Goal: Contribute content: Contribute content

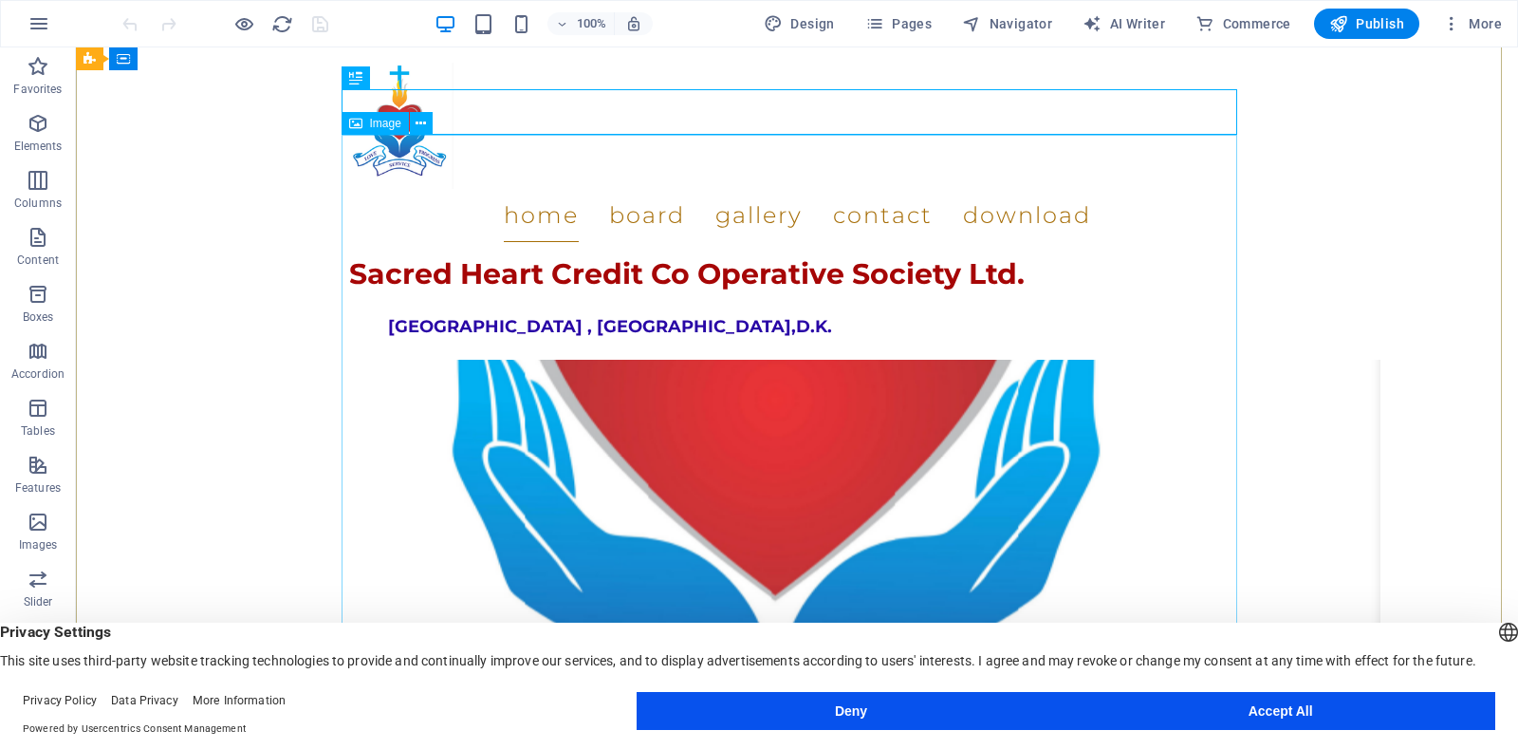
scroll to position [890, 0]
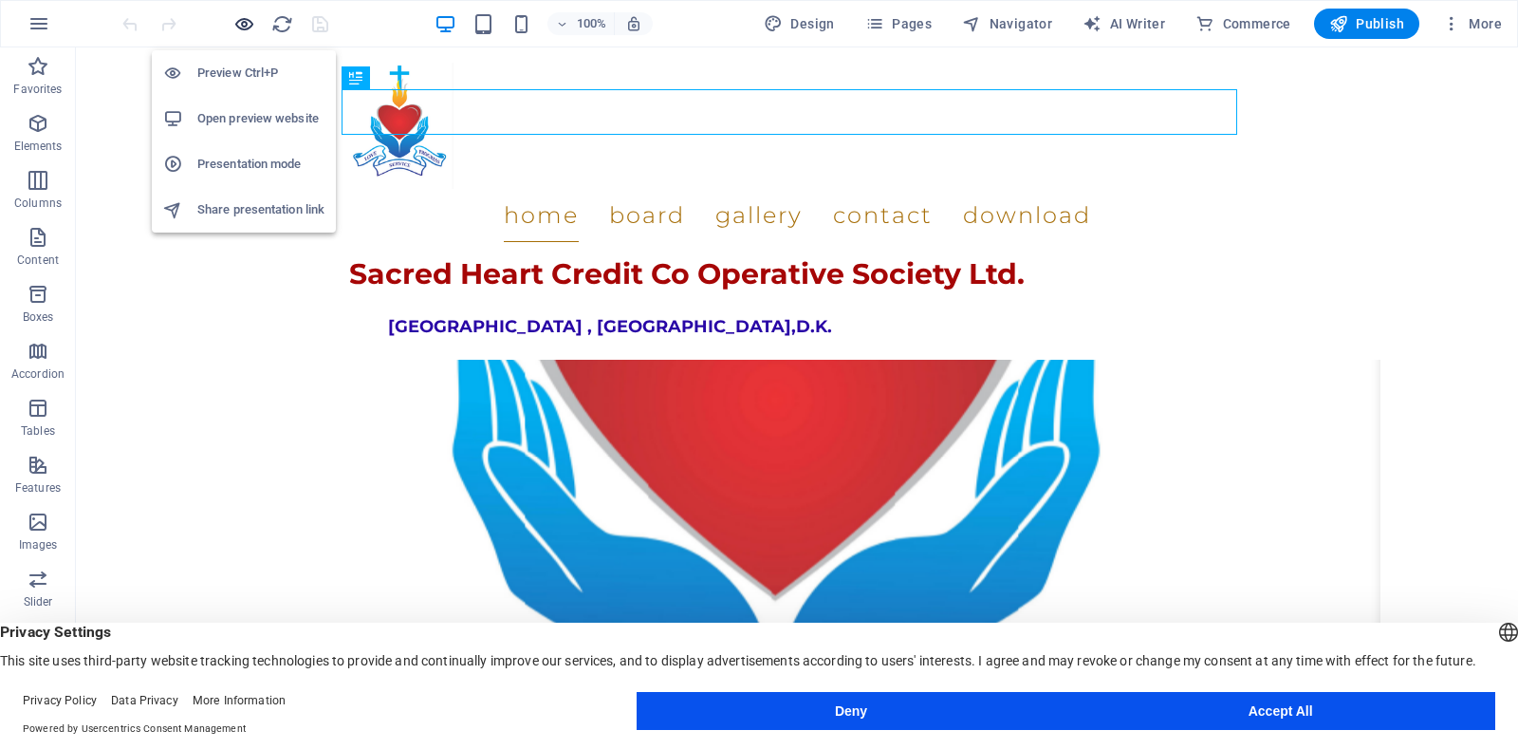
click at [249, 31] on icon "button" at bounding box center [244, 24] width 22 height 22
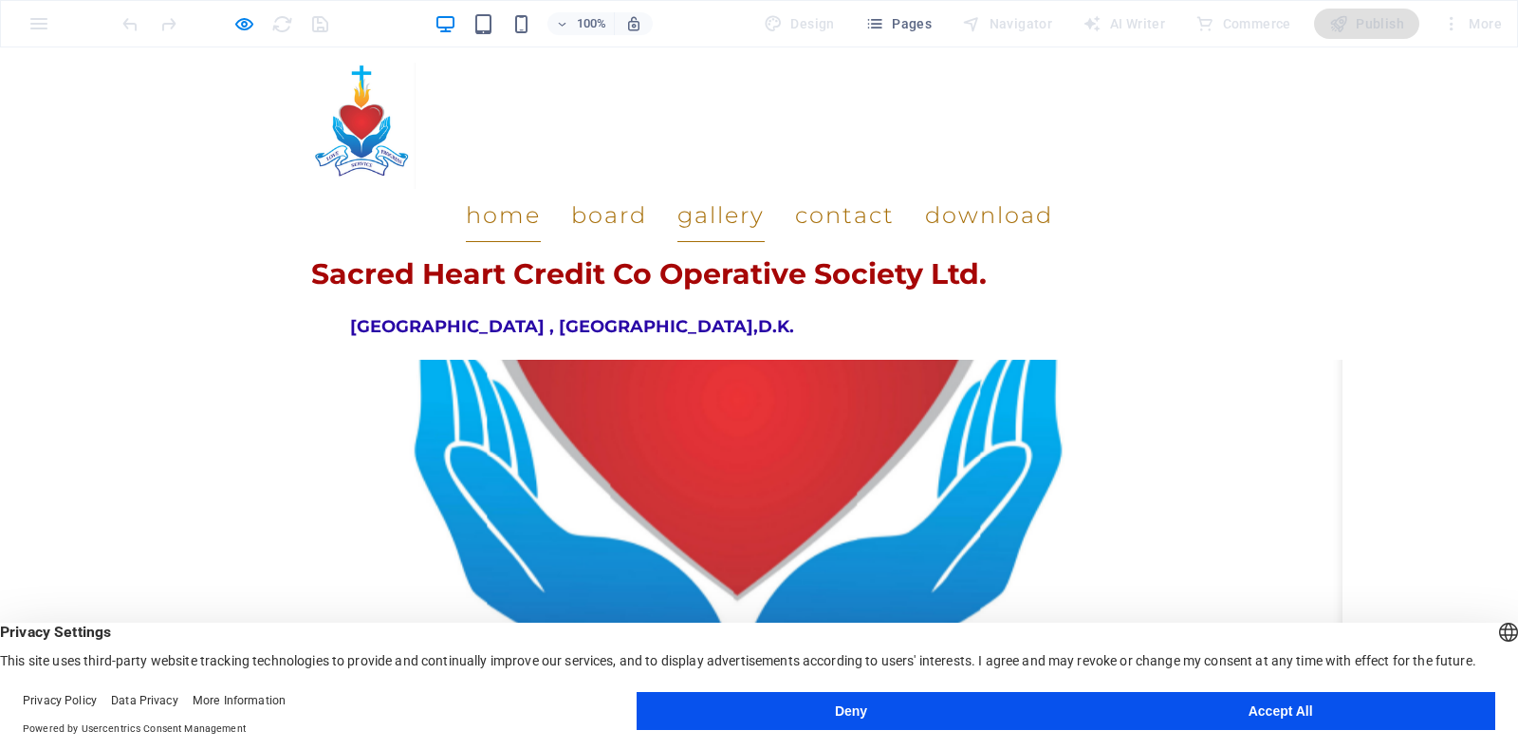
click at [744, 189] on link "Gallery" at bounding box center [720, 215] width 87 height 53
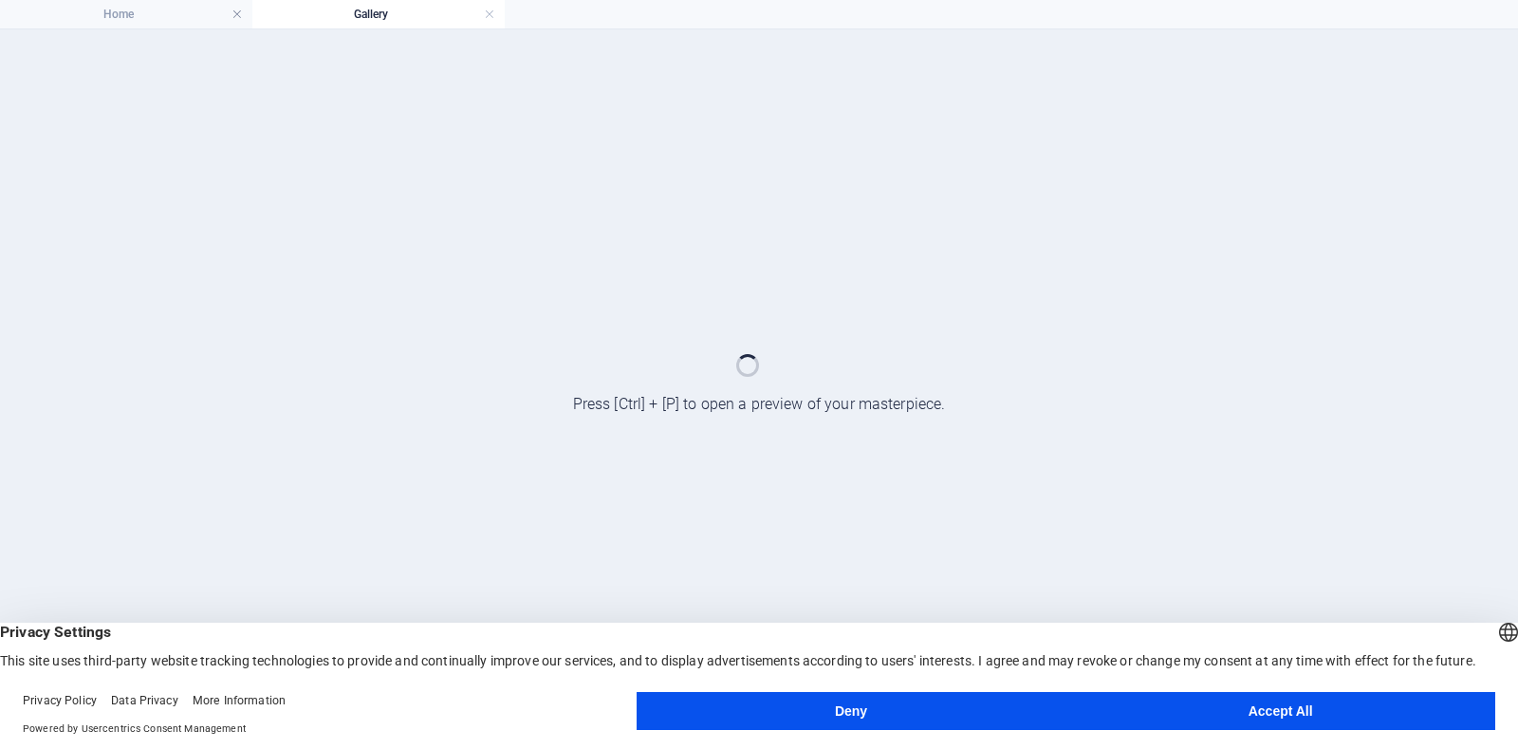
scroll to position [0, 0]
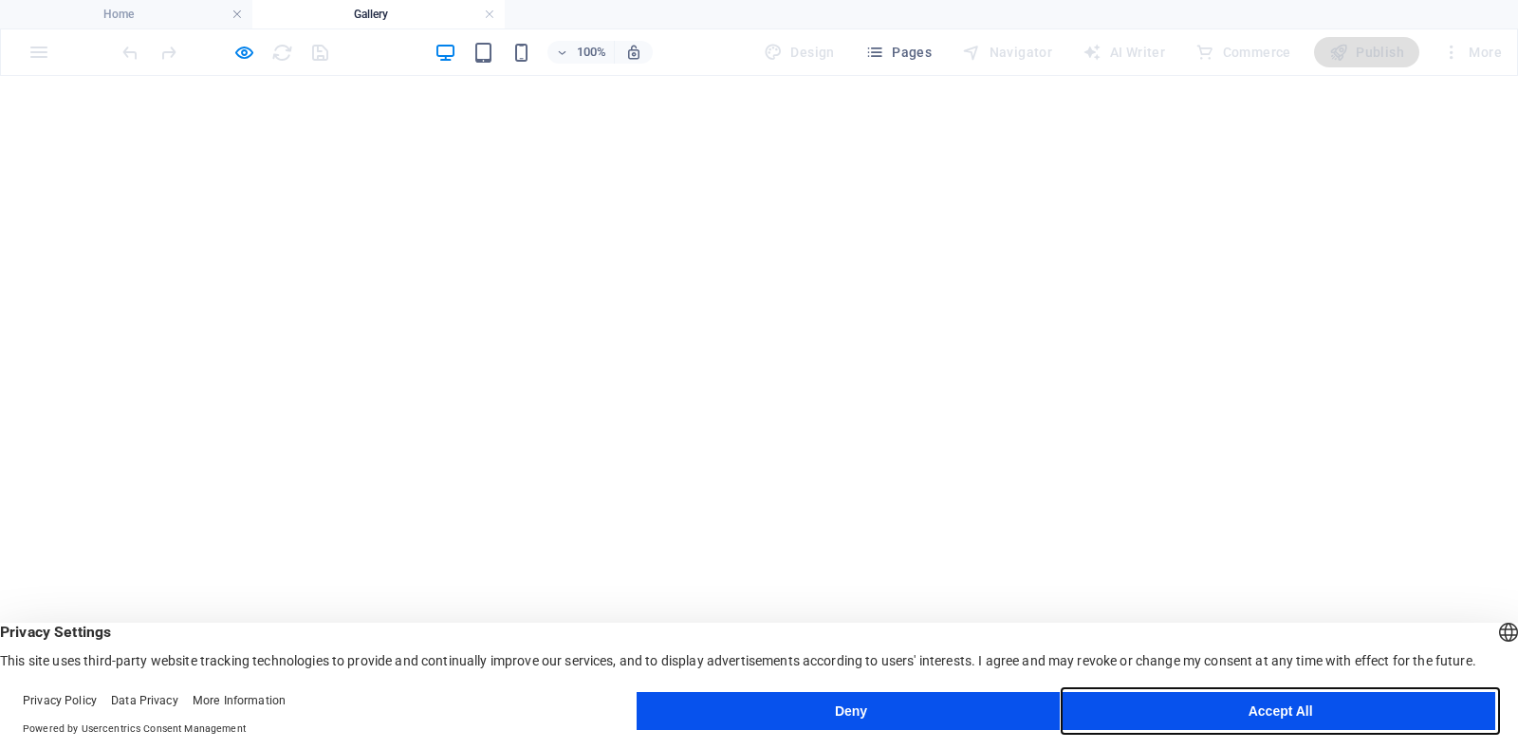
click at [1263, 710] on button "Accept All" at bounding box center [1280, 711] width 430 height 38
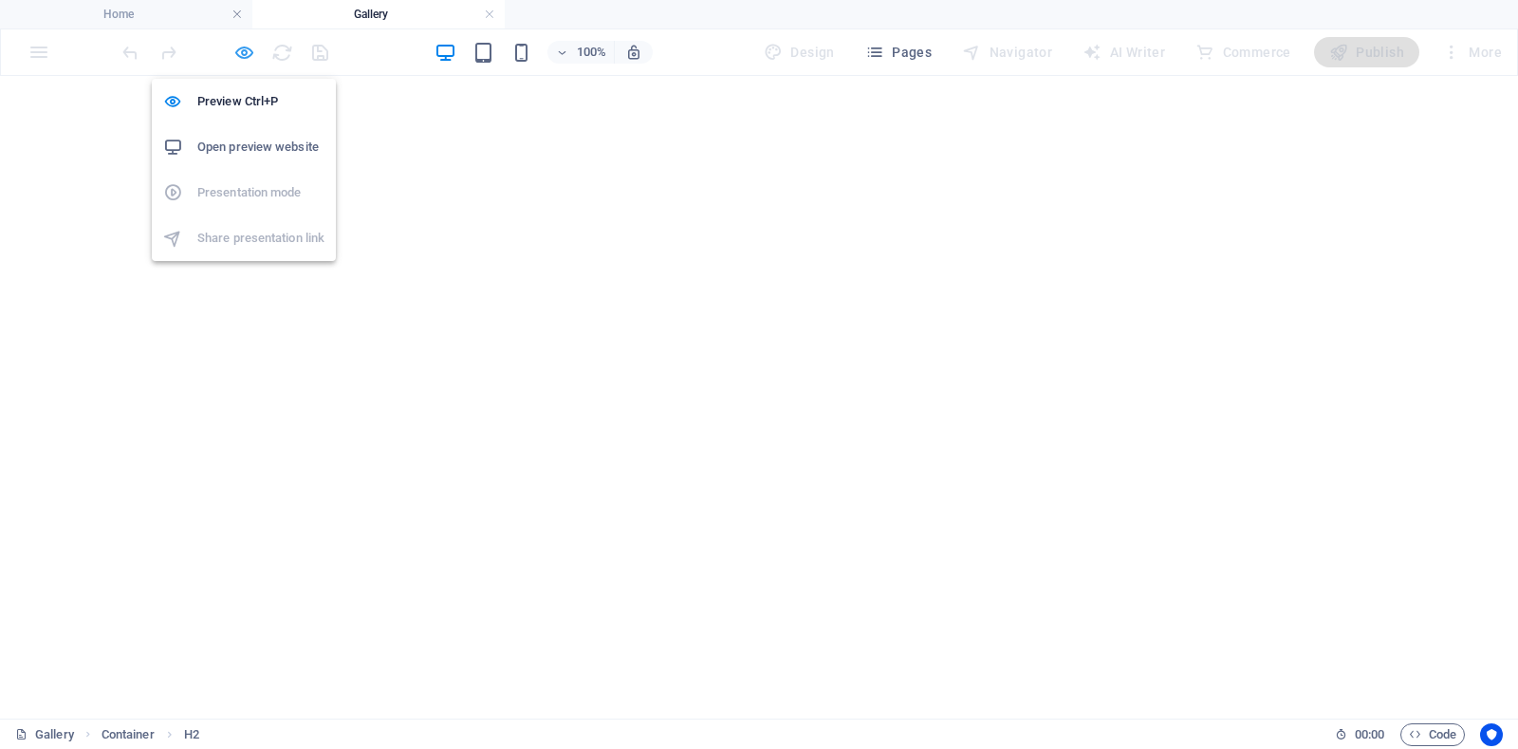
click at [244, 55] on icon "button" at bounding box center [244, 53] width 22 height 22
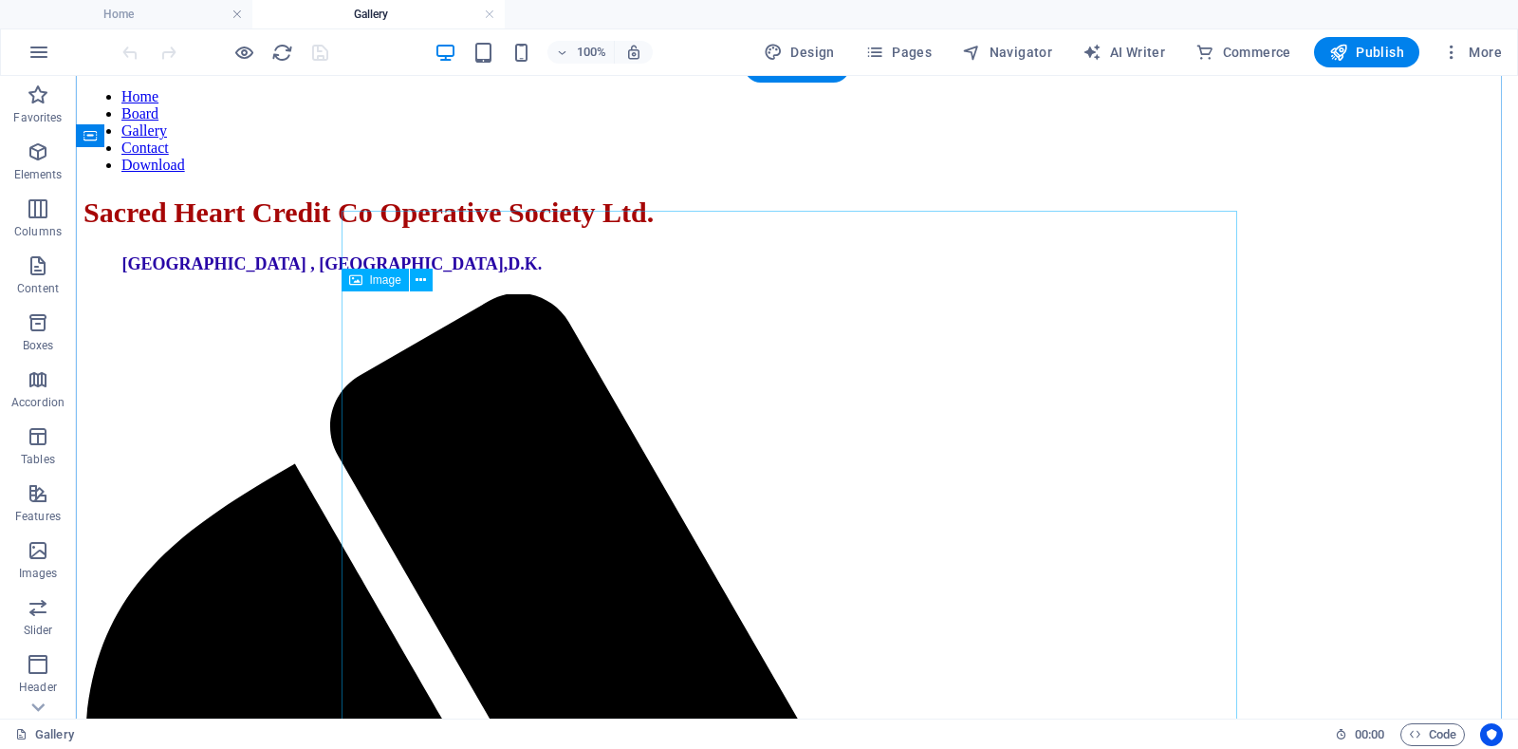
scroll to position [270, 0]
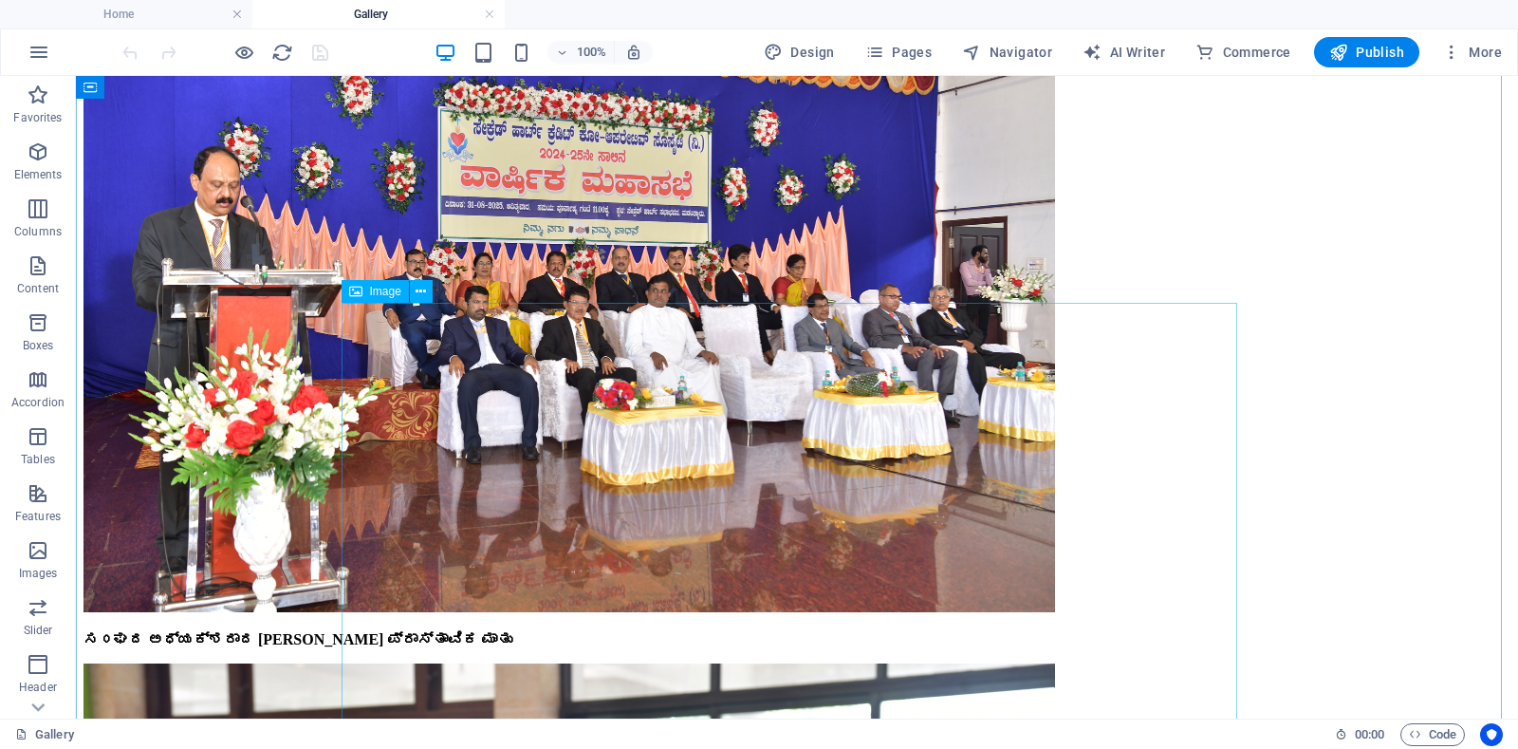
scroll to position [7860, 0]
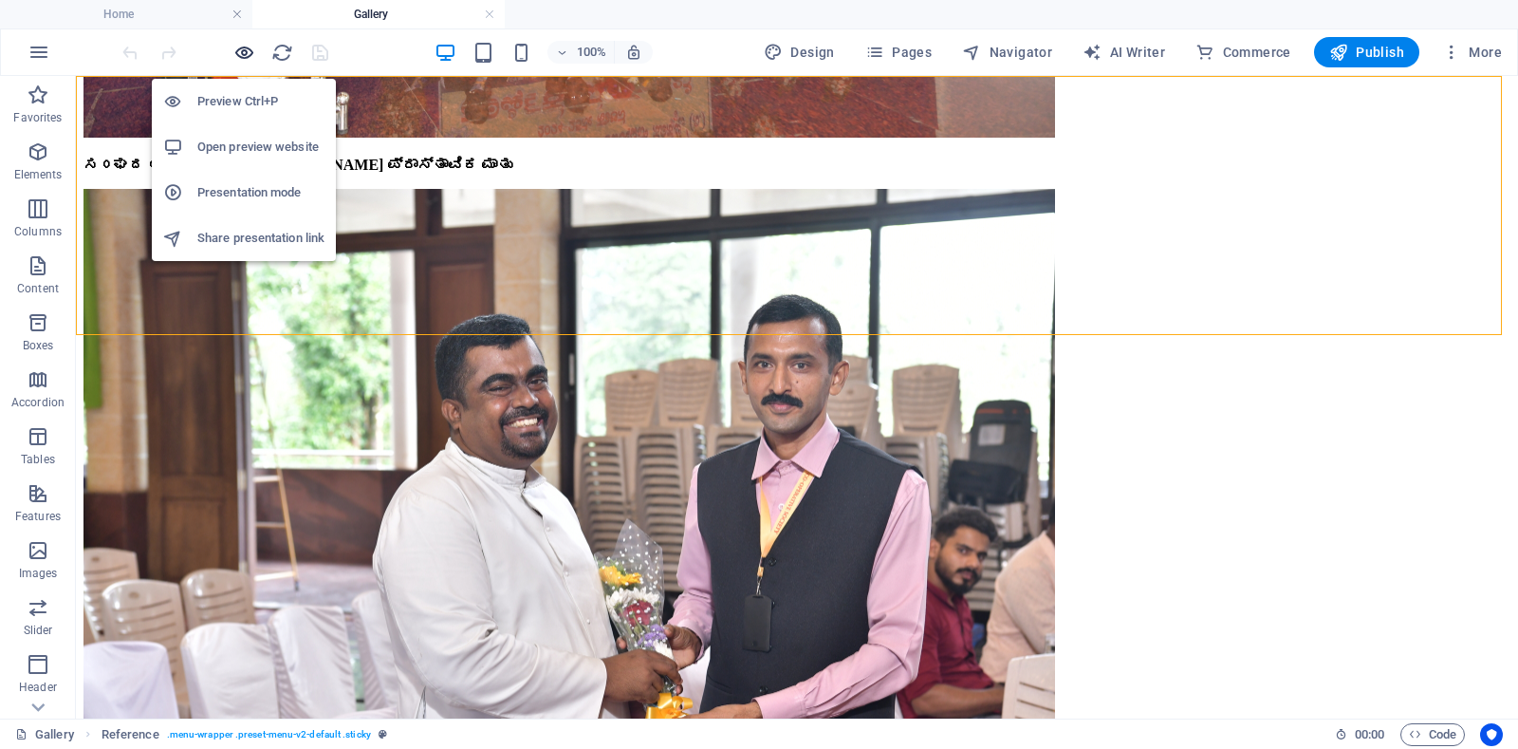
click at [247, 53] on icon "button" at bounding box center [244, 53] width 22 height 22
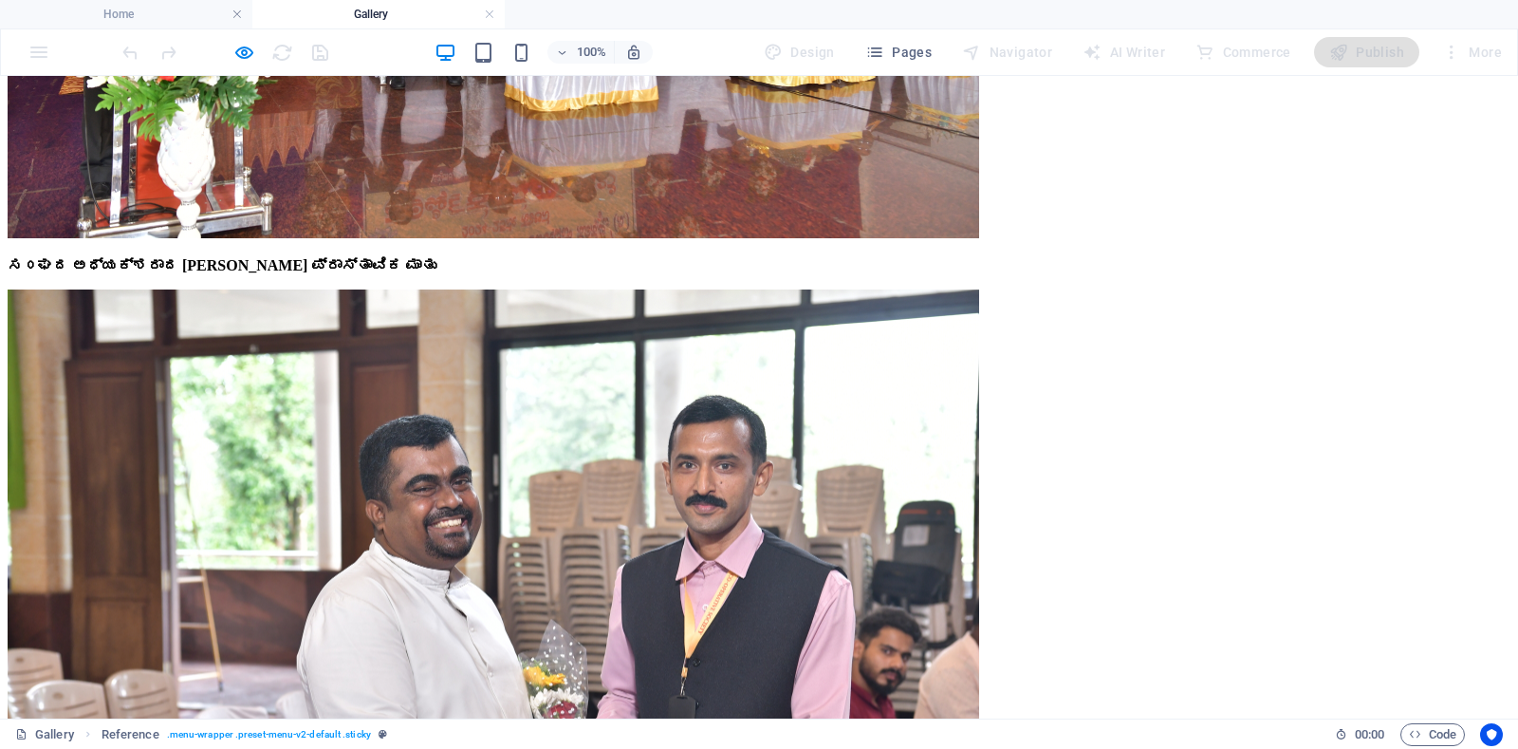
drag, startPoint x: 526, startPoint y: 153, endPoint x: 538, endPoint y: 155, distance: 12.5
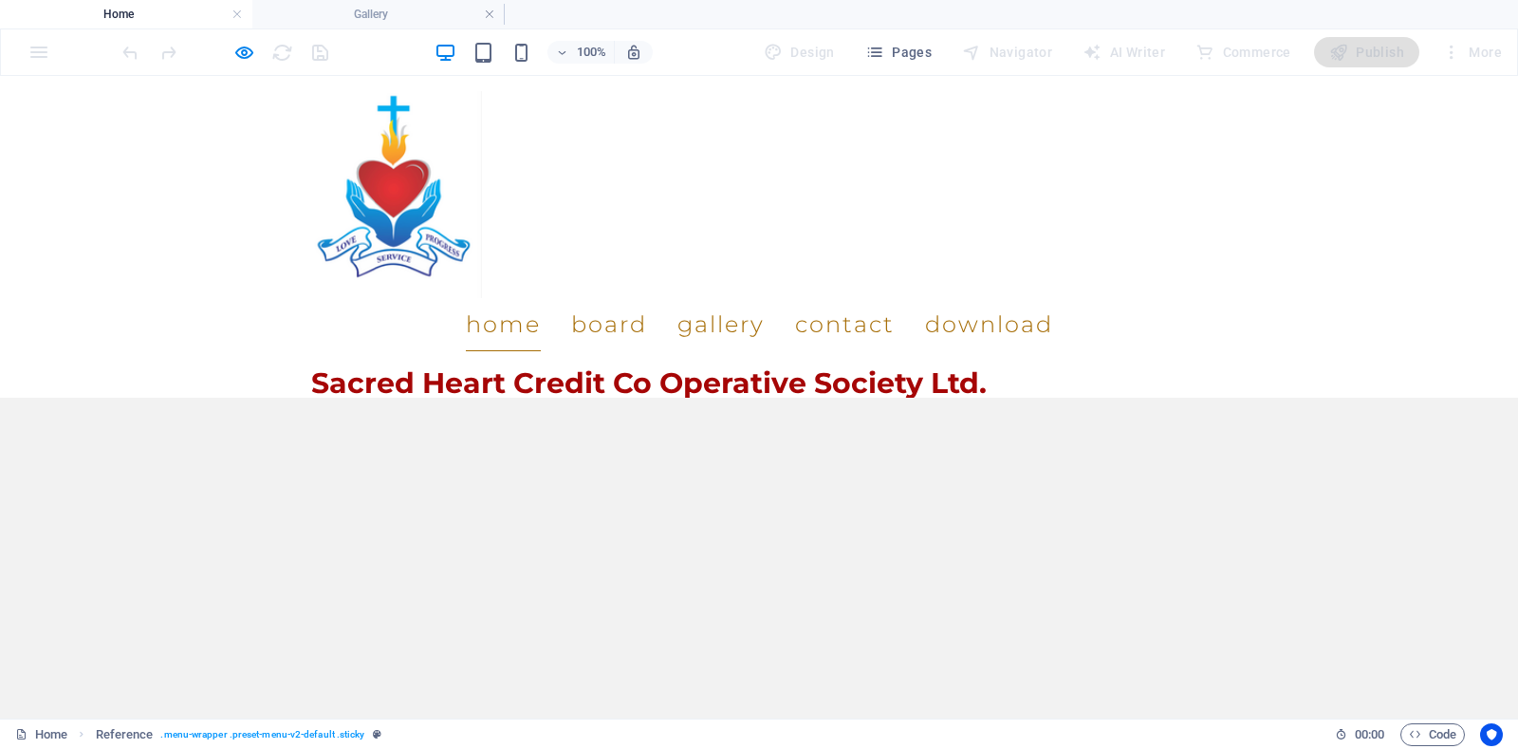
scroll to position [952, 0]
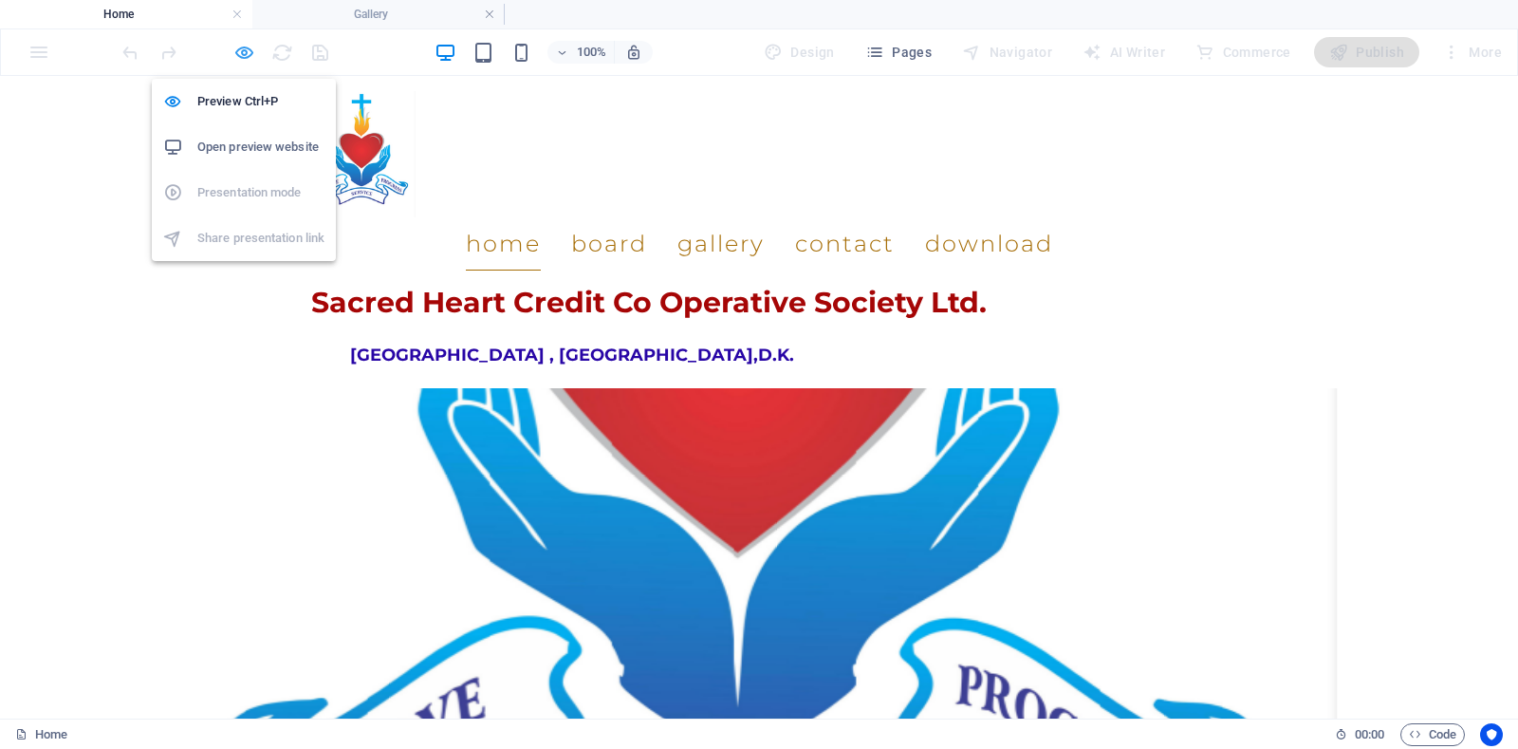
click at [238, 56] on icon "button" at bounding box center [244, 53] width 22 height 22
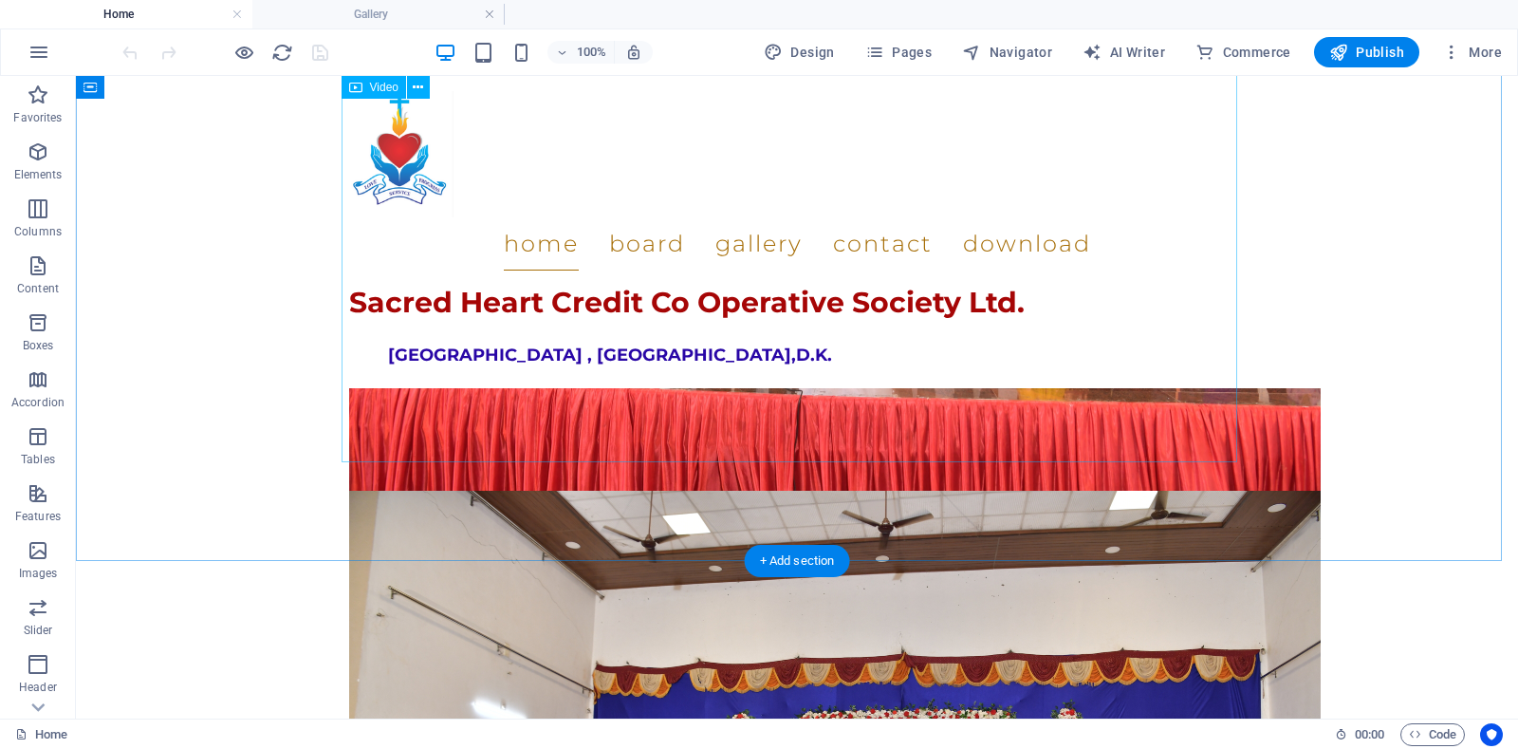
scroll to position [2565, 0]
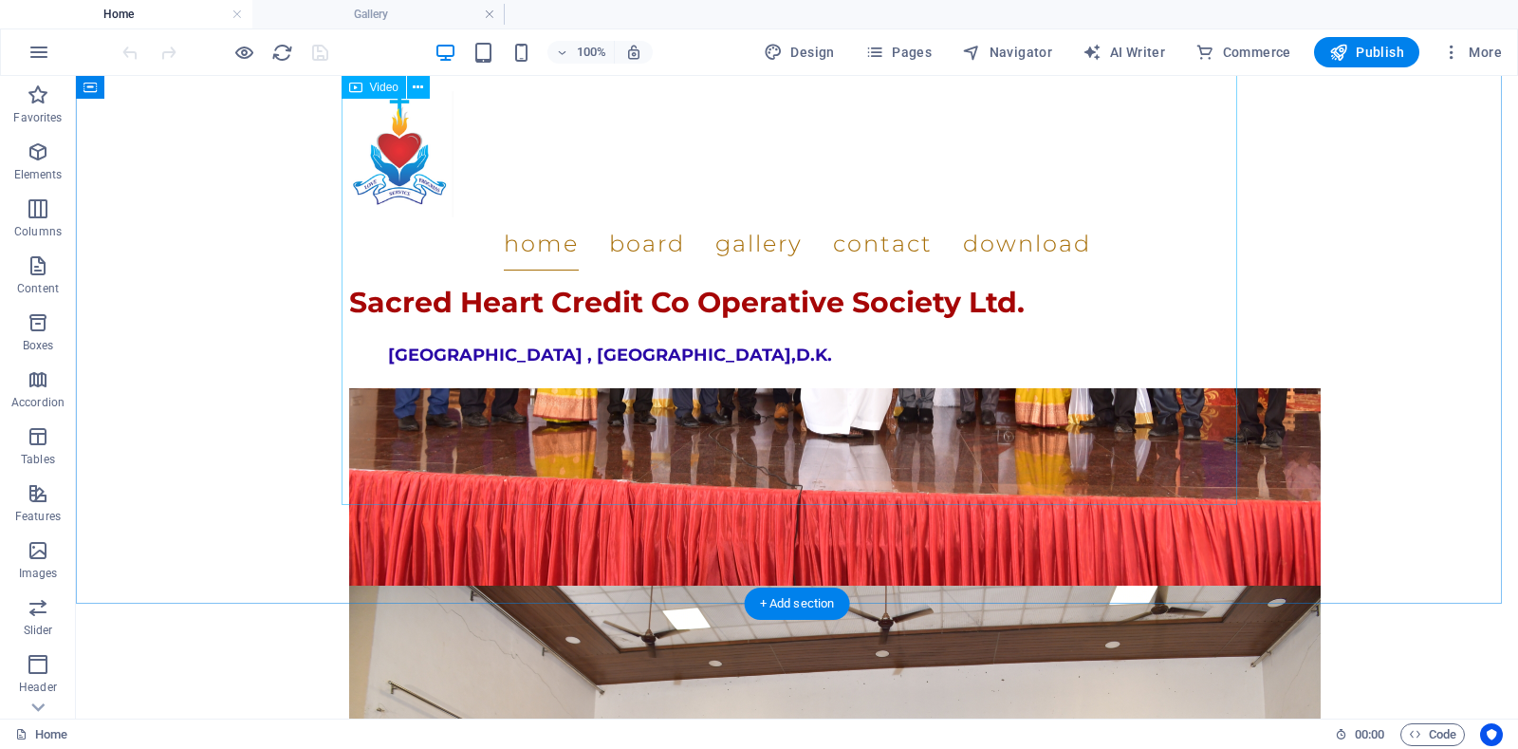
select select "%"
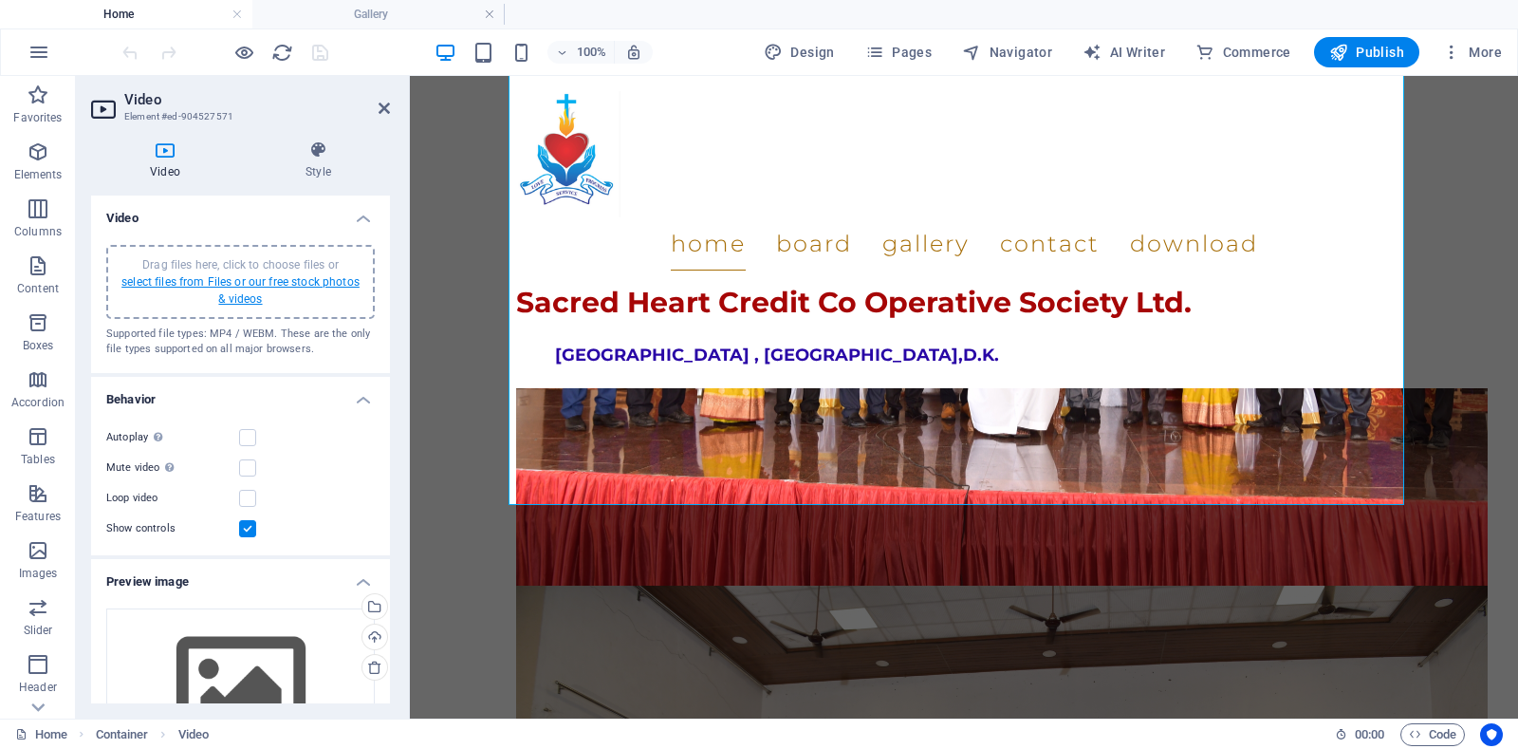
click at [233, 295] on link "select files from Files or our free stock photos & videos" at bounding box center [240, 290] width 238 height 30
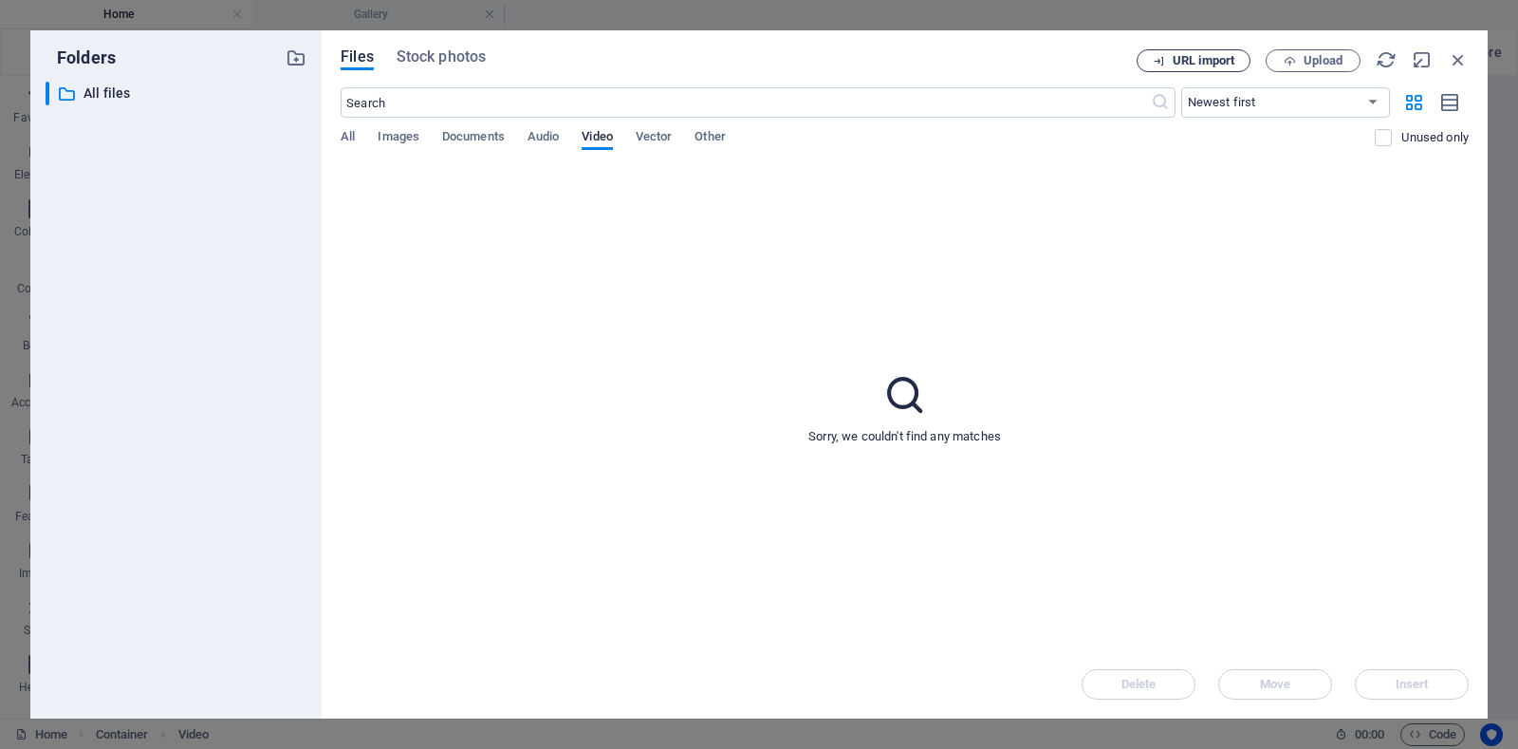
click at [1211, 60] on span "URL import" at bounding box center [1204, 60] width 62 height 11
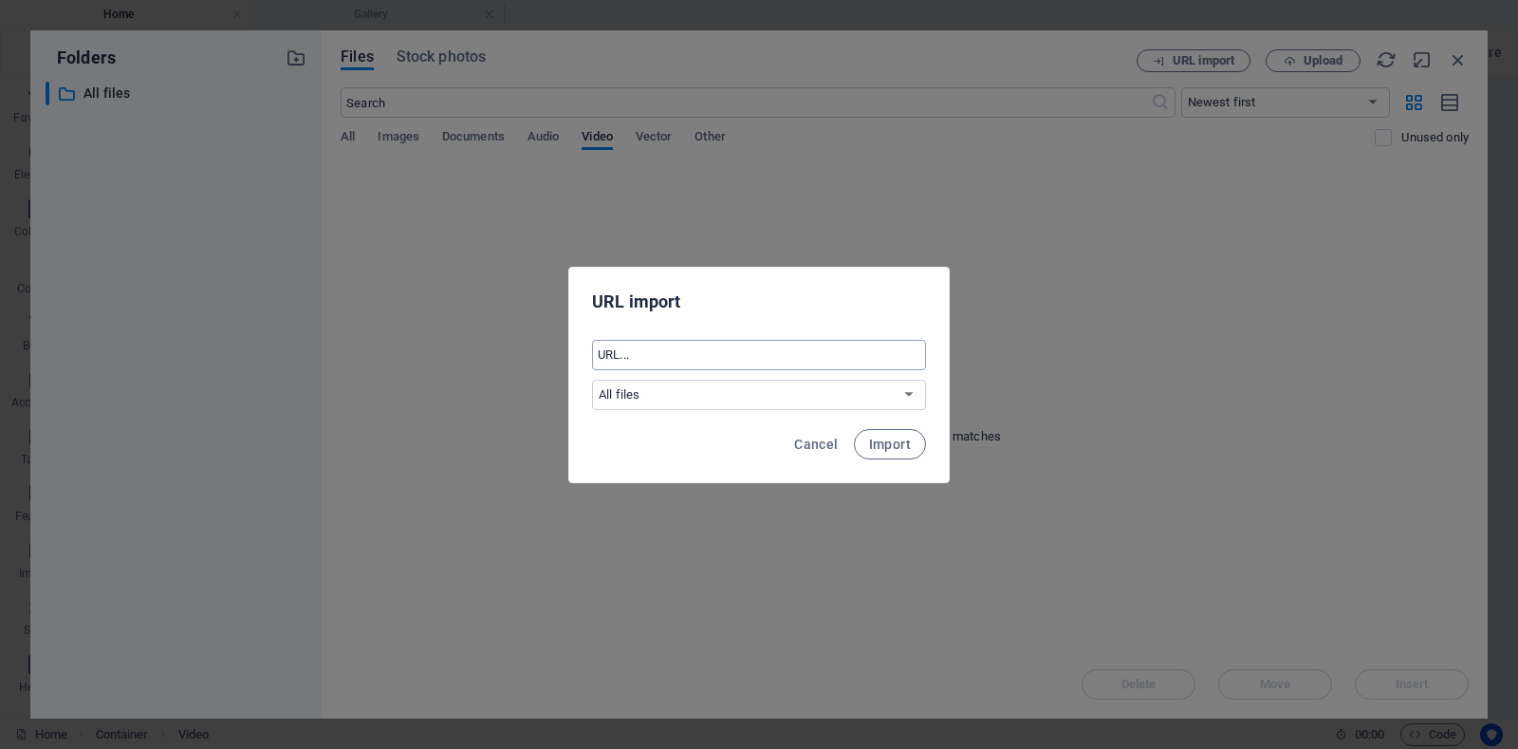
click at [683, 351] on input "text" at bounding box center [759, 355] width 334 height 30
click at [822, 447] on span "Cancel" at bounding box center [816, 443] width 44 height 15
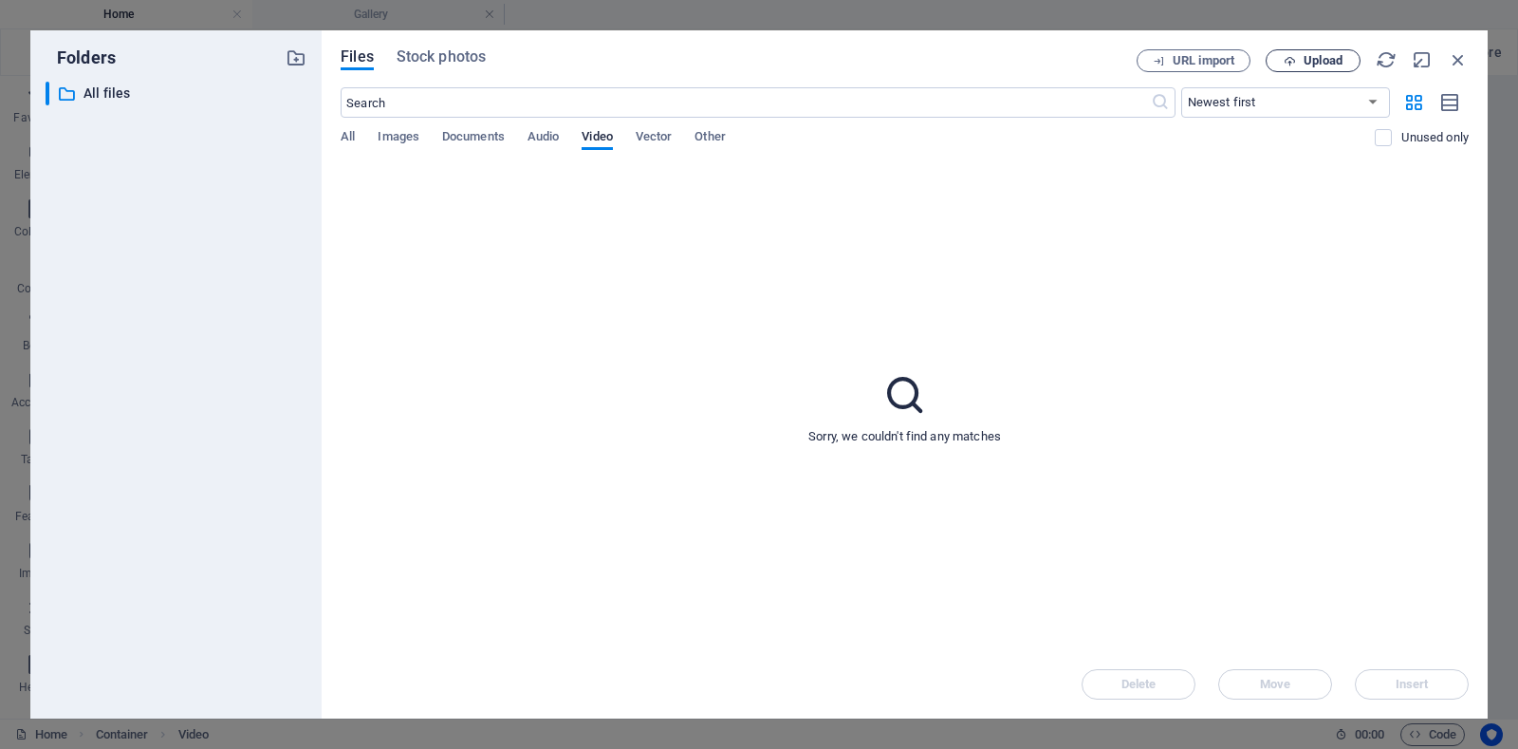
click at [1318, 61] on span "Upload" at bounding box center [1323, 60] width 39 height 11
click at [1460, 60] on icon "button" at bounding box center [1458, 59] width 21 height 21
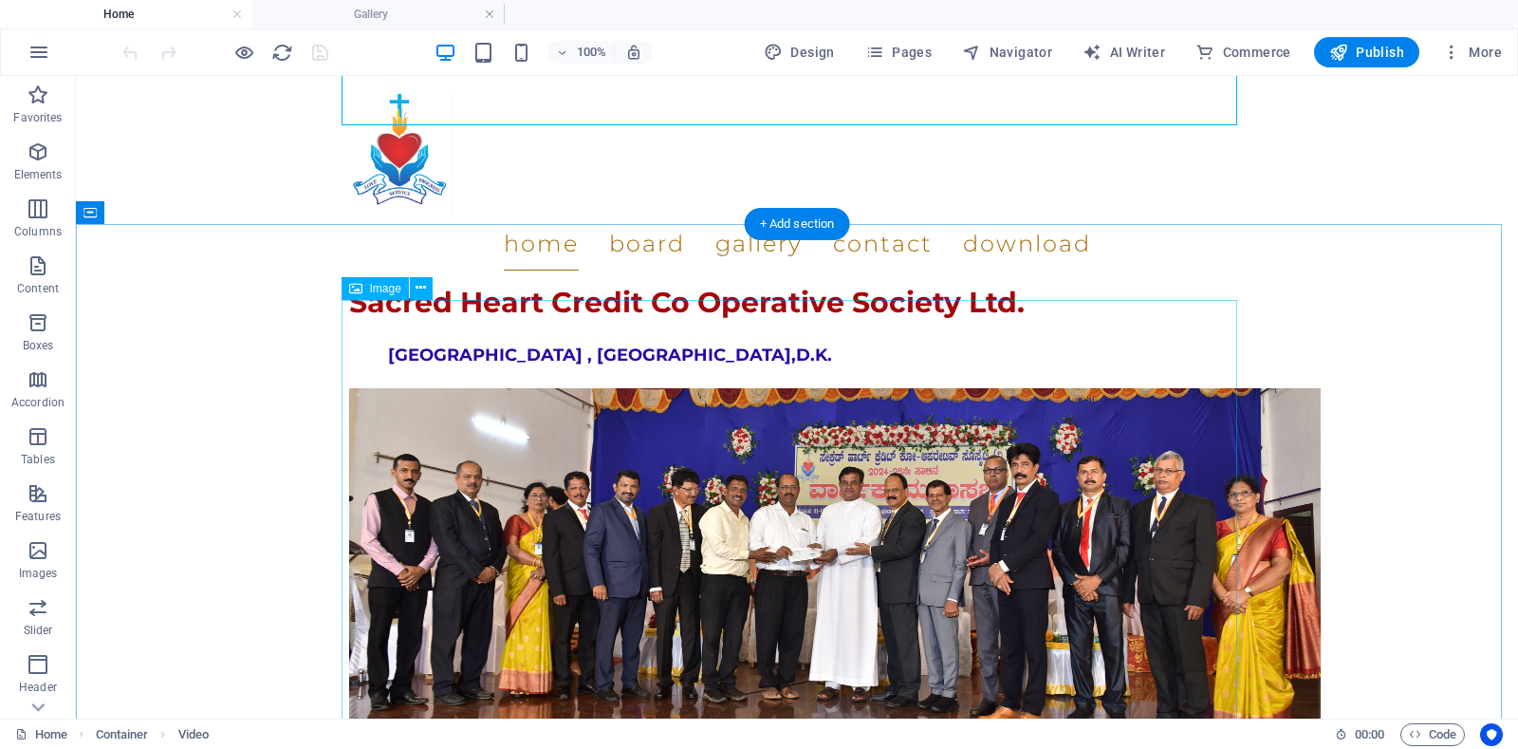
scroll to position [3040, 0]
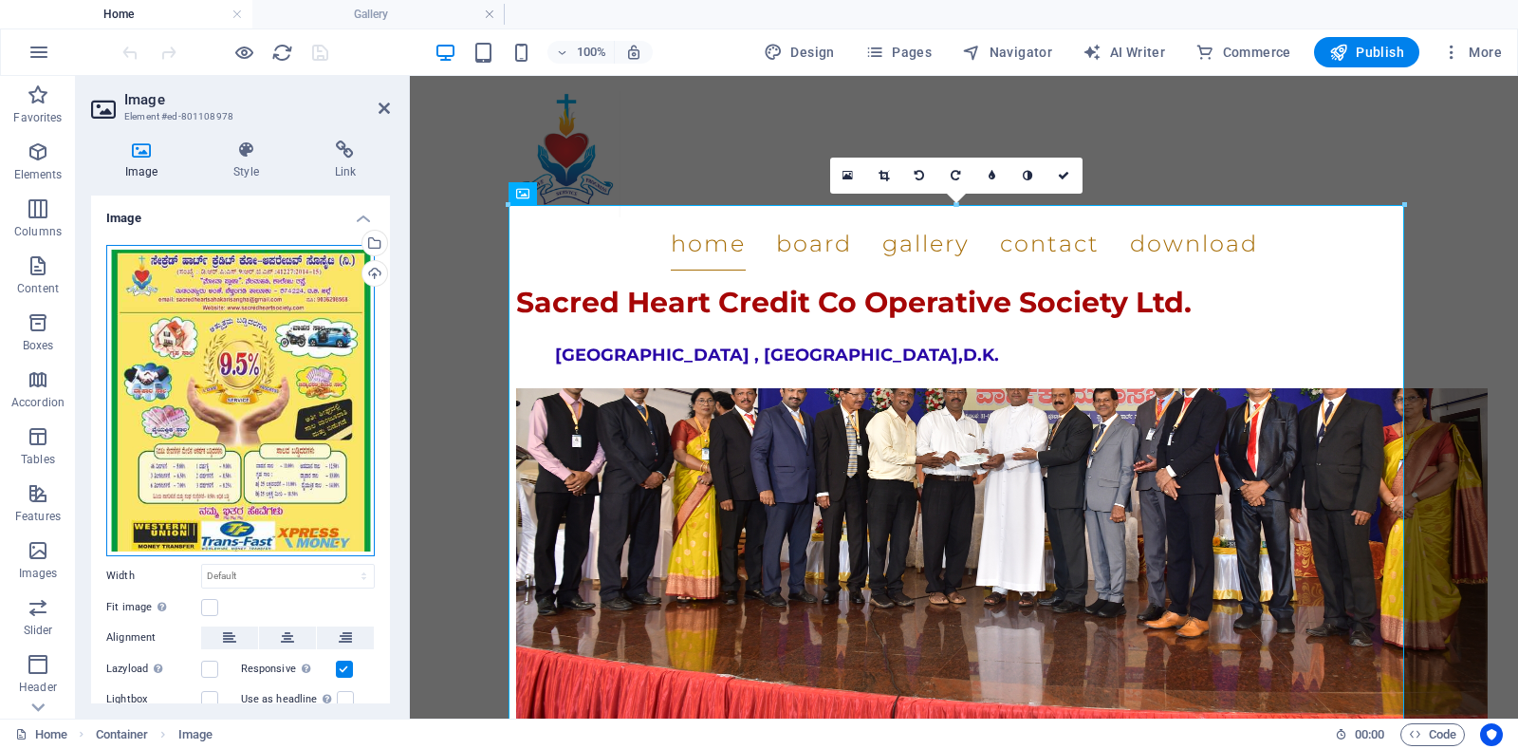
click at [289, 374] on div "Drag files here, click to choose files or select files from Files or our free s…" at bounding box center [240, 400] width 268 height 311
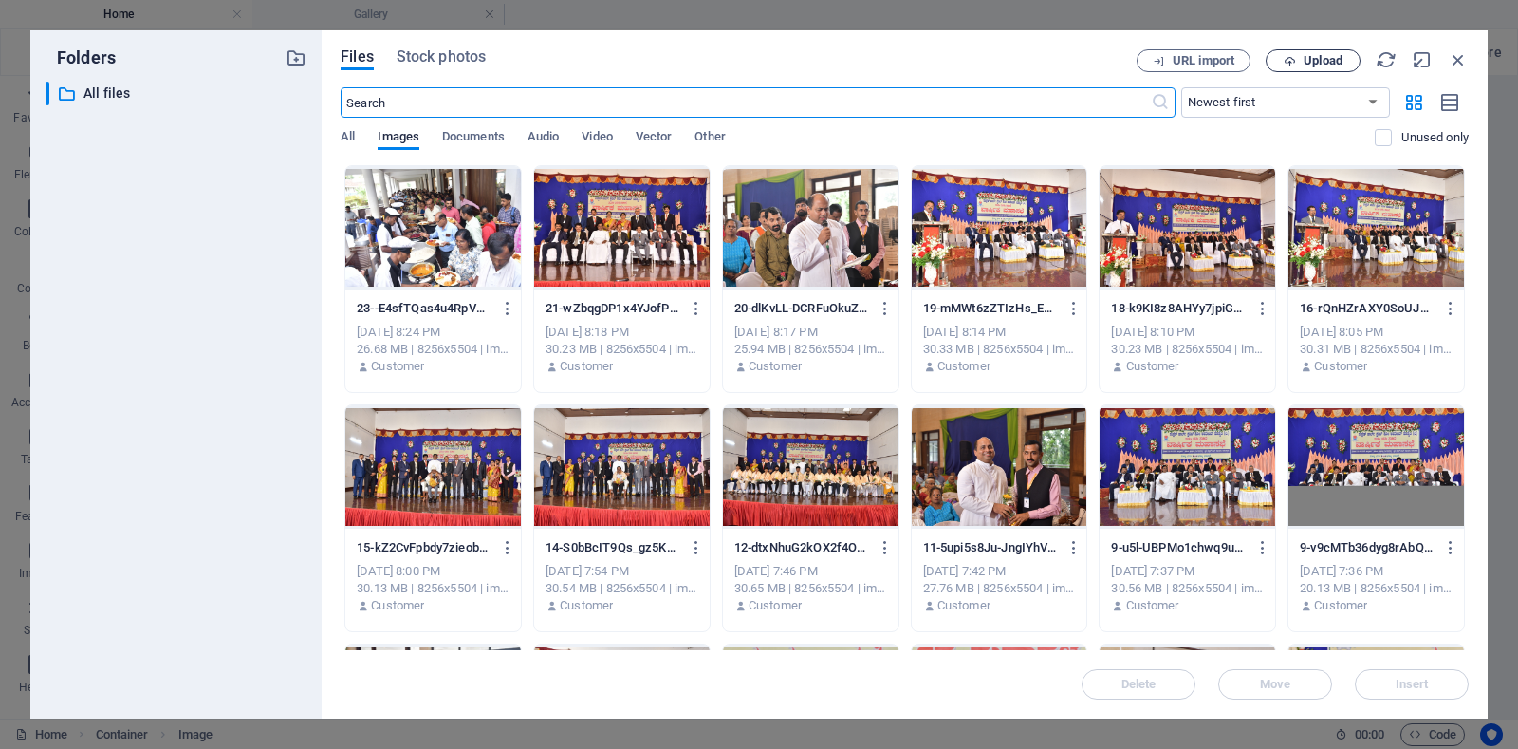
click at [1322, 64] on span "Upload" at bounding box center [1323, 60] width 39 height 11
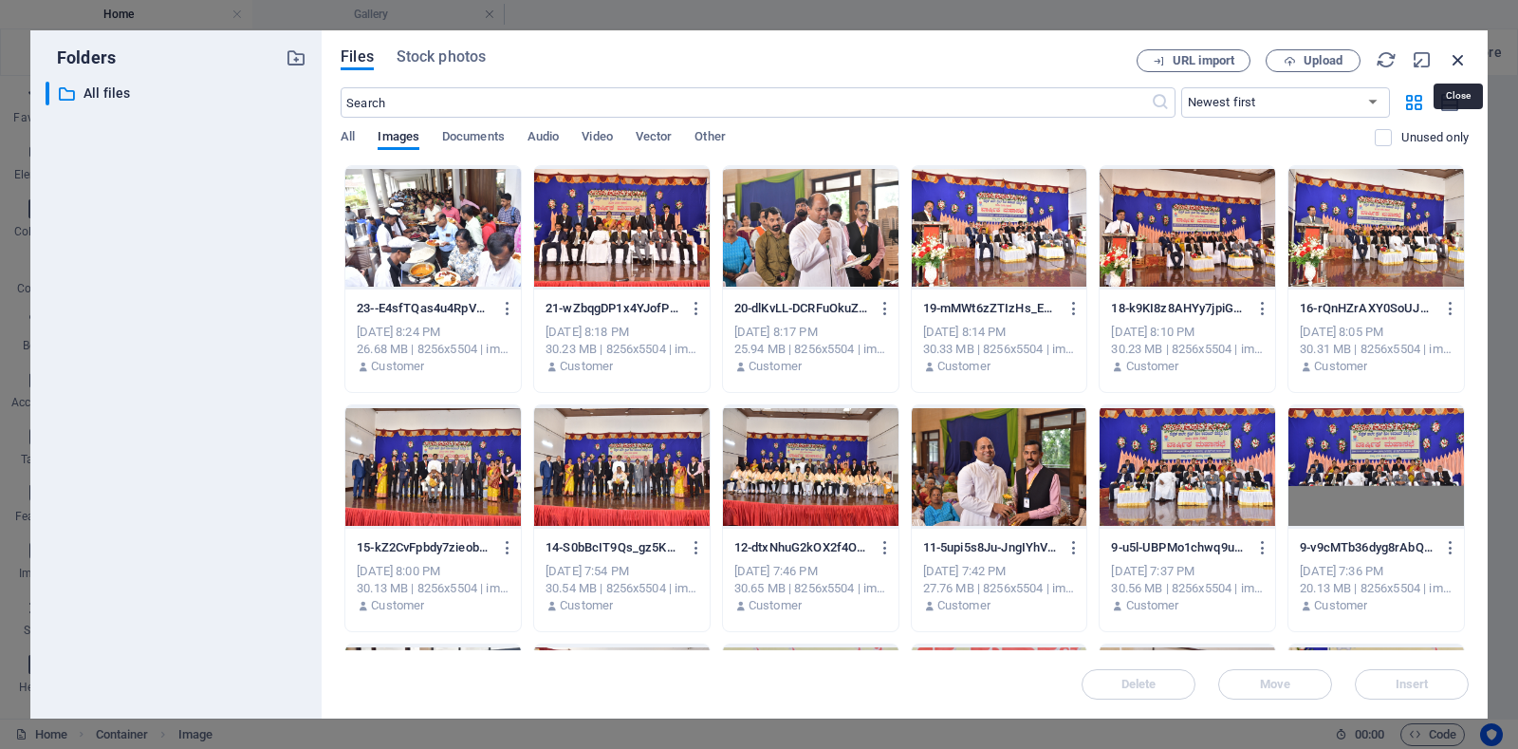
click at [1467, 59] on icon "button" at bounding box center [1458, 59] width 21 height 21
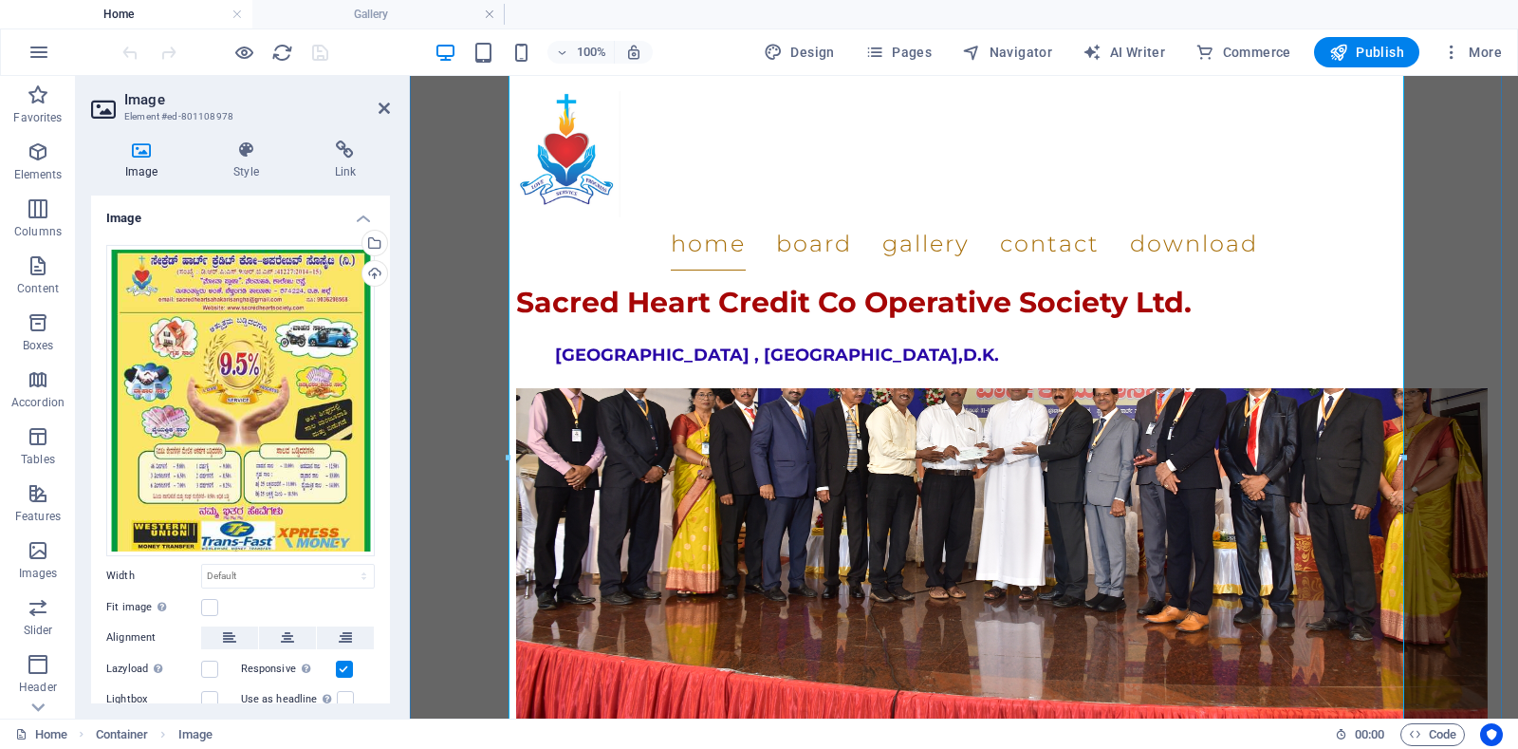
scroll to position [3324, 0]
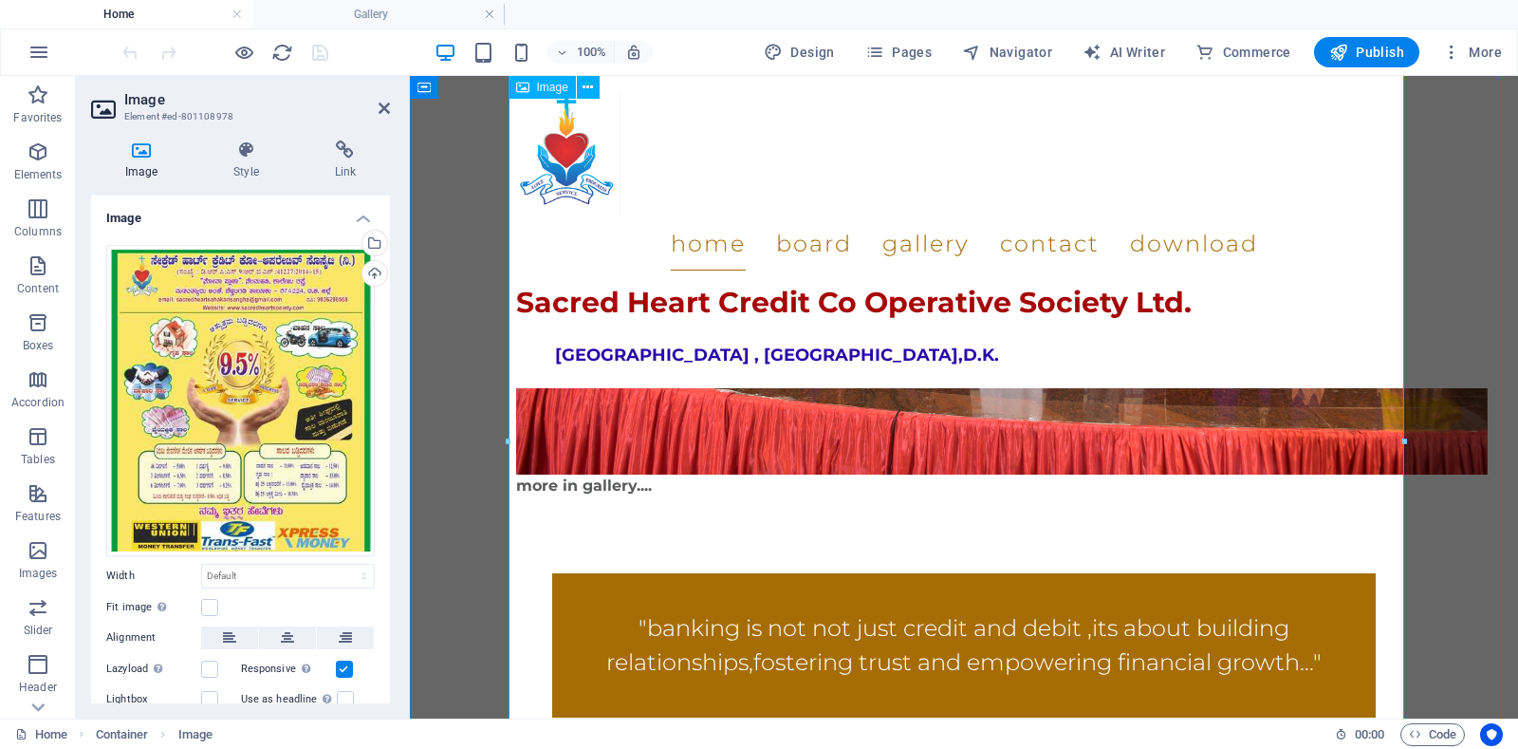
click at [273, 422] on div "Drag files here, click to choose files or select files from Files or our free s…" at bounding box center [240, 400] width 268 height 311
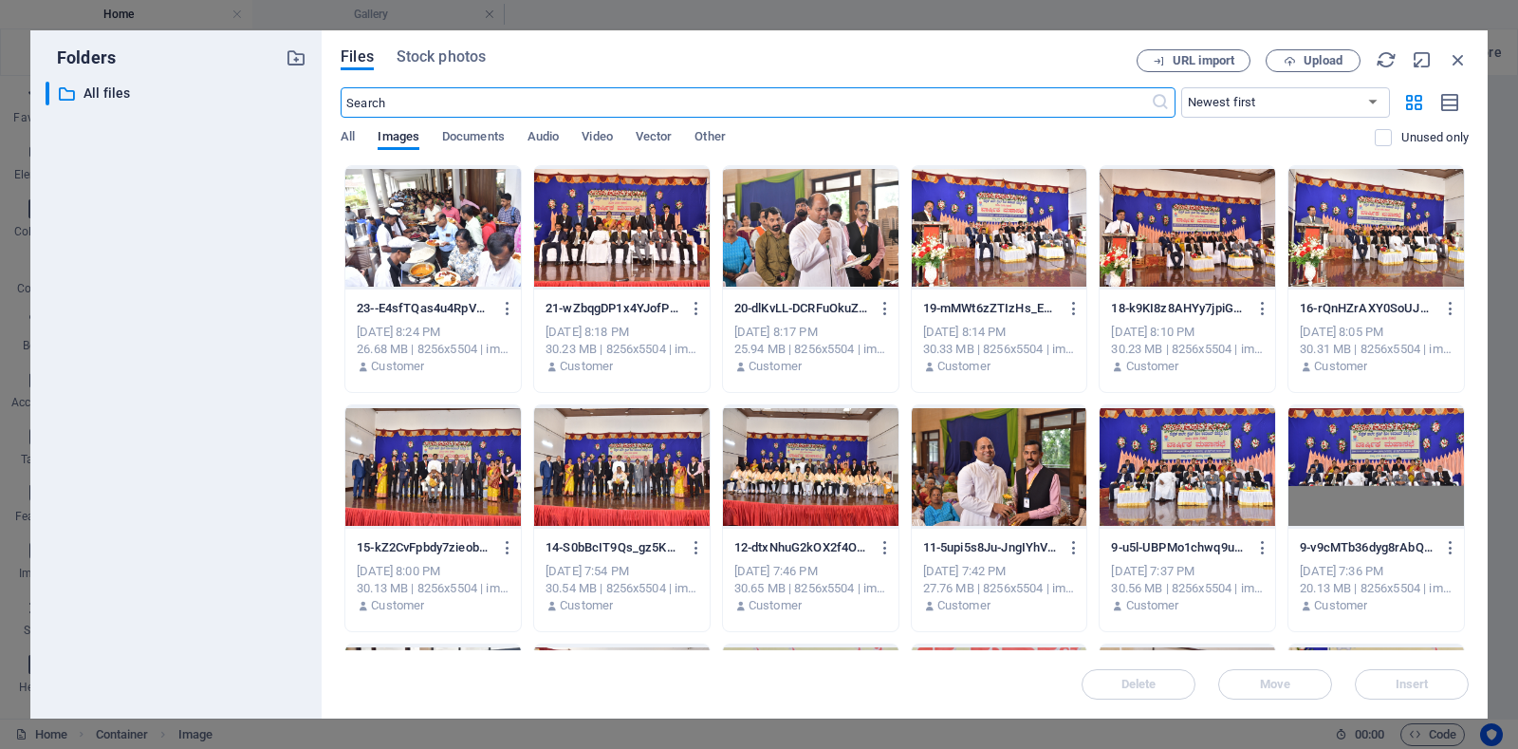
scroll to position [569, 0]
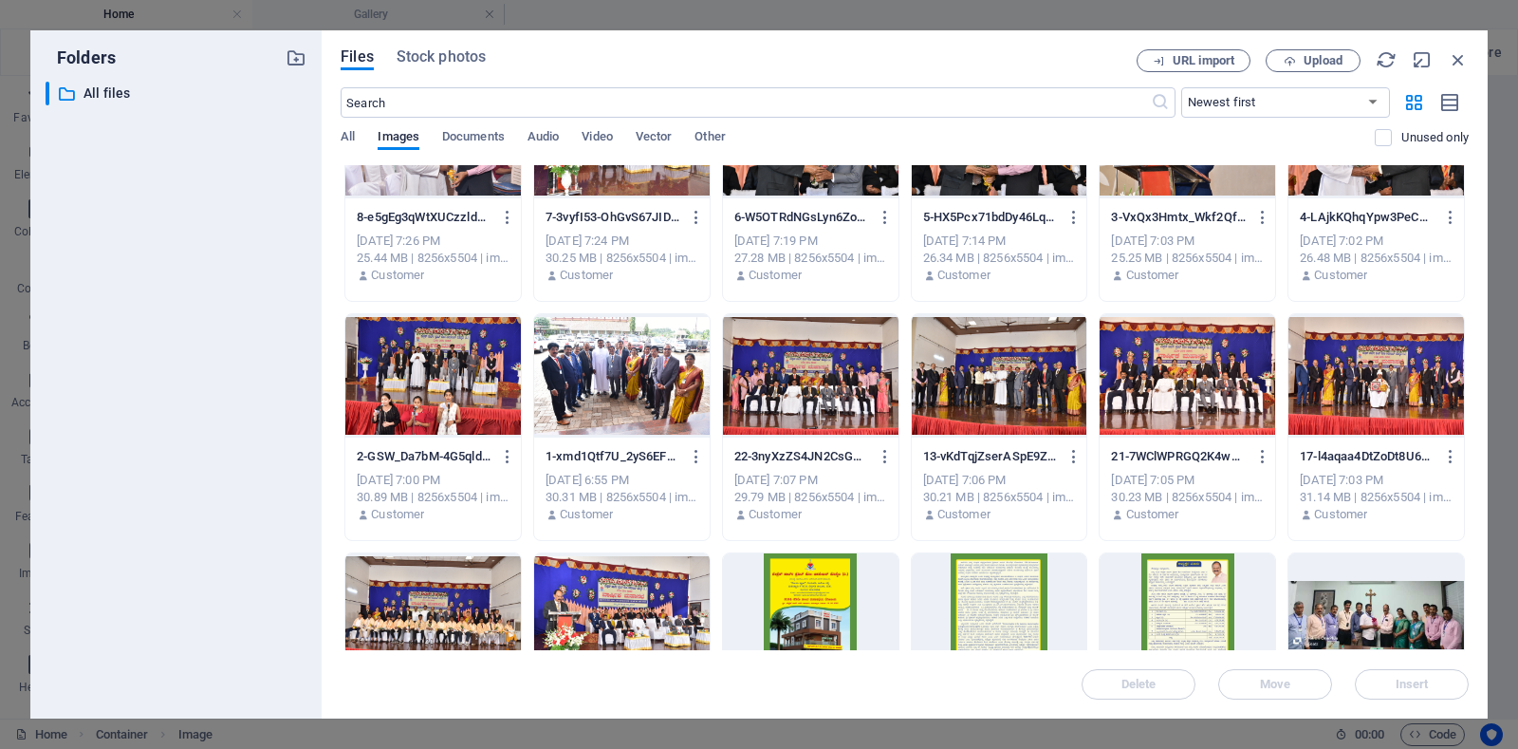
drag, startPoint x: 1463, startPoint y: 343, endPoint x: 1462, endPoint y: 418, distance: 75.0
click at [1462, 418] on div "23--E4sfTQas4u4RpVAdl7g0w.jpg 23--E4sfTQas4u4RpVAdl7g0w.jpg [DATE] 8:24 PM 26.6…" at bounding box center [905, 666] width 1128 height 2140
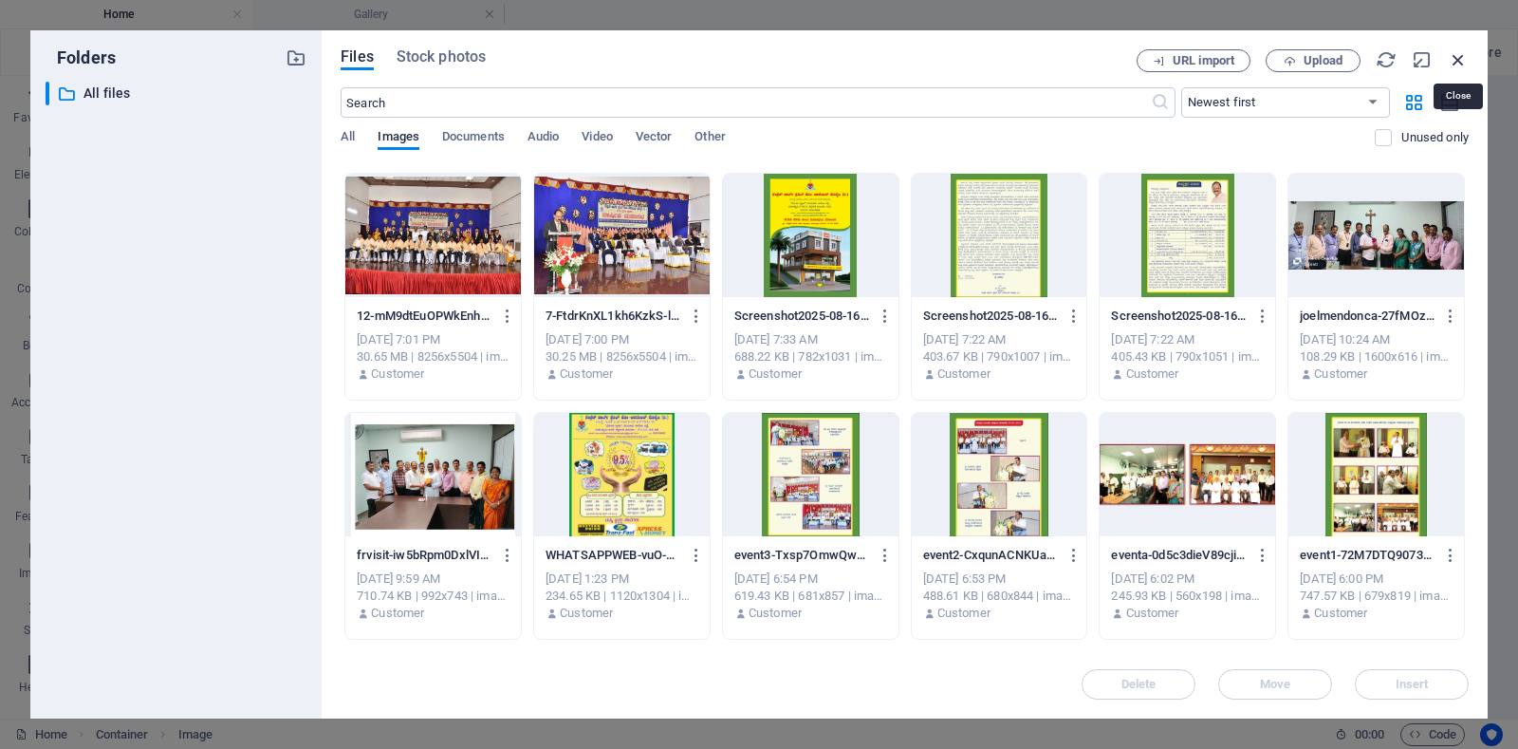
click at [1464, 60] on icon "button" at bounding box center [1458, 59] width 21 height 21
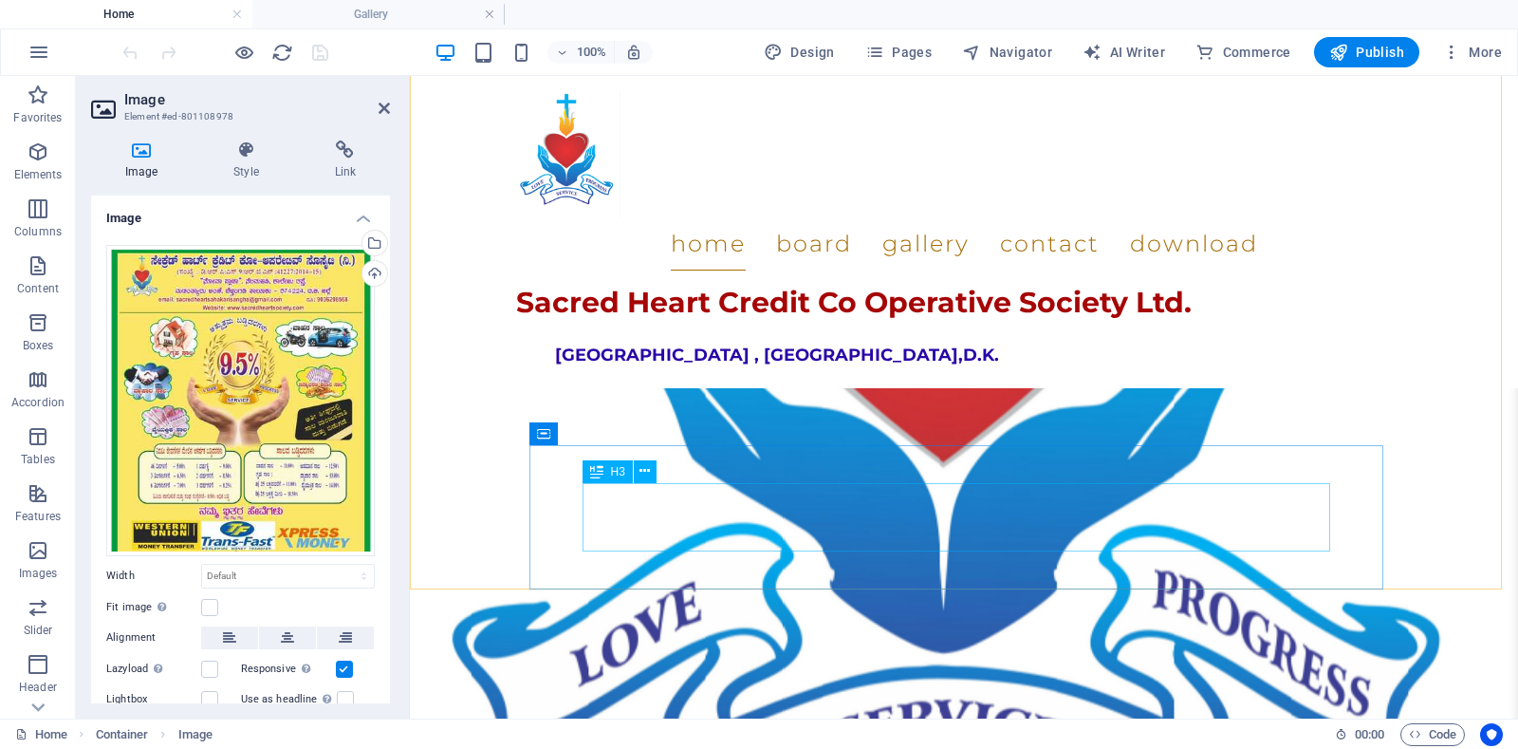
scroll to position [1901, 0]
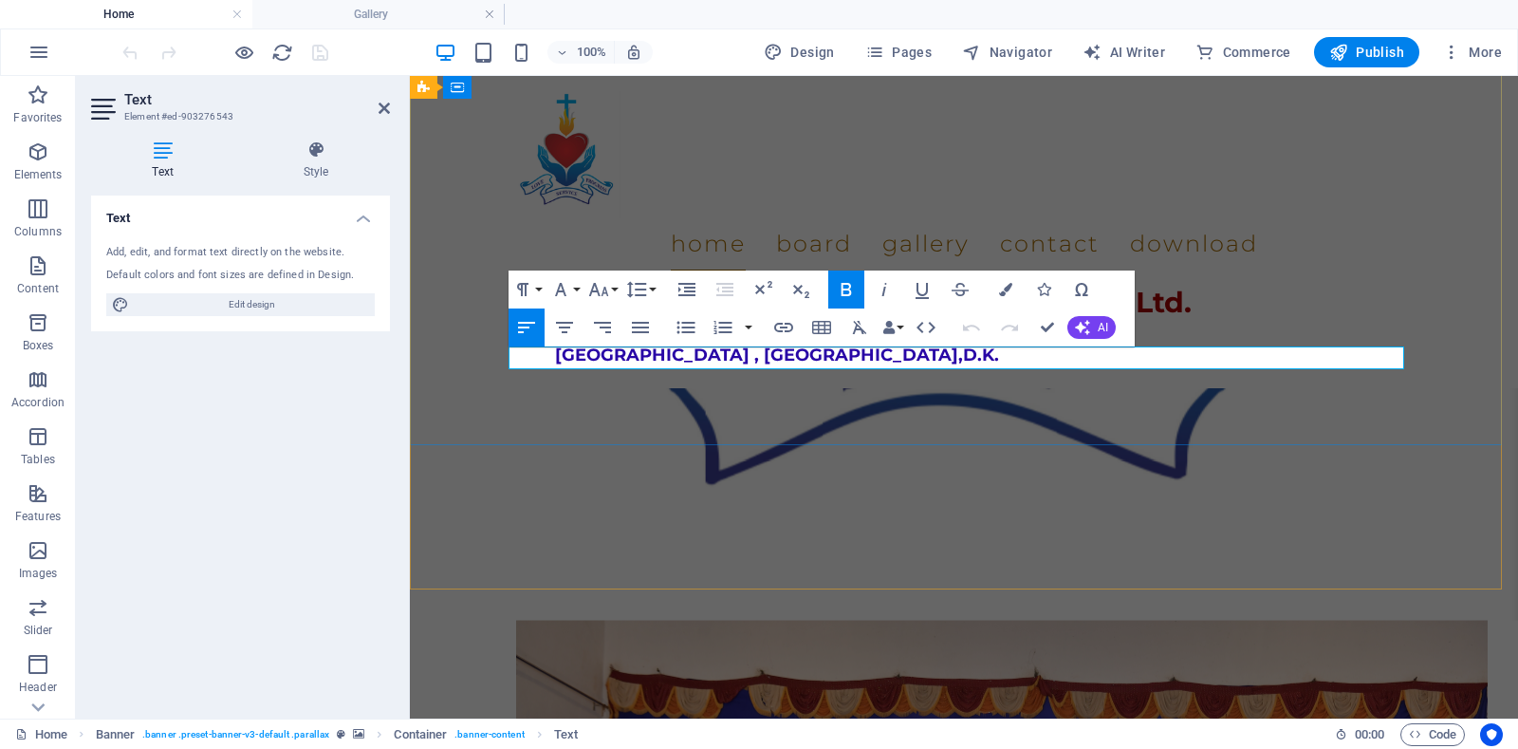
click at [983, 270] on div "Sacred Heart Credit Co Operative Society Ltd." at bounding box center [964, 298] width 896 height 57
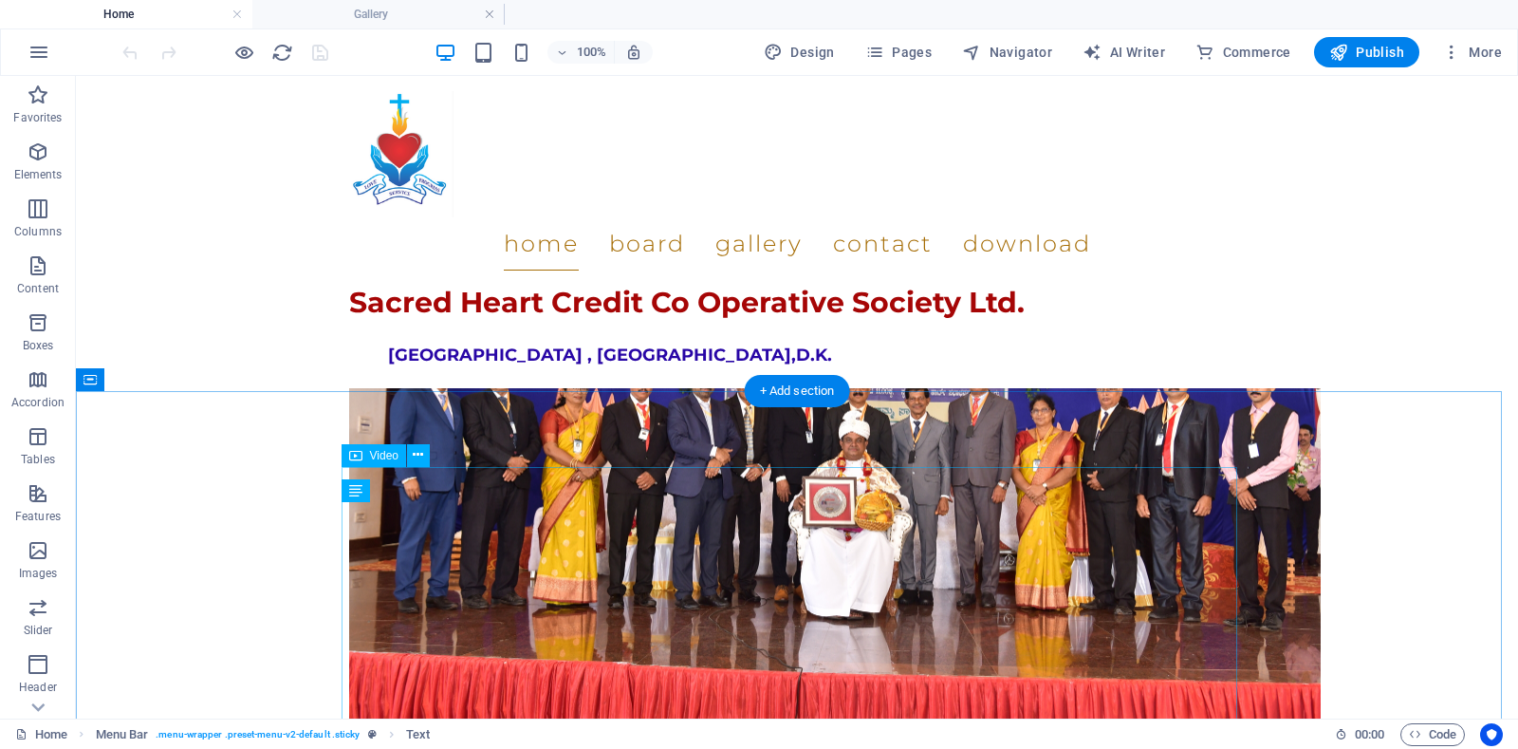
scroll to position [2099, 0]
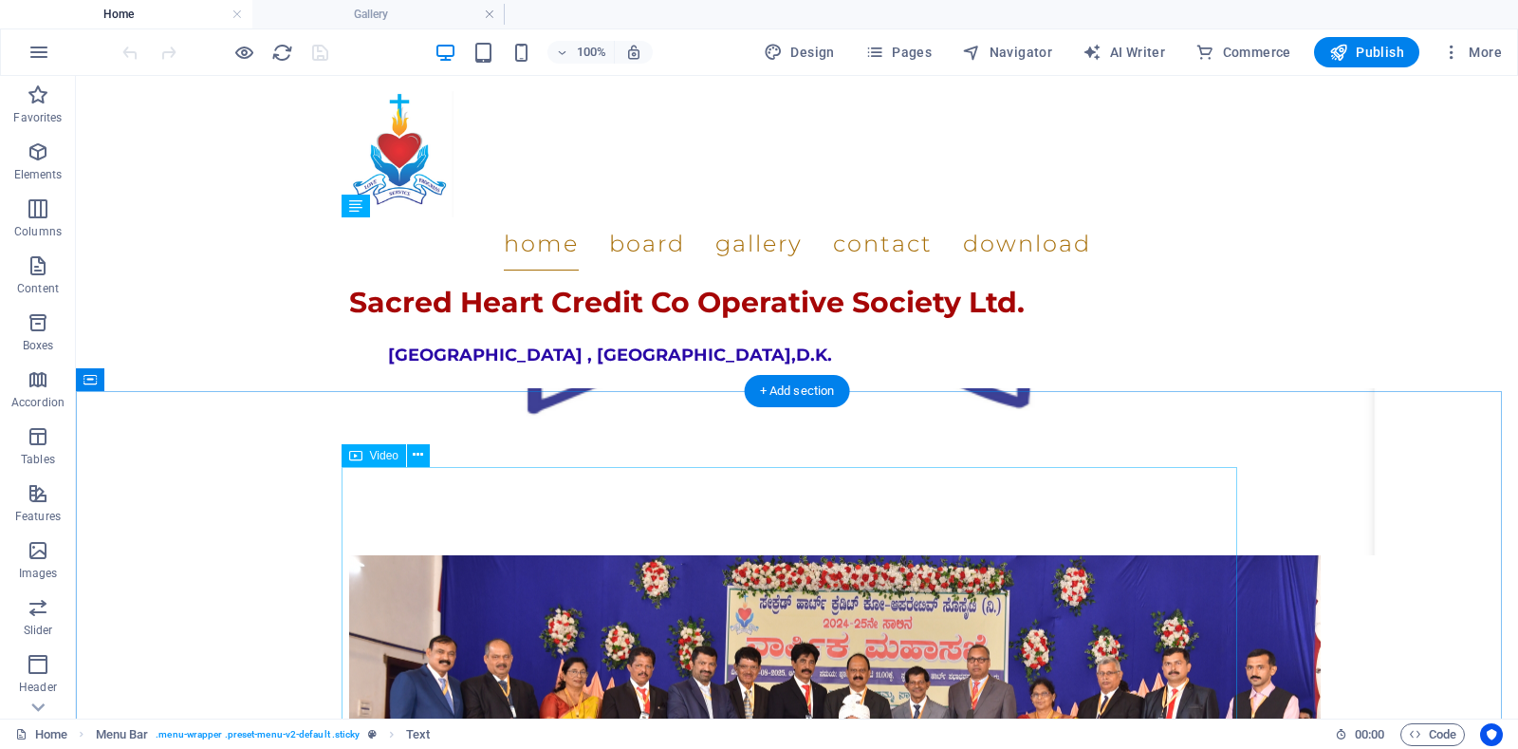
select select "%"
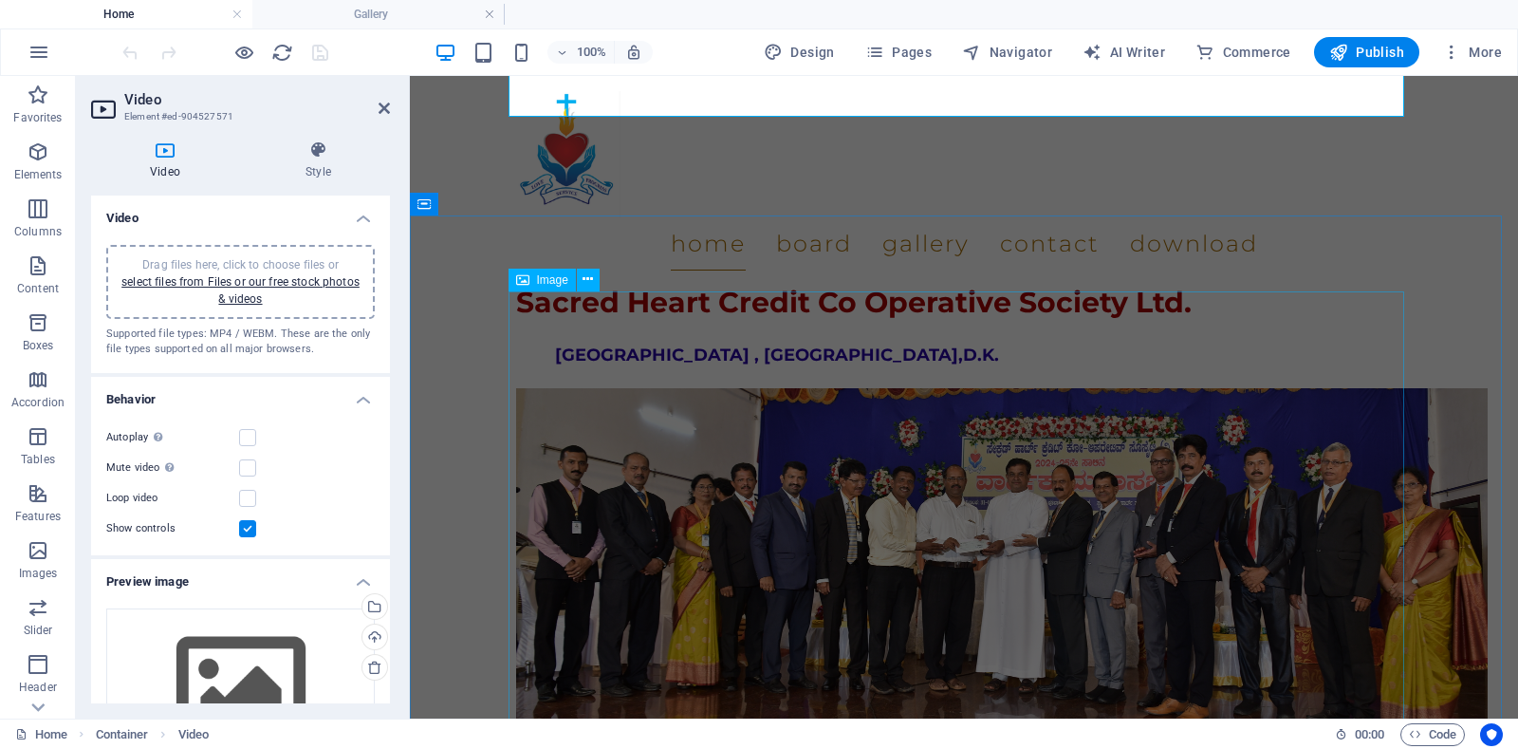
scroll to position [3048, 0]
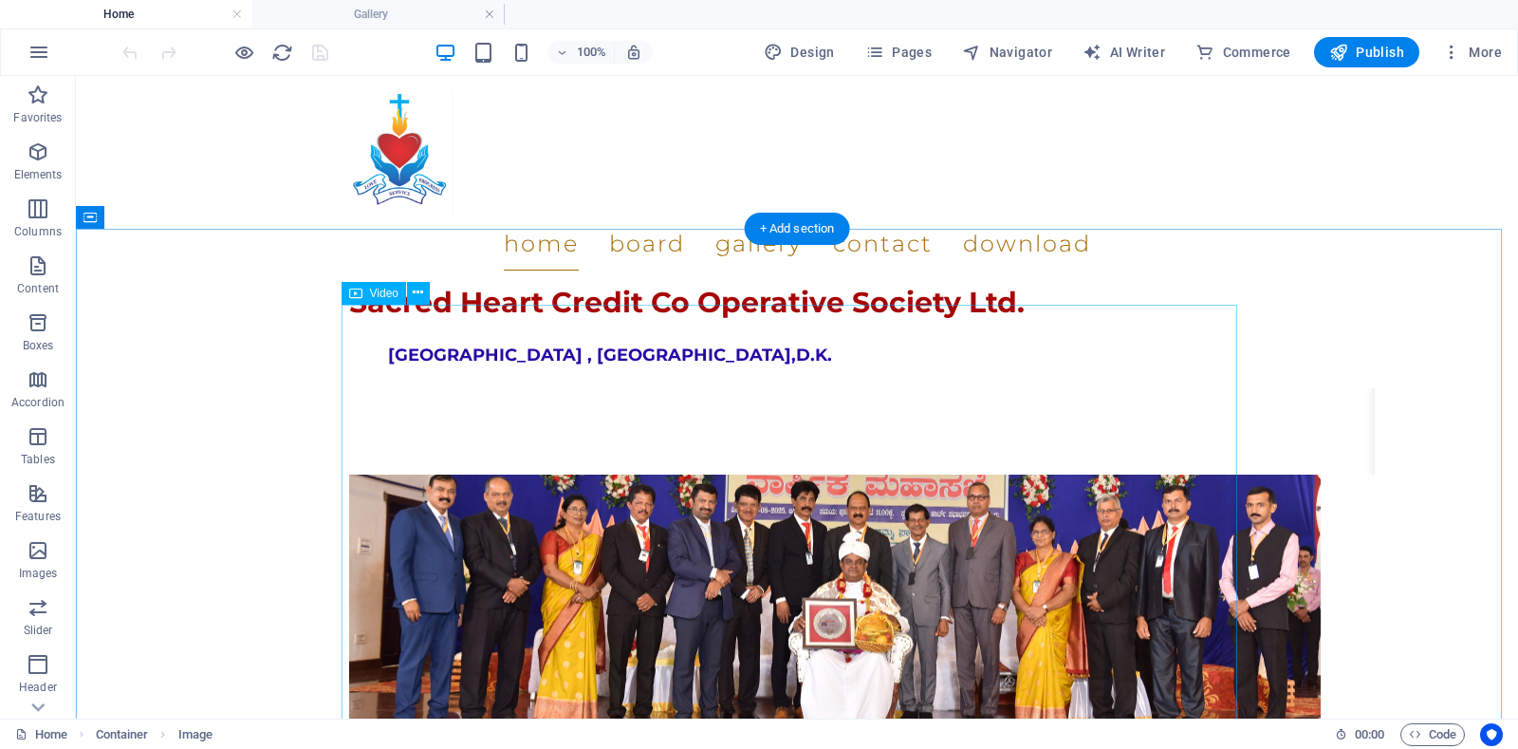
scroll to position [2194, 0]
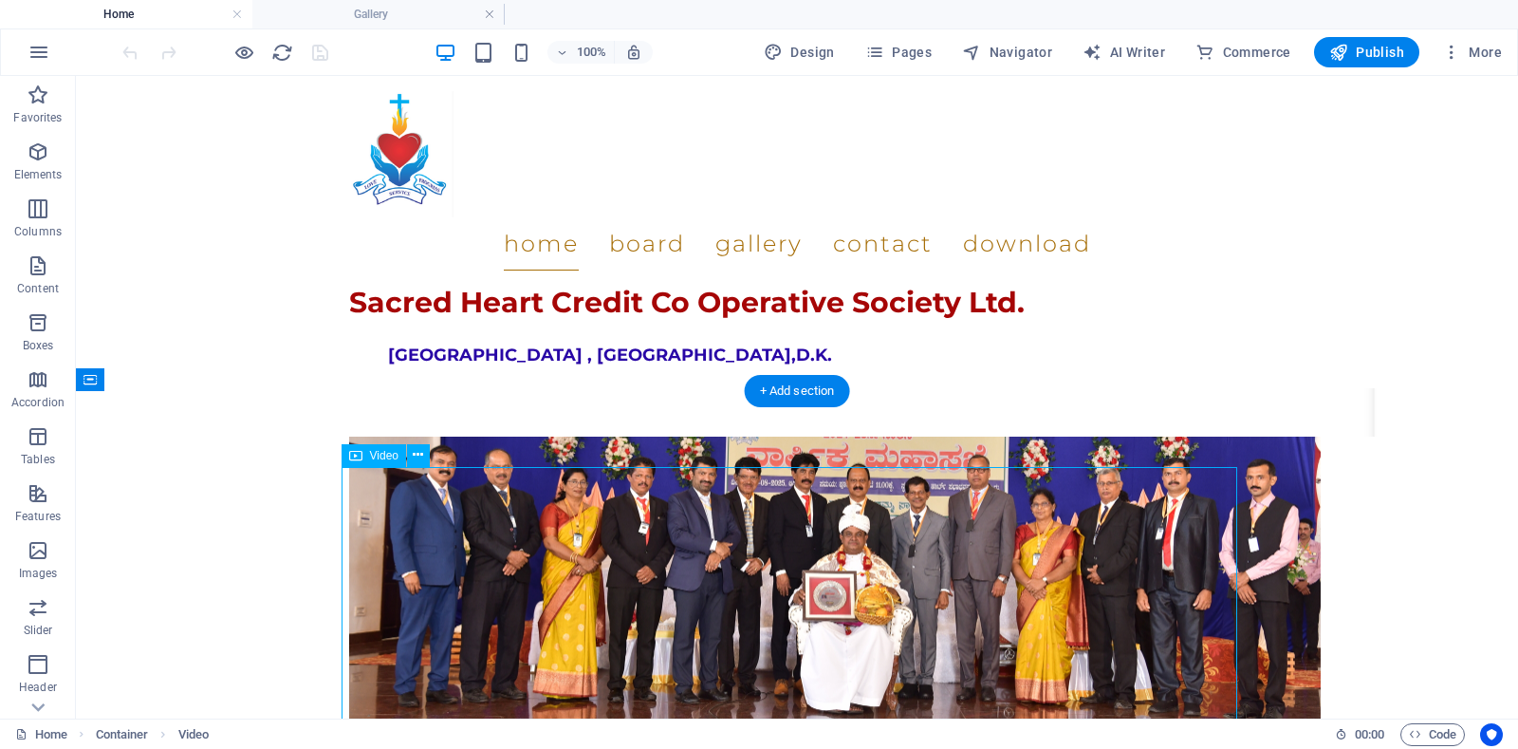
scroll to position [2099, 0]
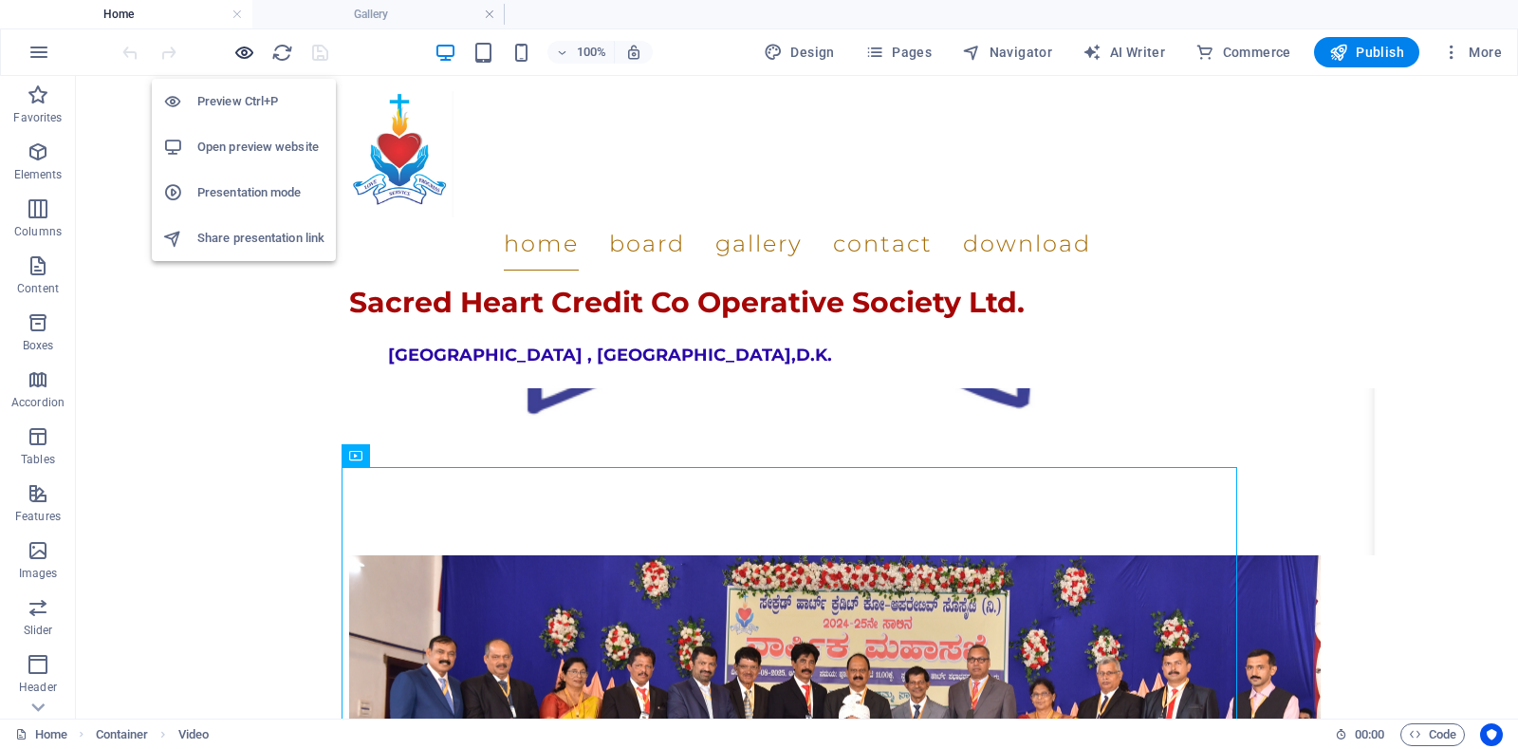
click at [247, 58] on icon "button" at bounding box center [244, 53] width 22 height 22
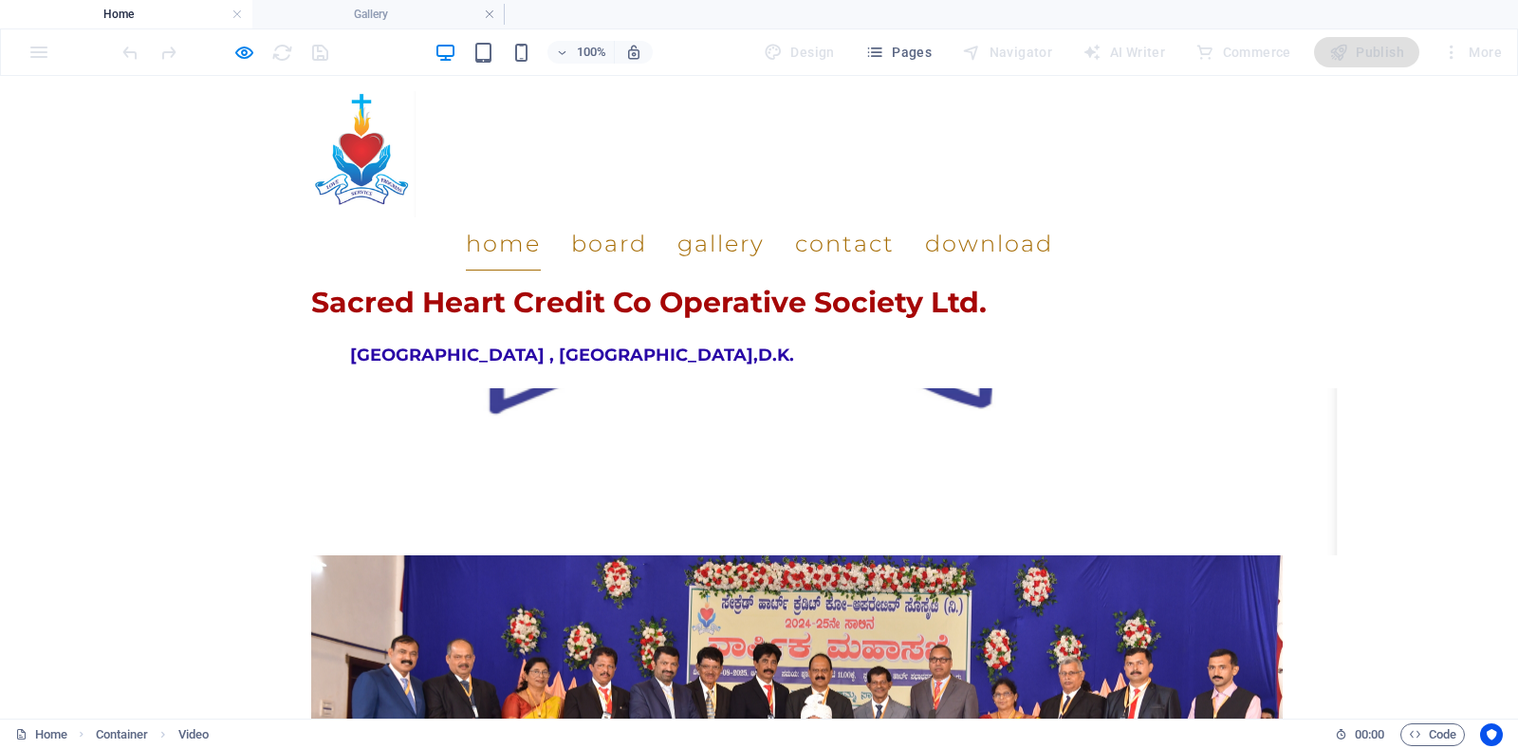
drag, startPoint x: 698, startPoint y: 554, endPoint x: 690, endPoint y: 623, distance: 69.8
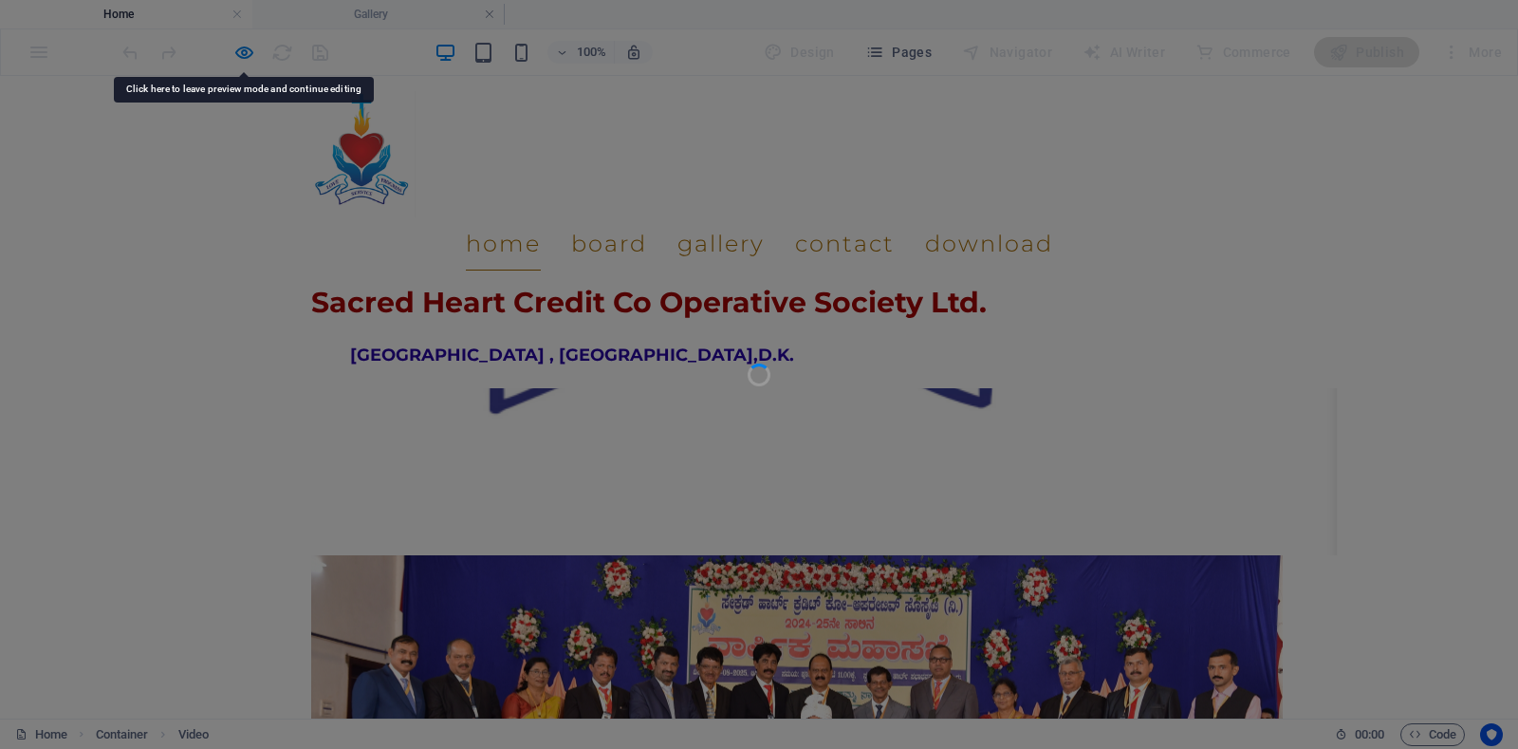
drag, startPoint x: 600, startPoint y: 515, endPoint x: 531, endPoint y: 589, distance: 100.7
click at [573, 589] on div at bounding box center [759, 374] width 1518 height 749
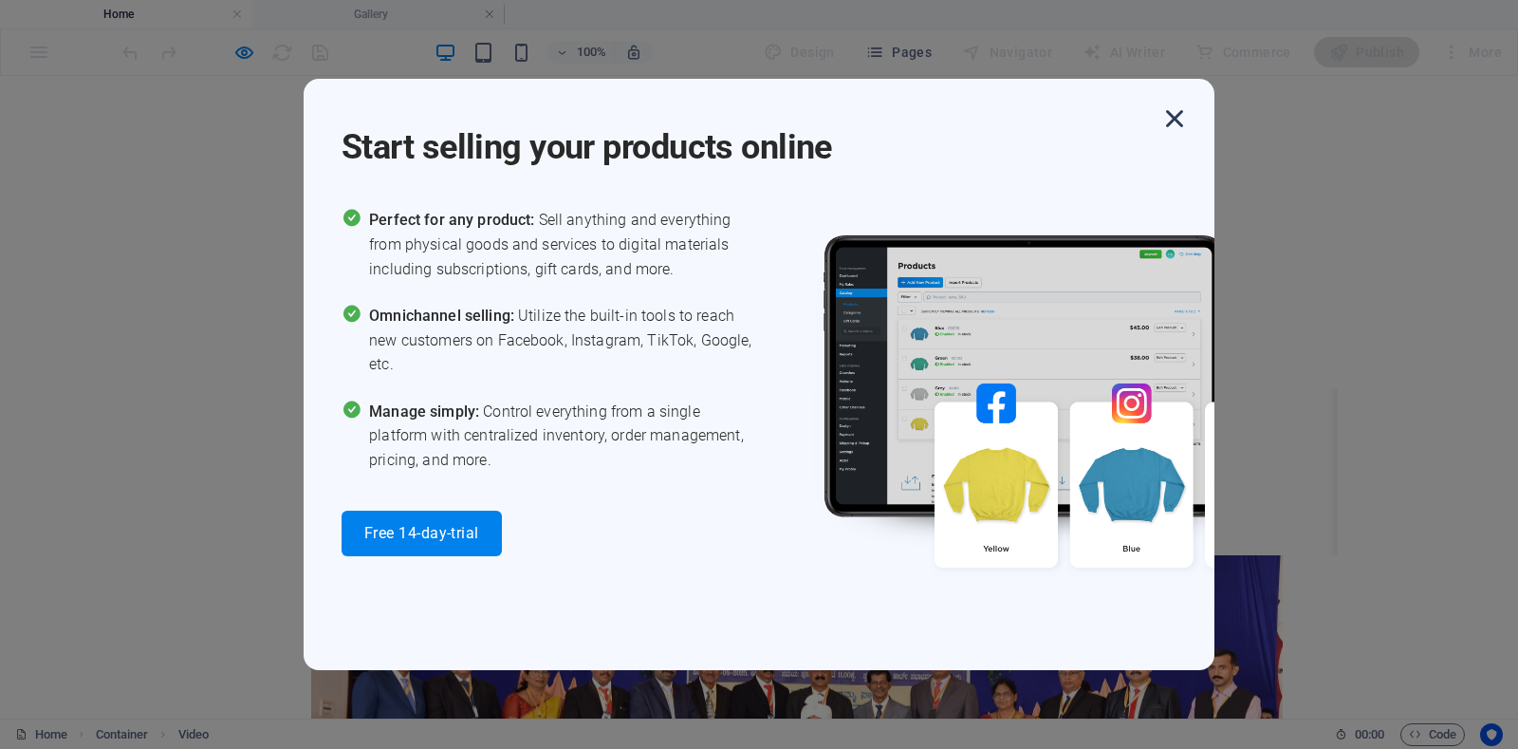
click at [1170, 119] on icon "button" at bounding box center [1174, 119] width 34 height 34
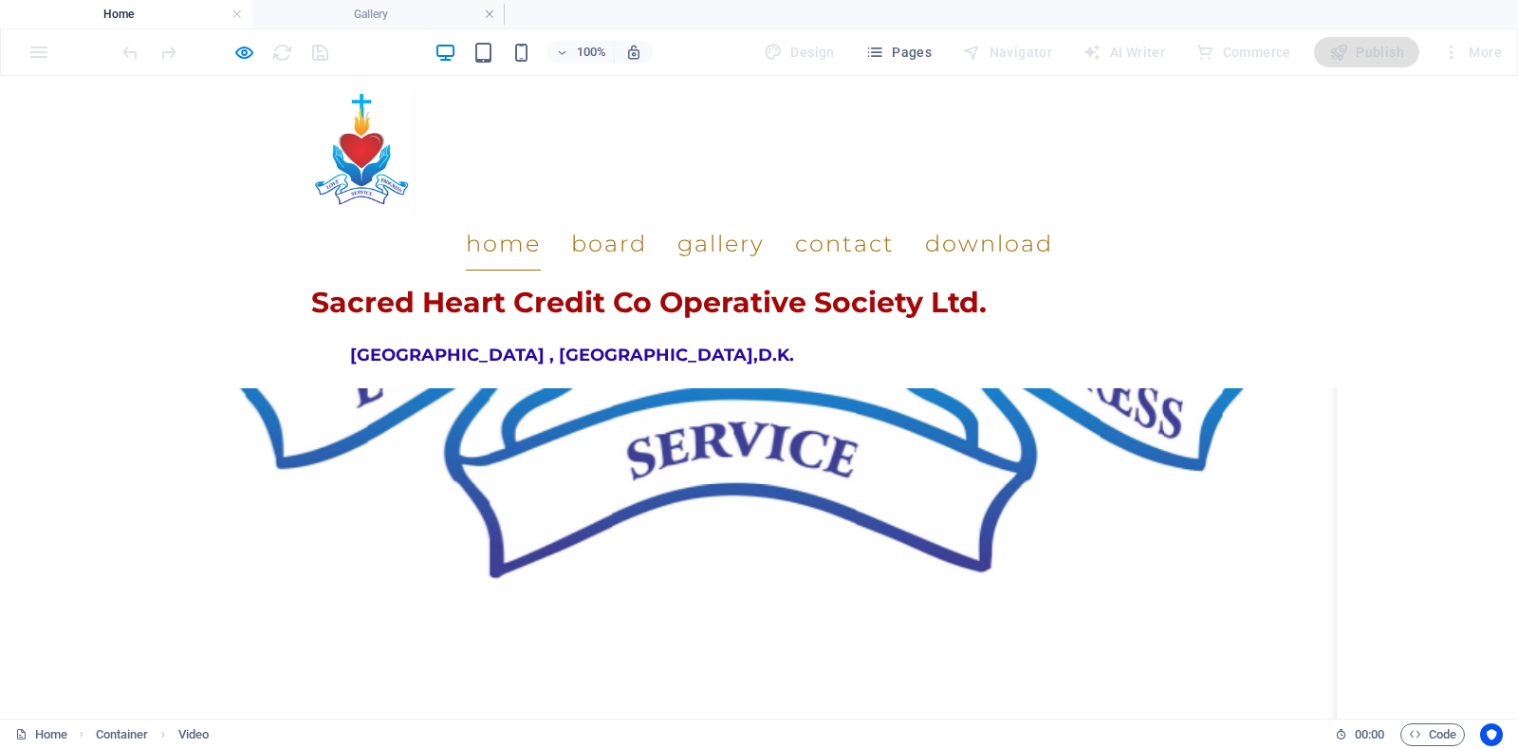
scroll to position [1530, 0]
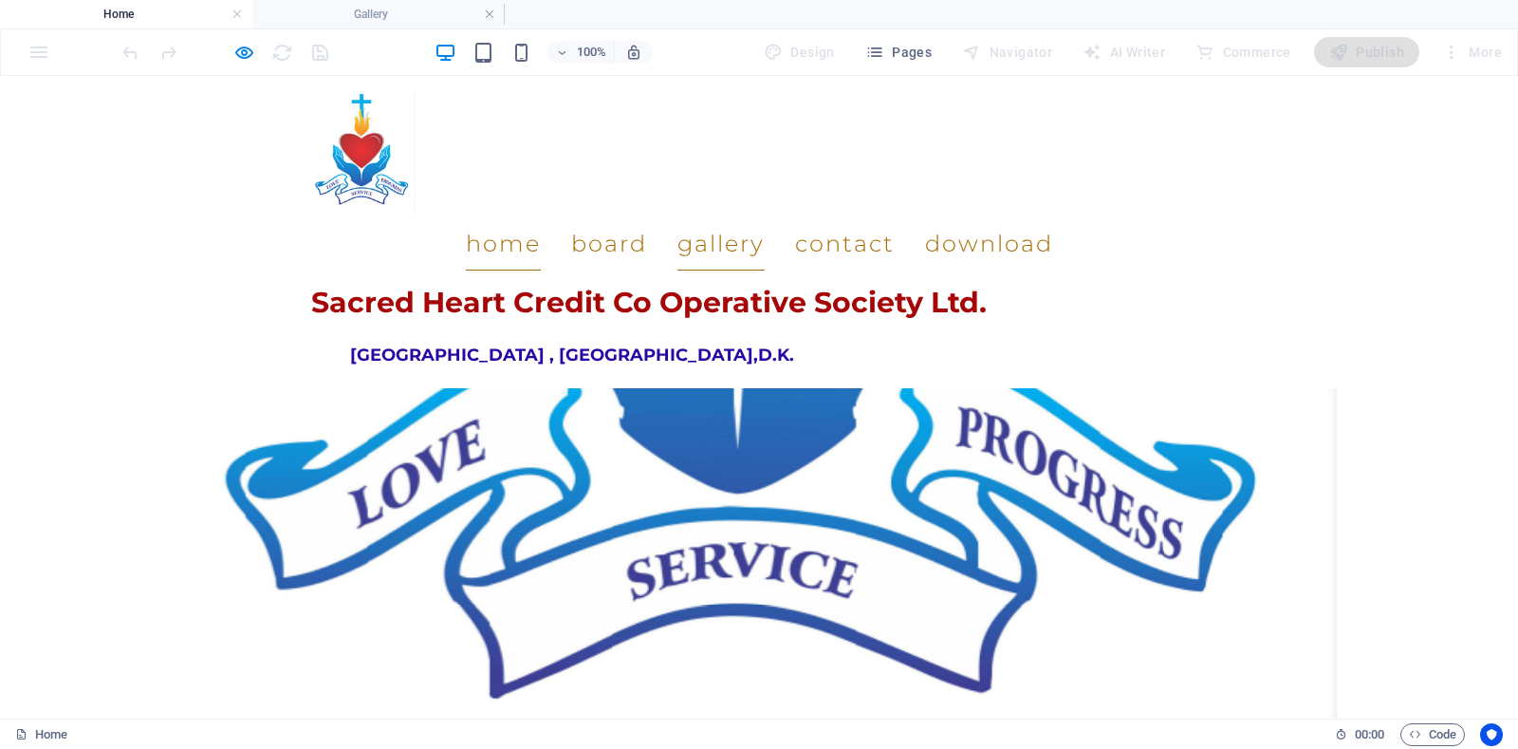
click at [756, 217] on link "Gallery" at bounding box center [720, 243] width 87 height 53
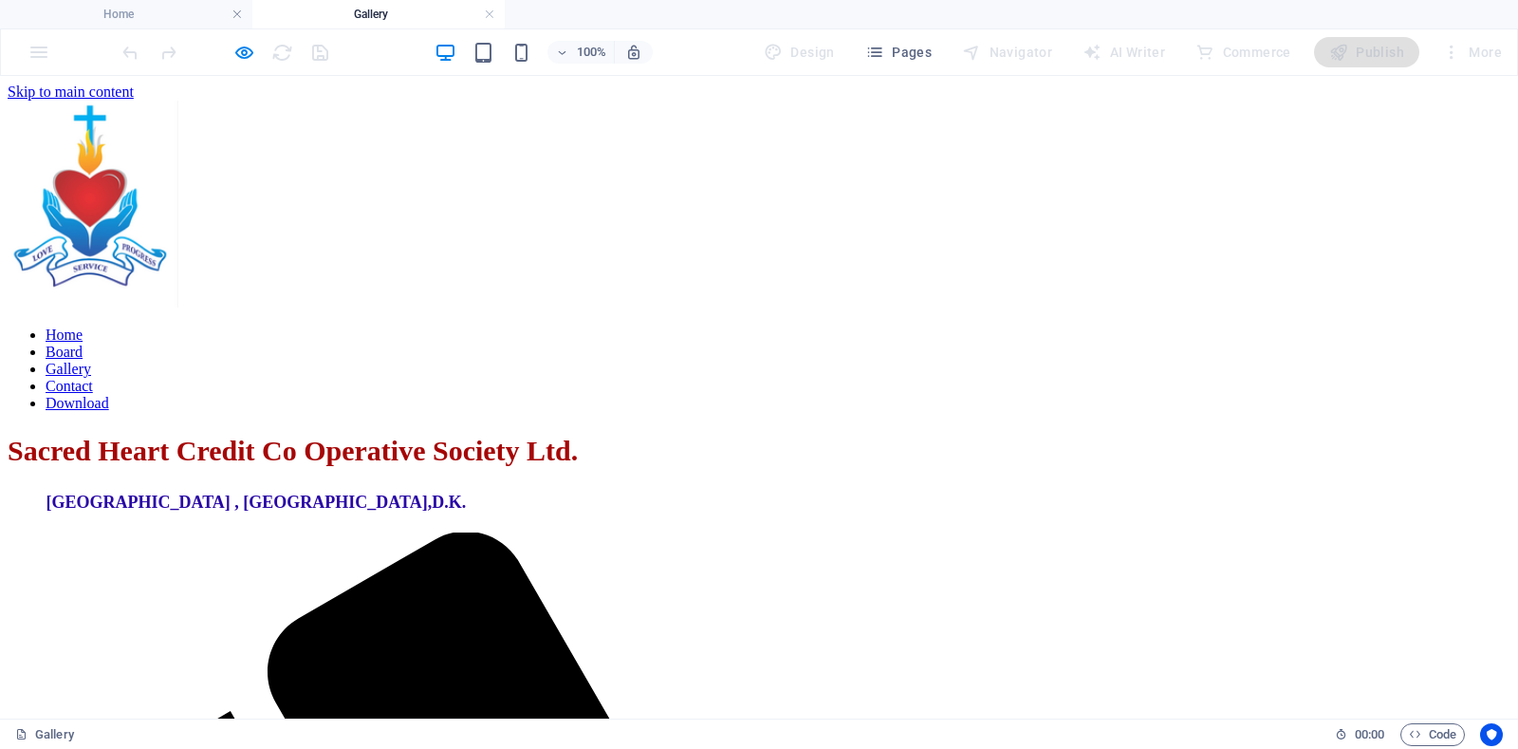
scroll to position [7886, 0]
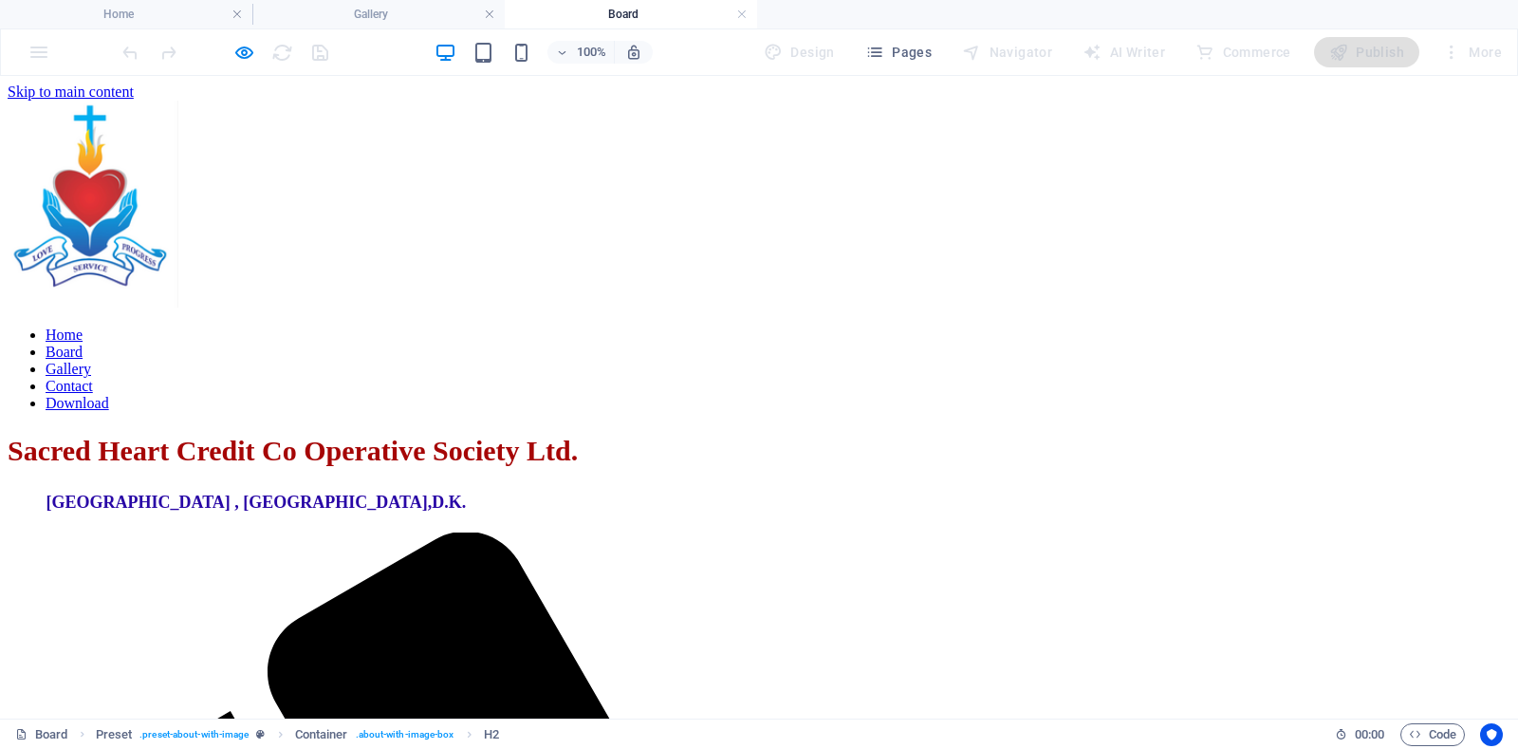
scroll to position [503, 0]
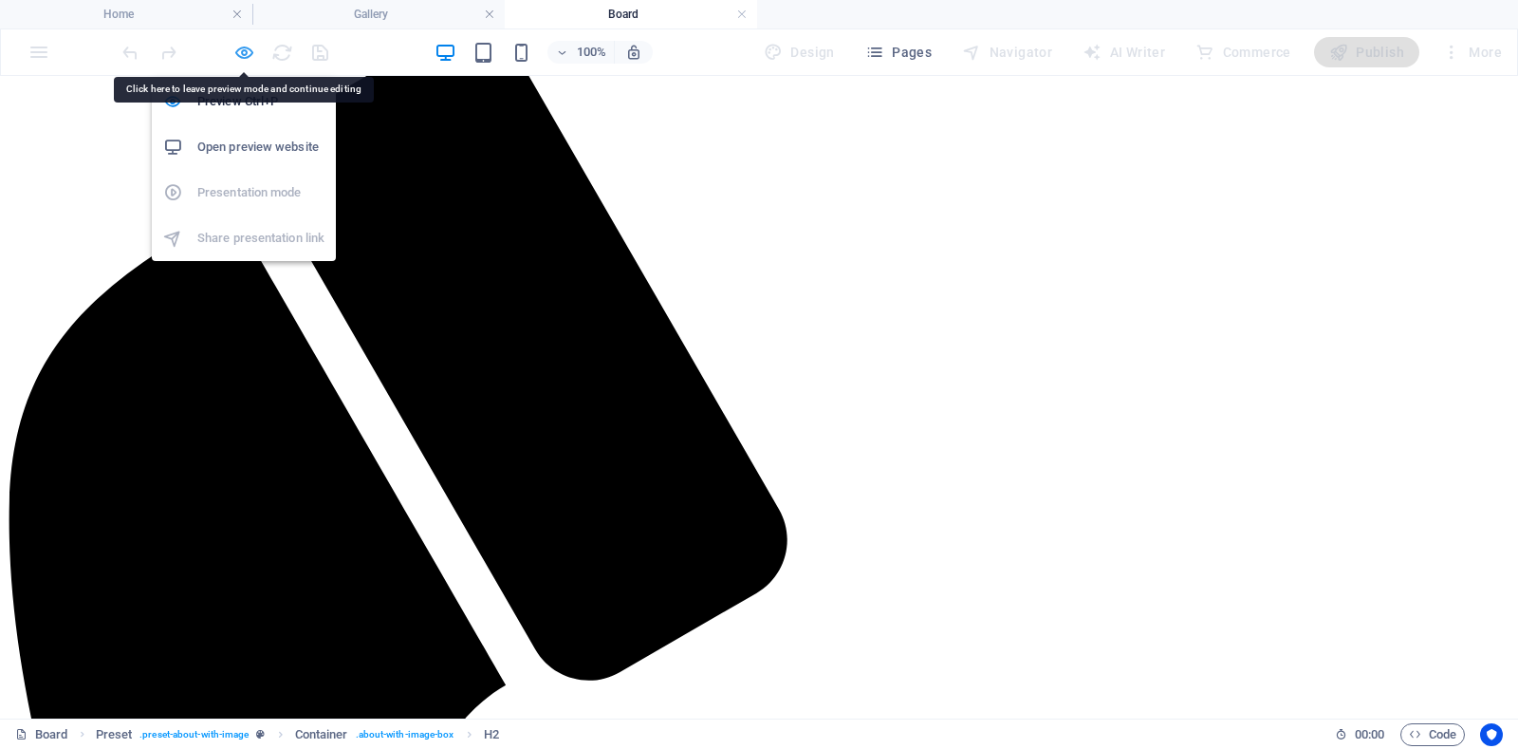
click at [243, 55] on icon "button" at bounding box center [244, 53] width 22 height 22
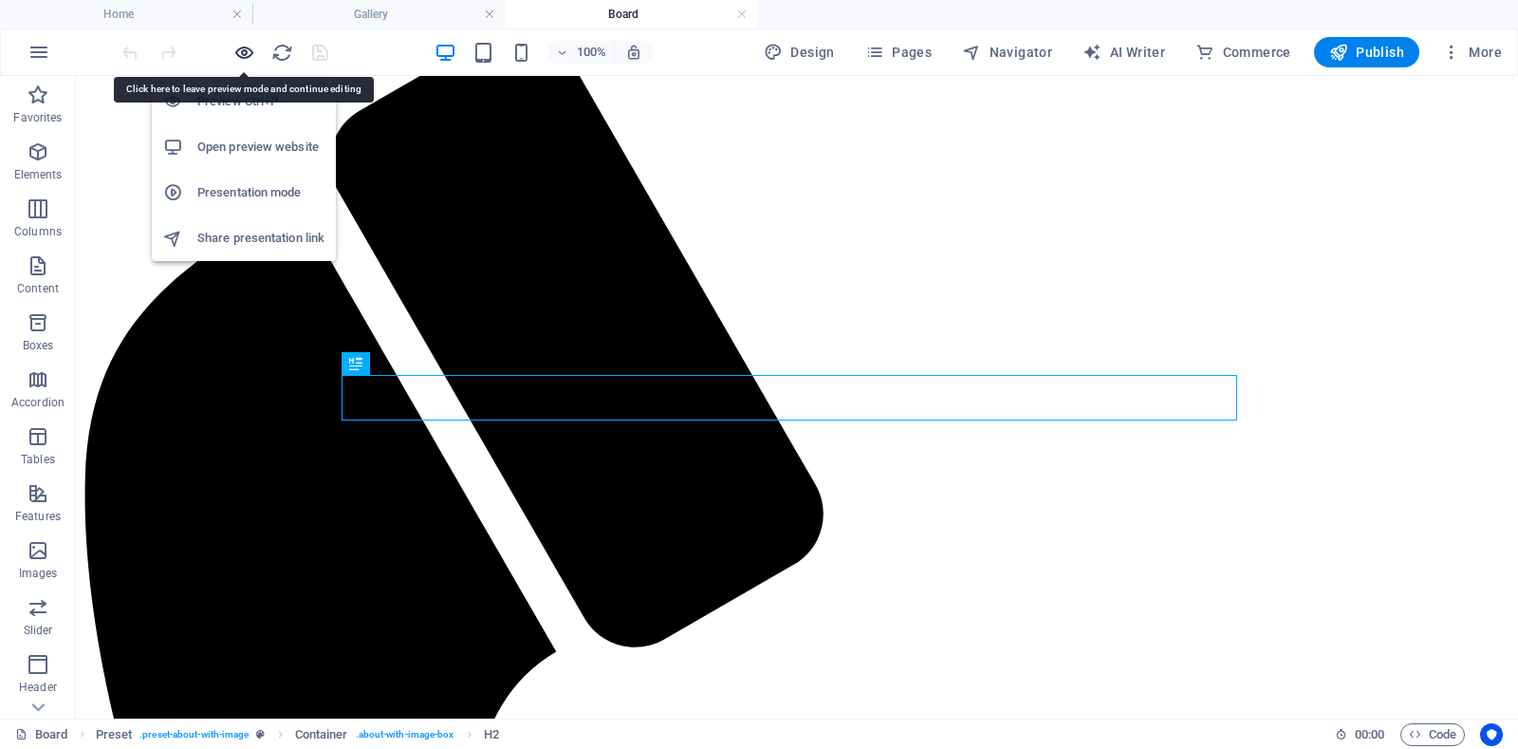
scroll to position [1457, 0]
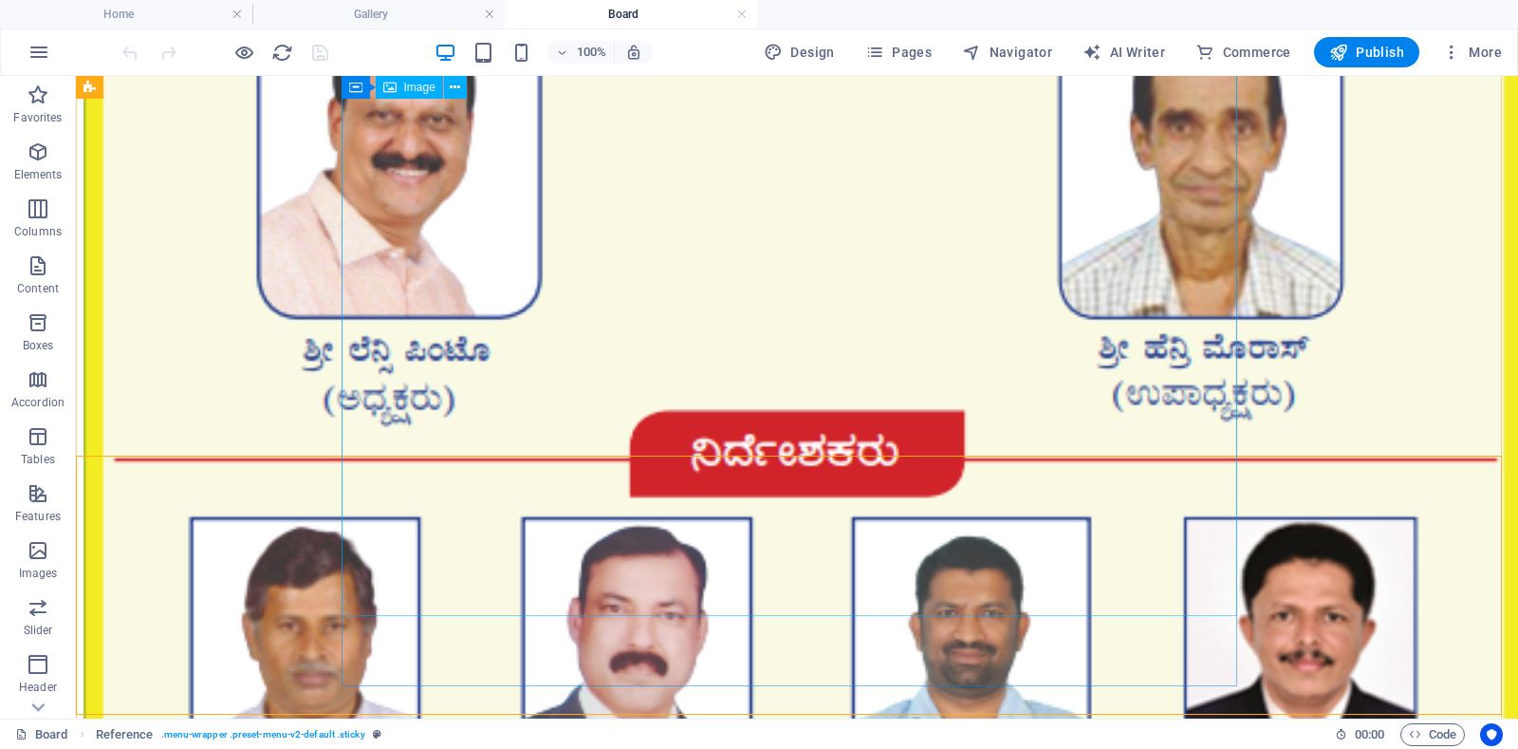
scroll to position [4251, 0]
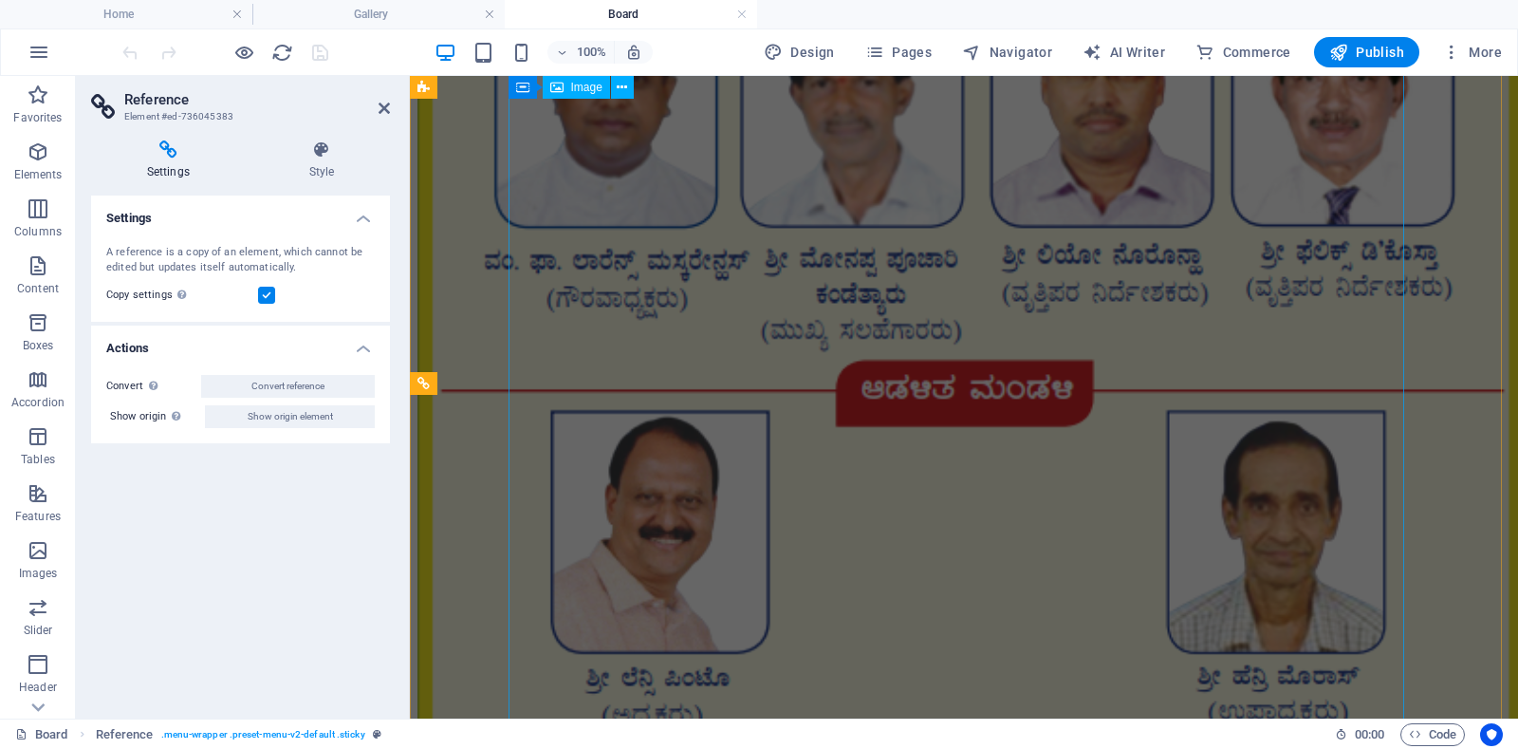
scroll to position [2733, 0]
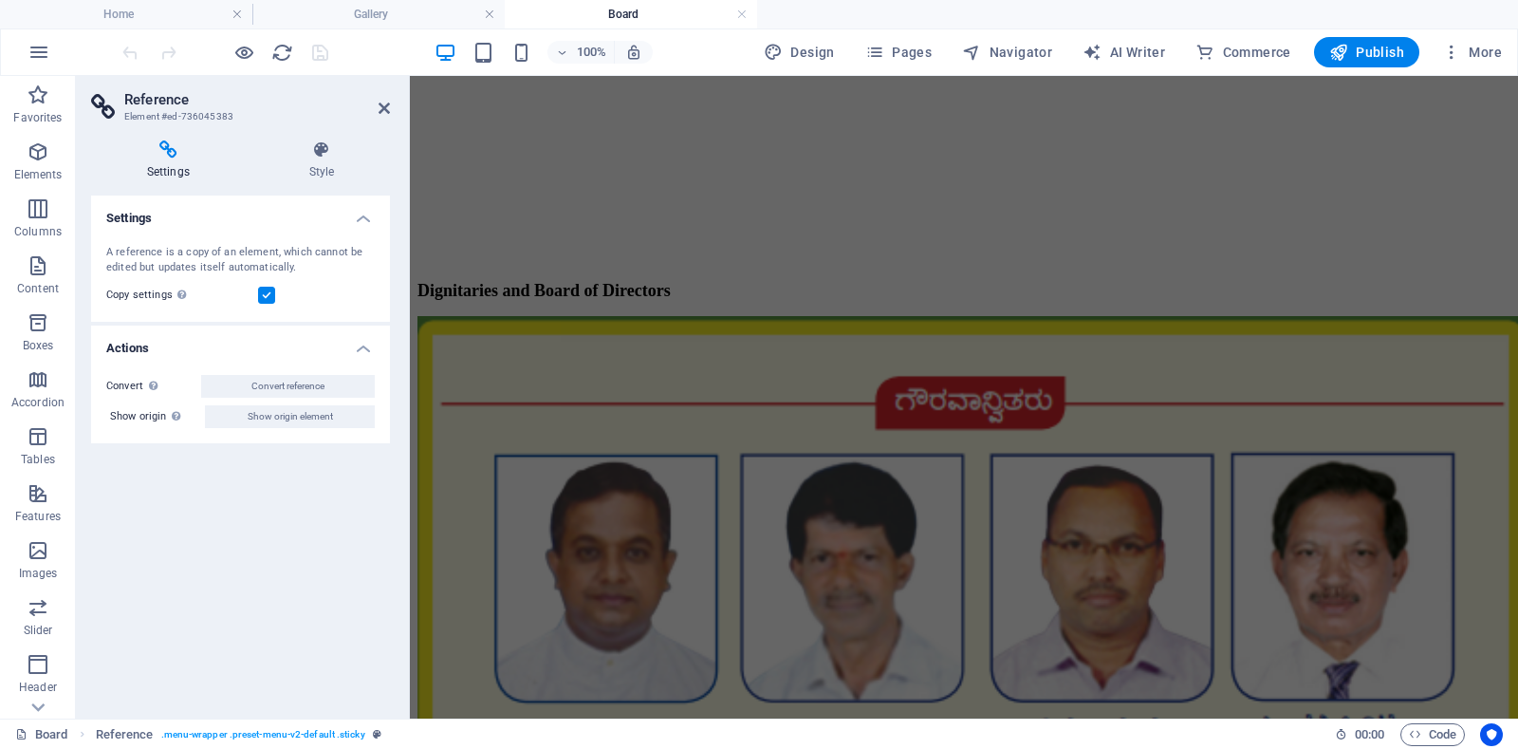
click at [813, 46] on span "Design" at bounding box center [799, 52] width 71 height 19
click at [915, 55] on span "Pages" at bounding box center [898, 52] width 66 height 19
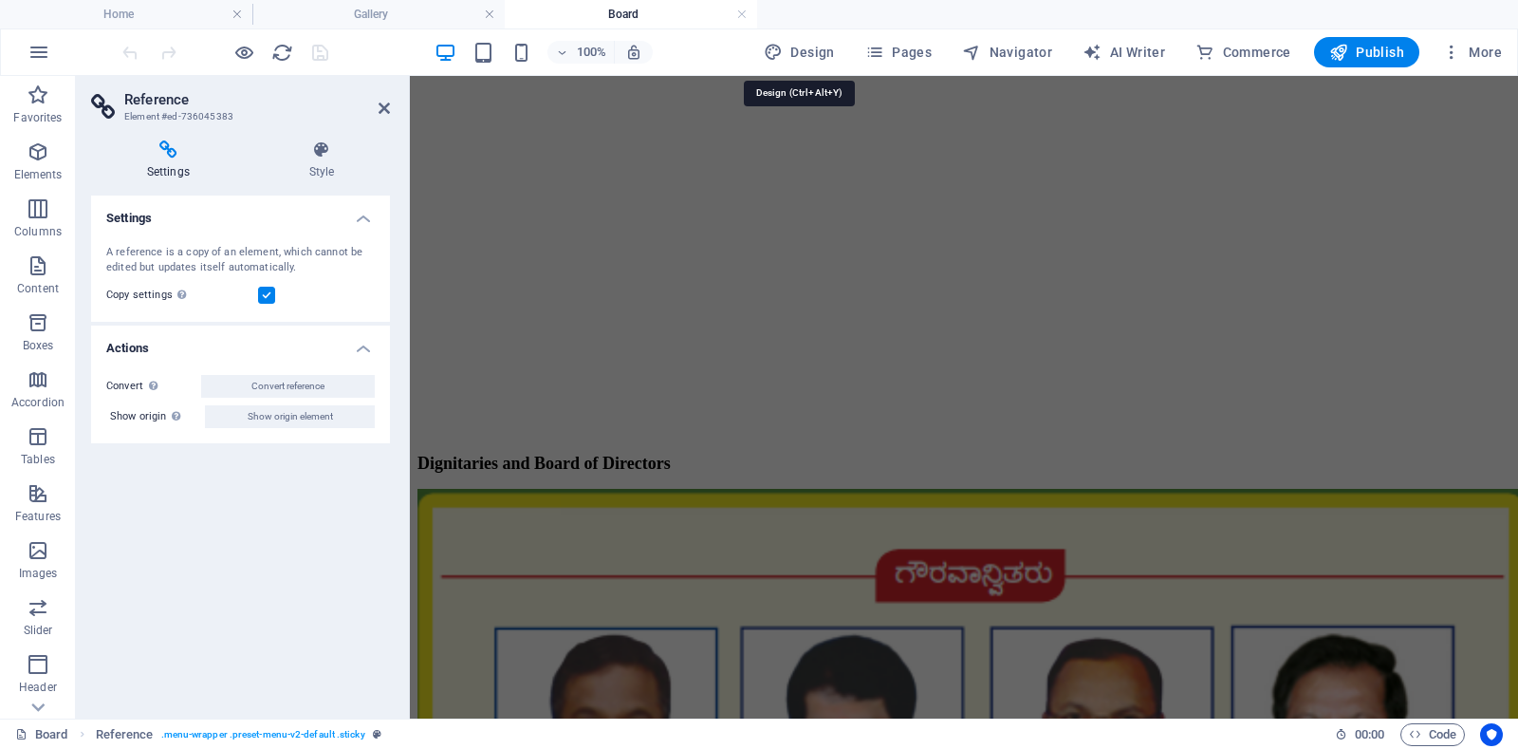
select select "px"
select select "300"
select select "px"
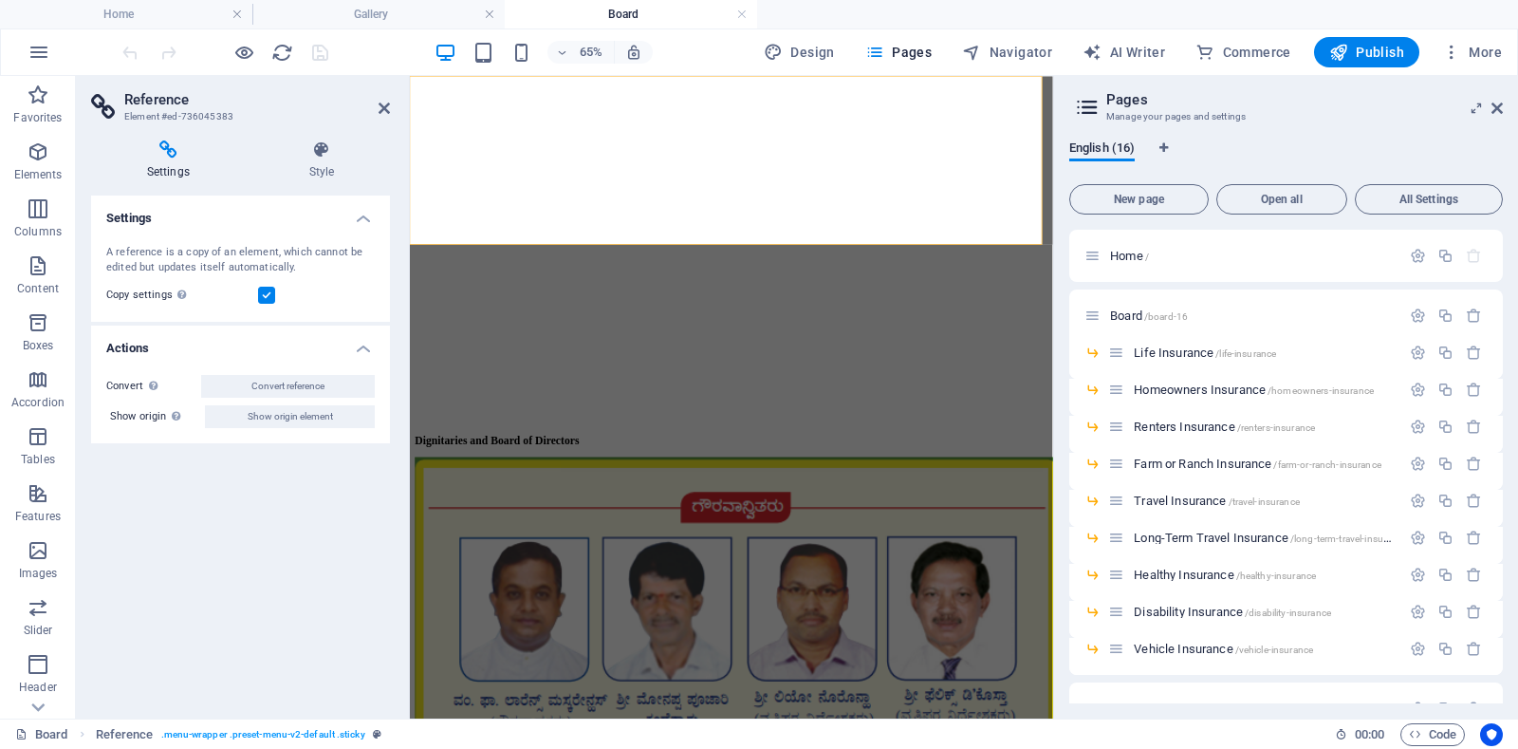
scroll to position [1405, 0]
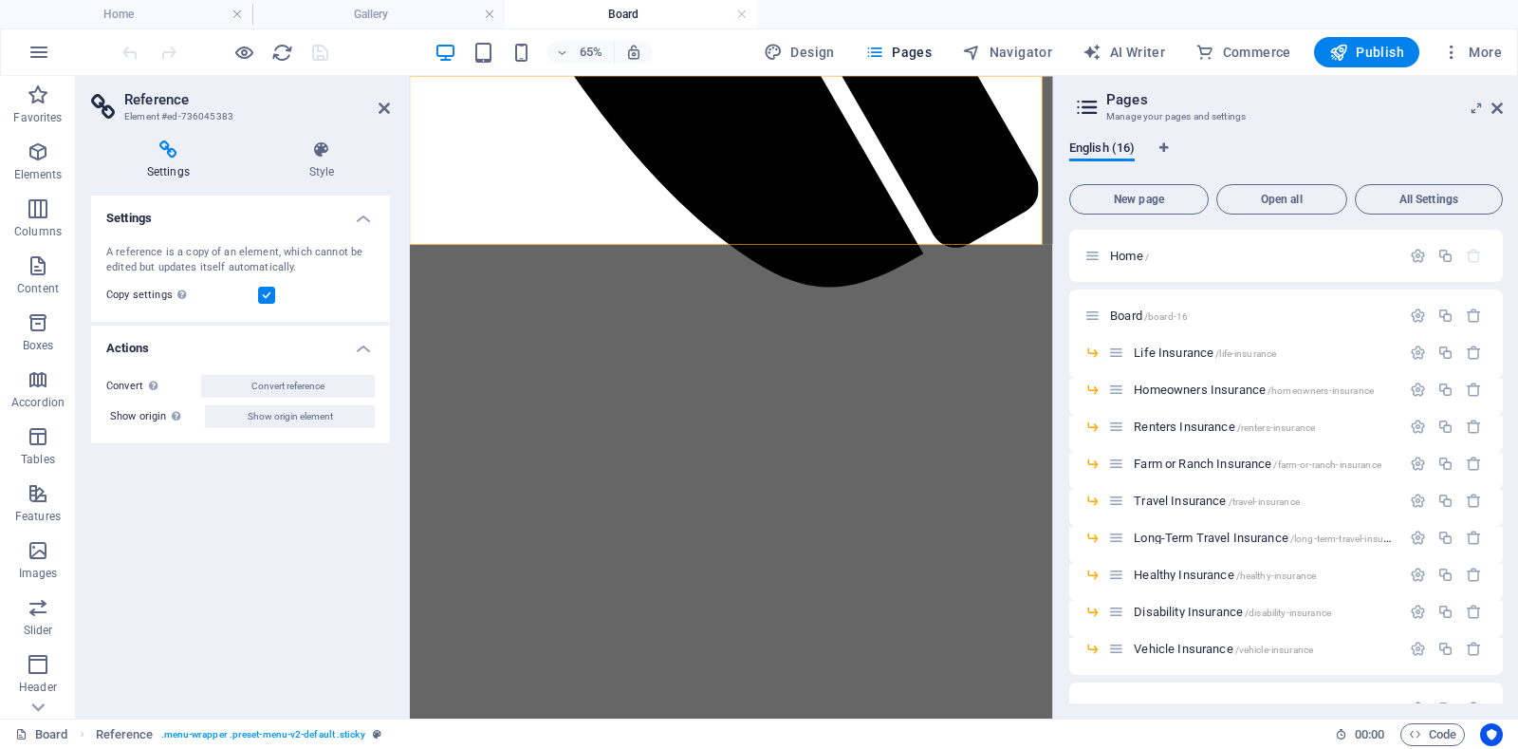
click at [812, 54] on span "Design" at bounding box center [799, 52] width 71 height 19
select select "px"
select select "300"
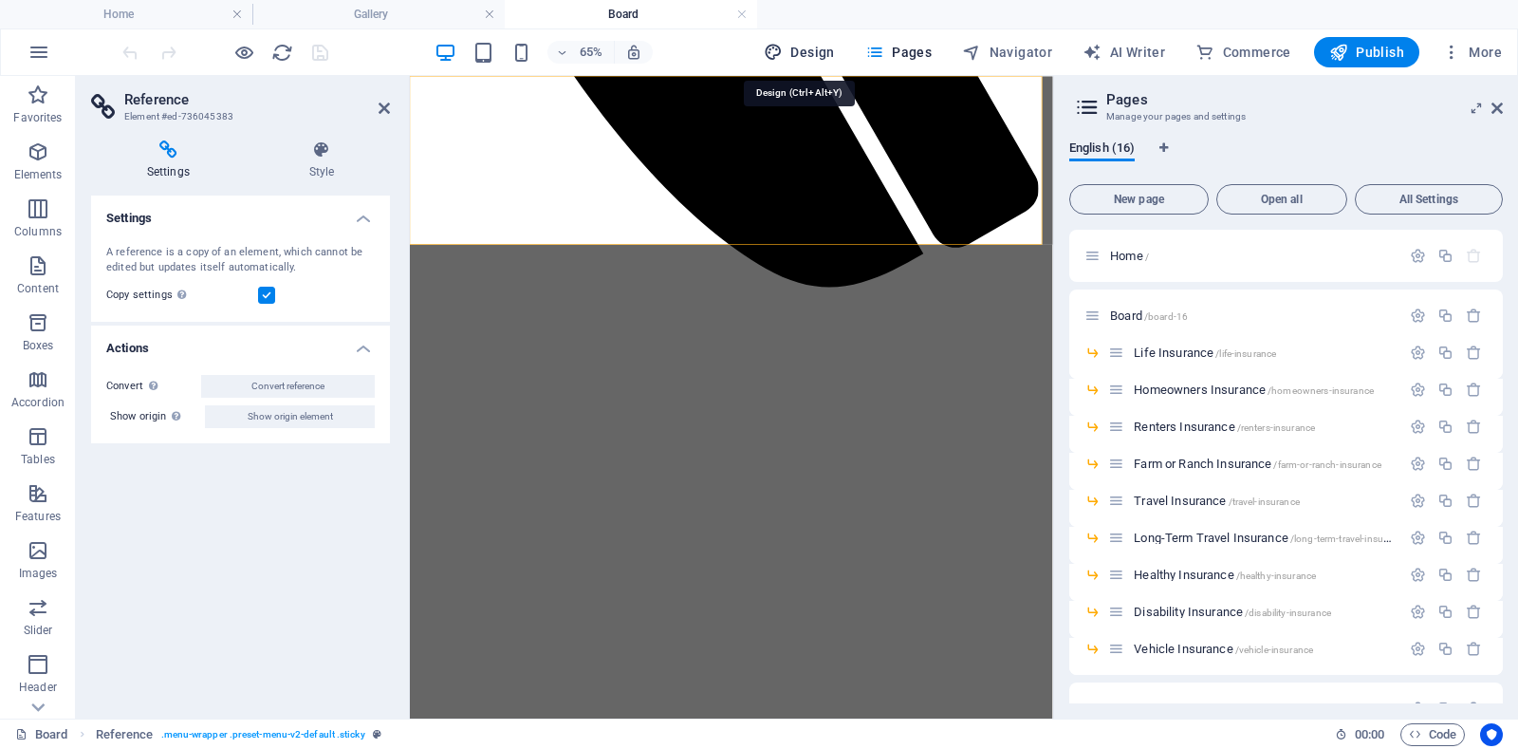
select select "px"
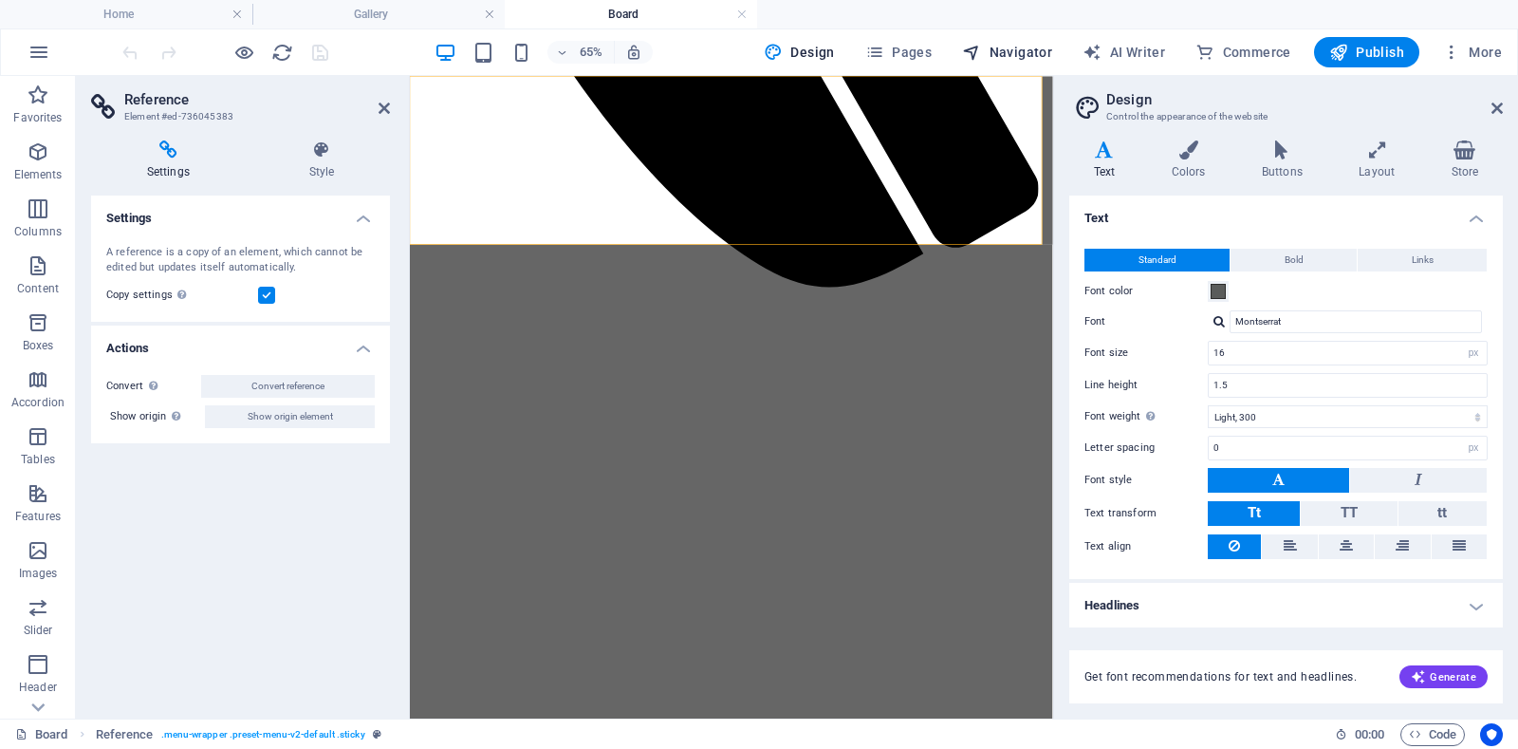
click at [1036, 49] on span "Navigator" at bounding box center [1007, 52] width 90 height 19
select select "14298975-en"
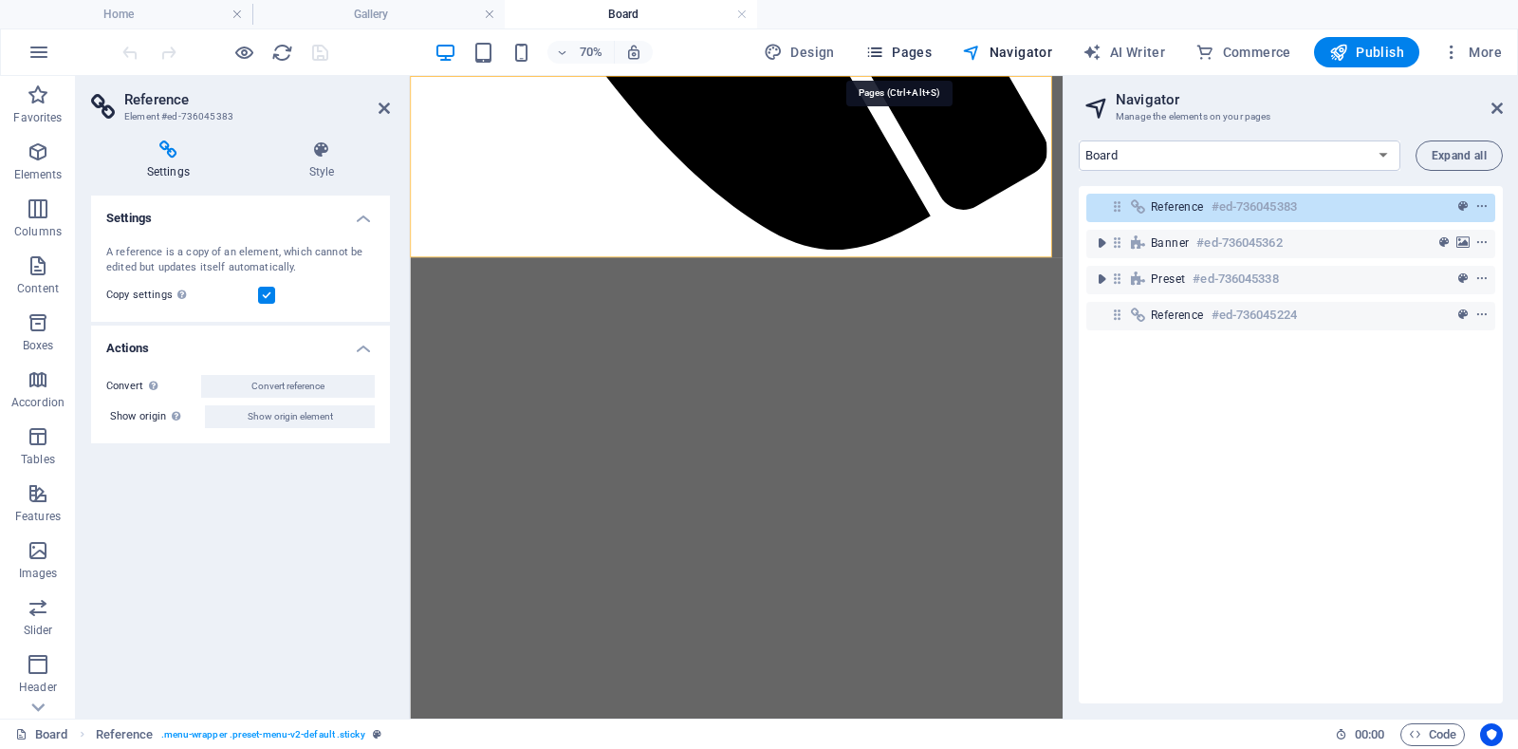
click at [922, 54] on span "Pages" at bounding box center [898, 52] width 66 height 19
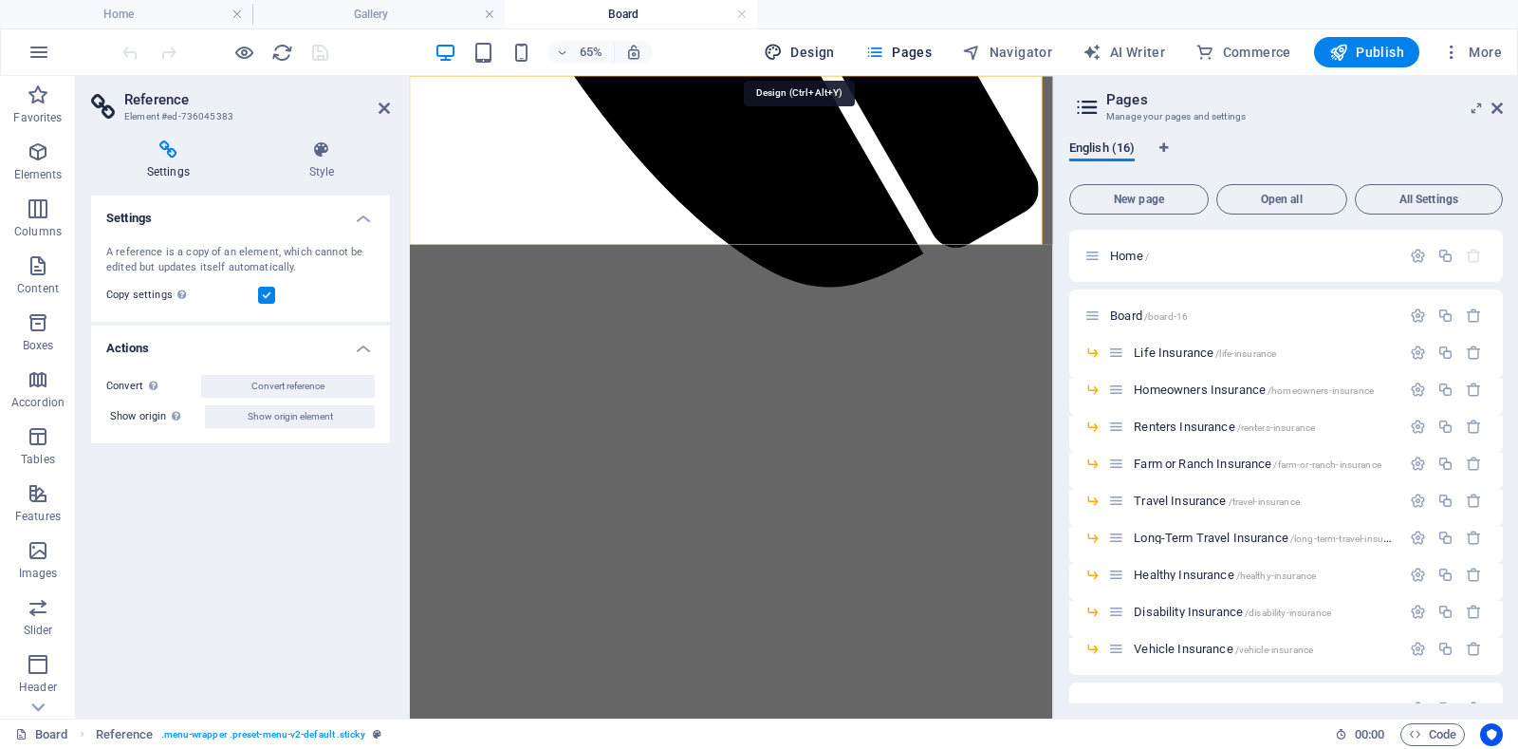
click at [829, 52] on span "Design" at bounding box center [799, 52] width 71 height 19
select select "px"
select select "300"
select select "px"
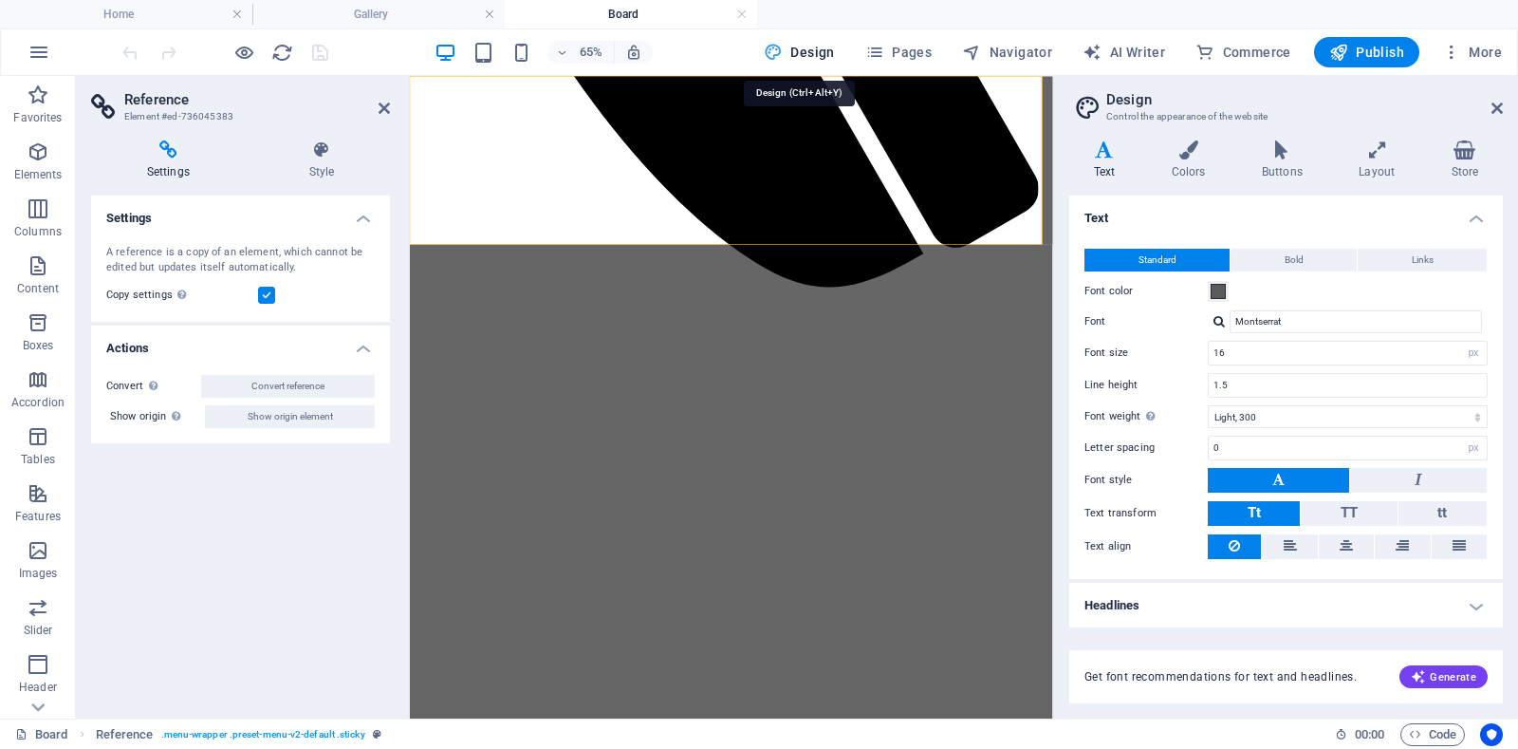
click at [829, 52] on span "Design" at bounding box center [799, 52] width 71 height 19
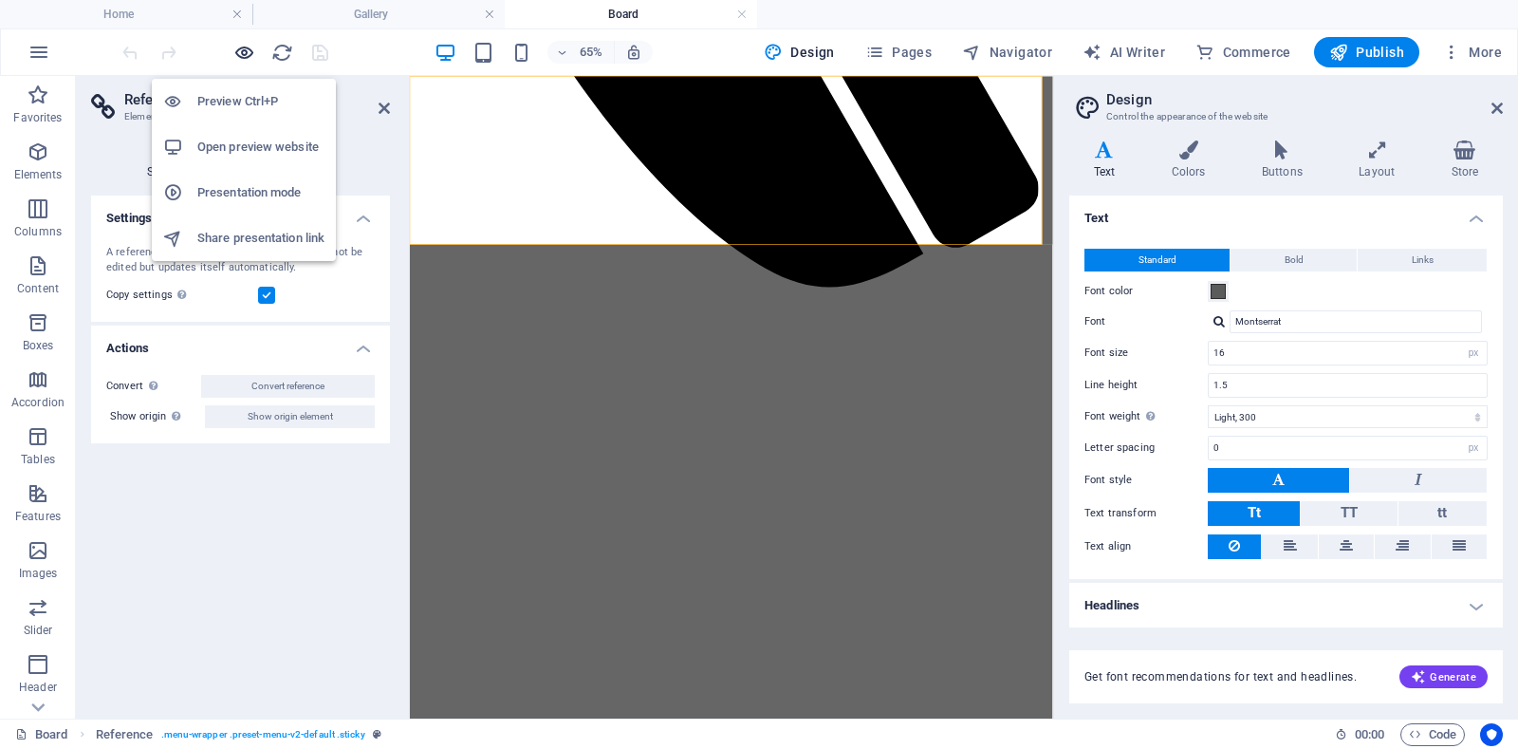
click at [240, 47] on icon "button" at bounding box center [244, 53] width 22 height 22
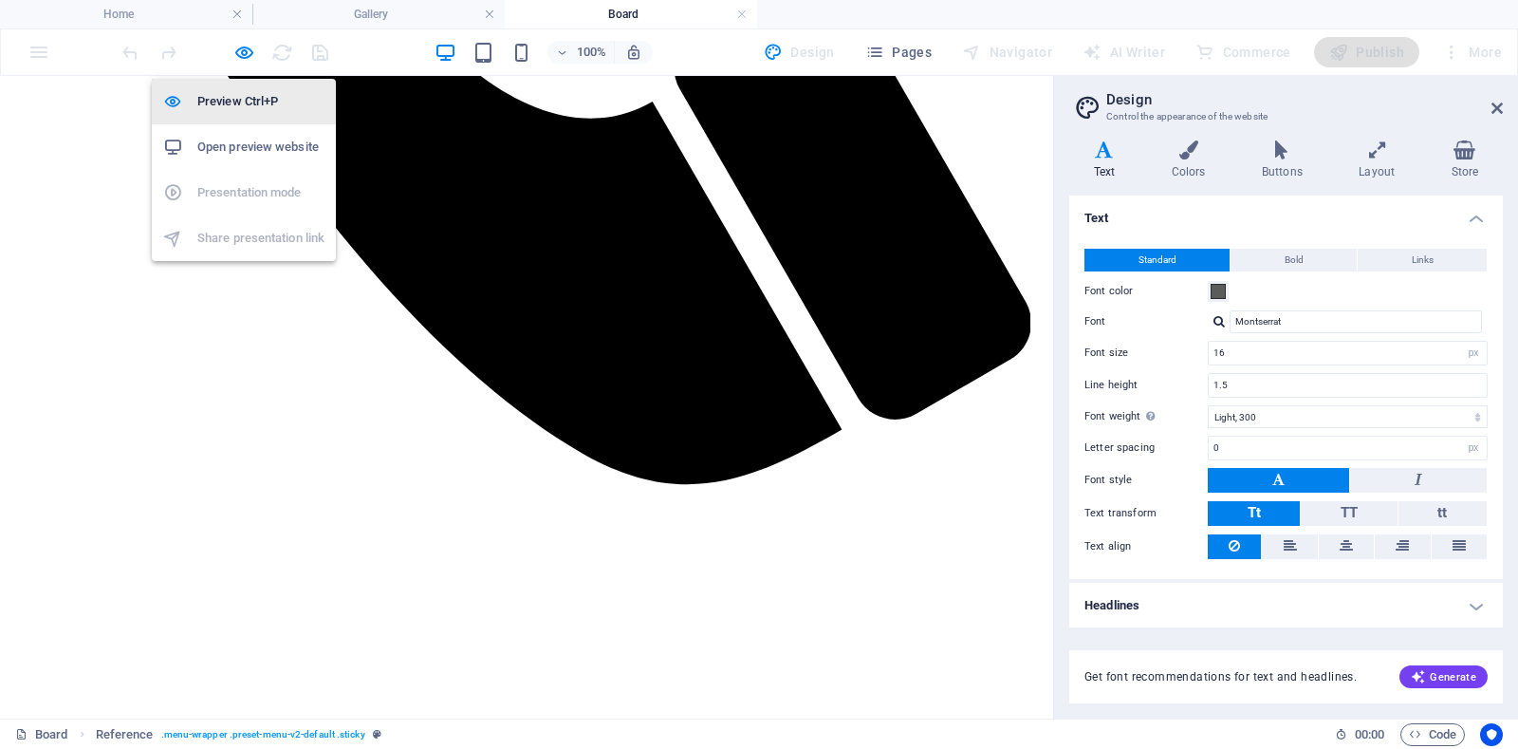
click at [246, 106] on h6 "Preview Ctrl+P" at bounding box center [260, 101] width 127 height 23
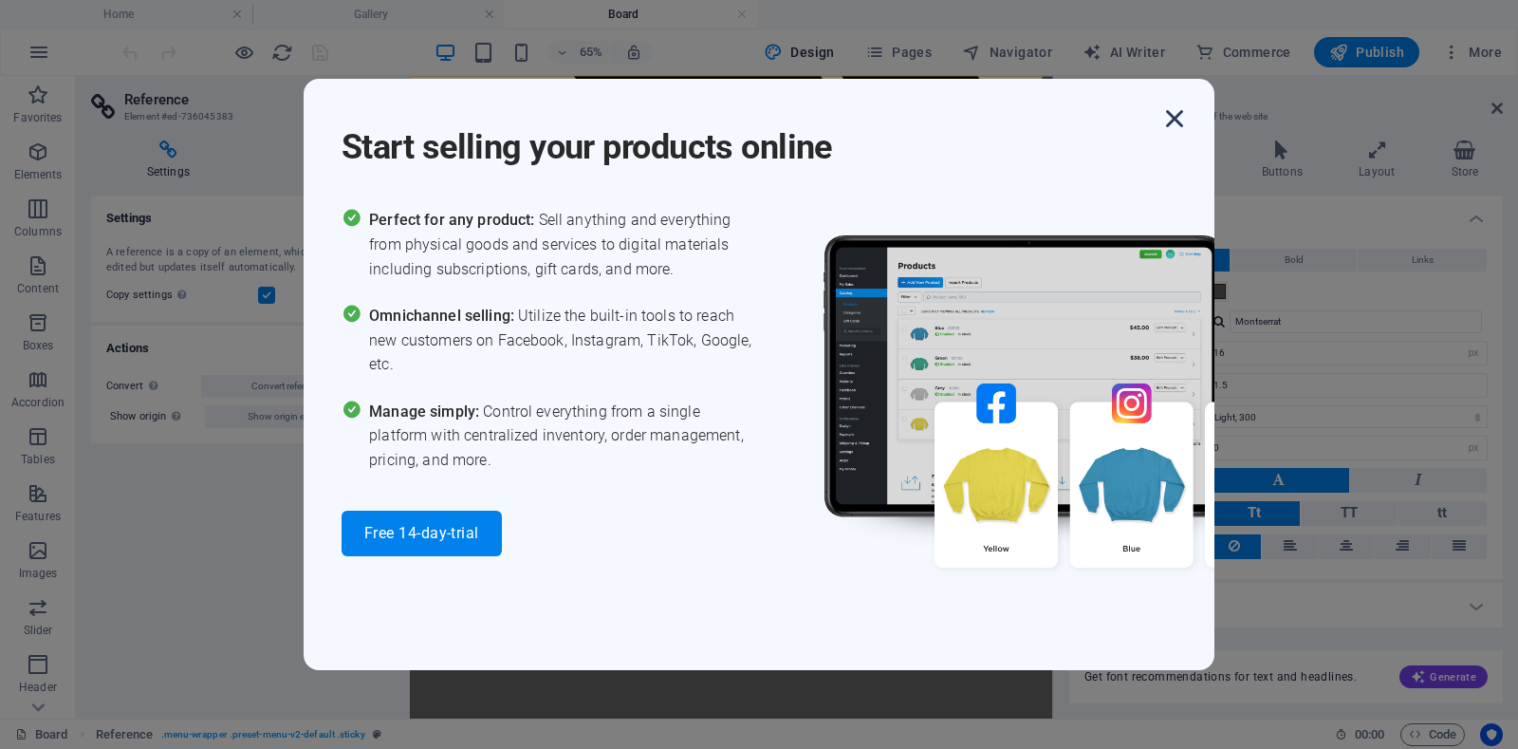
click at [1180, 120] on icon "button" at bounding box center [1174, 119] width 34 height 34
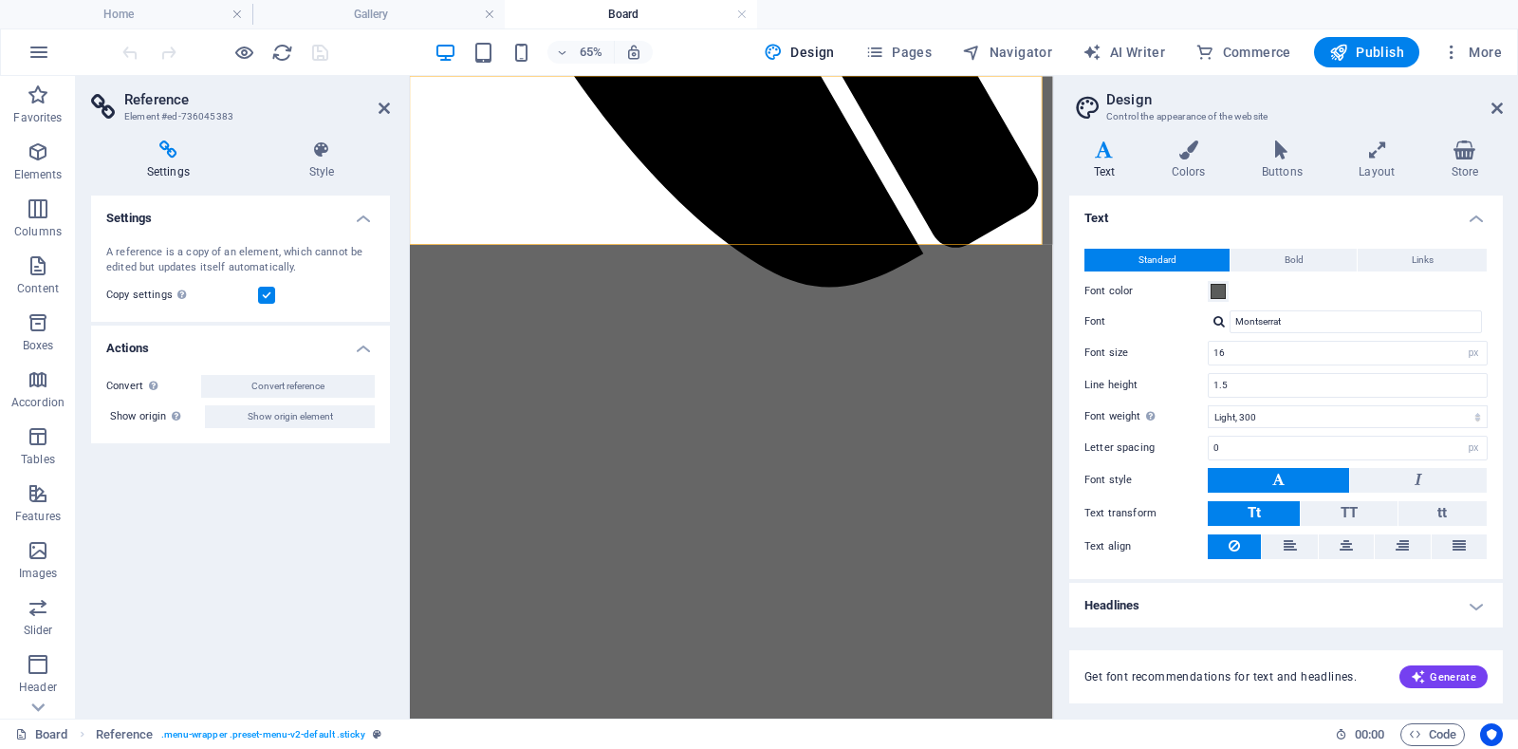
click at [282, 53] on icon "reload" at bounding box center [282, 53] width 22 height 22
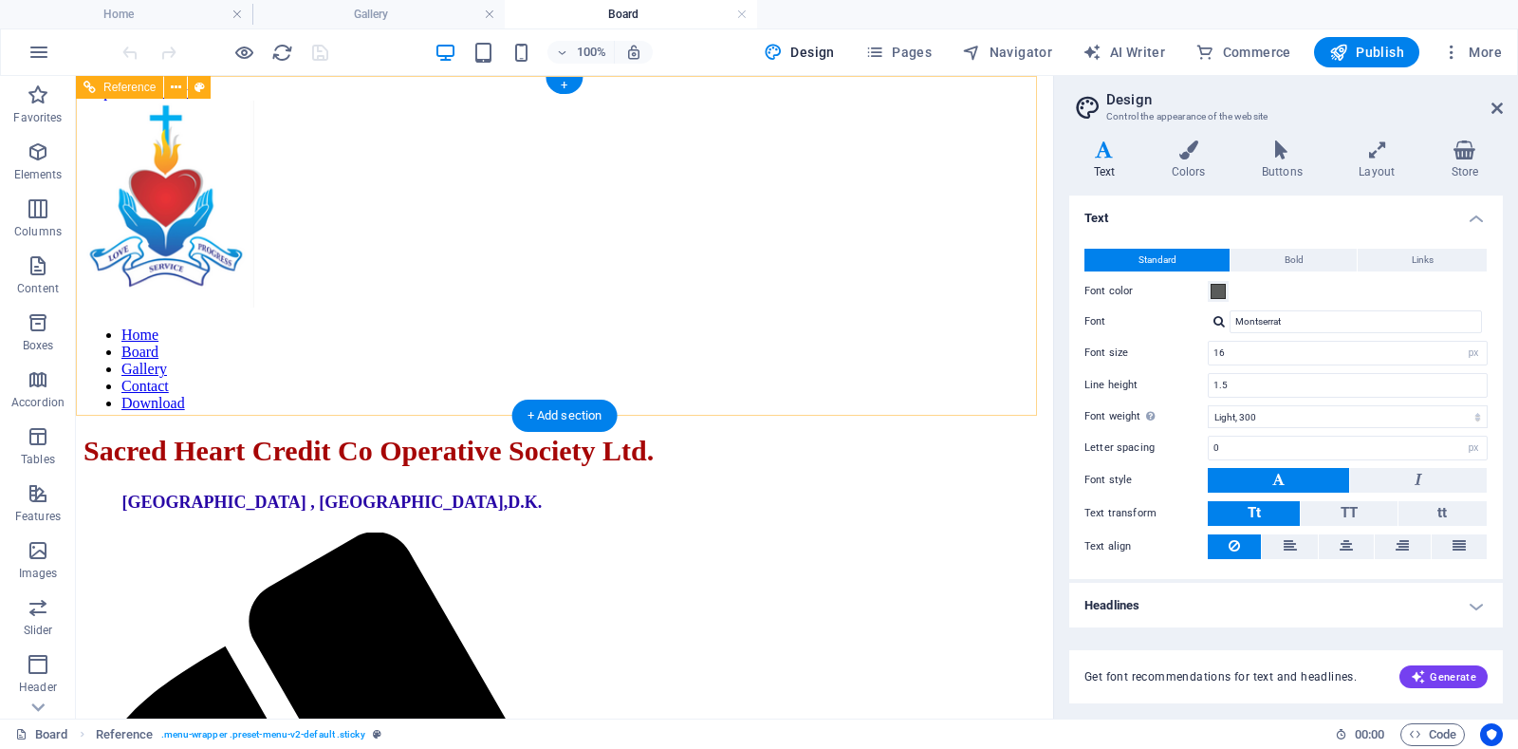
scroll to position [0, 0]
click at [379, 326] on nav "Home Board Gallery Contact Download" at bounding box center [564, 368] width 962 height 85
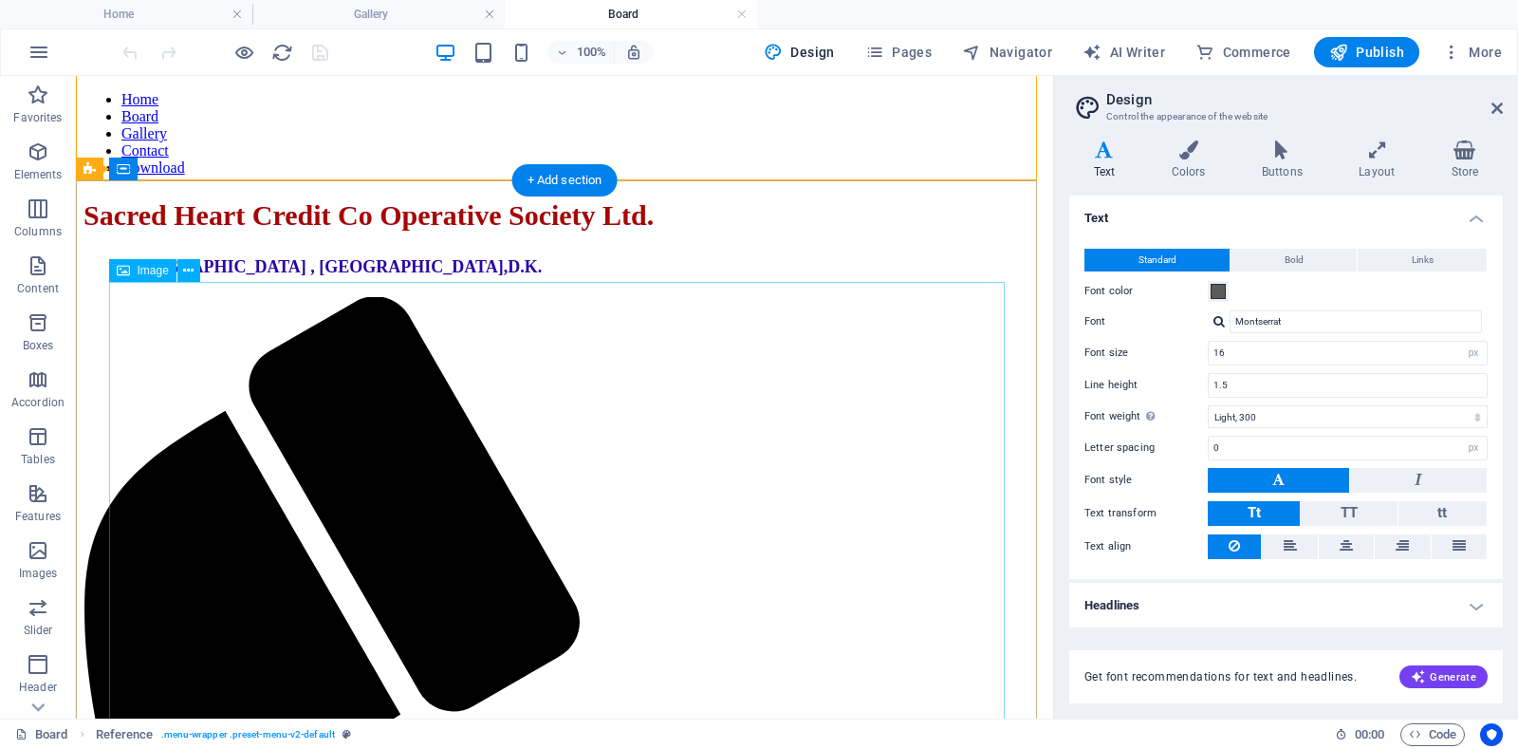
scroll to position [285, 0]
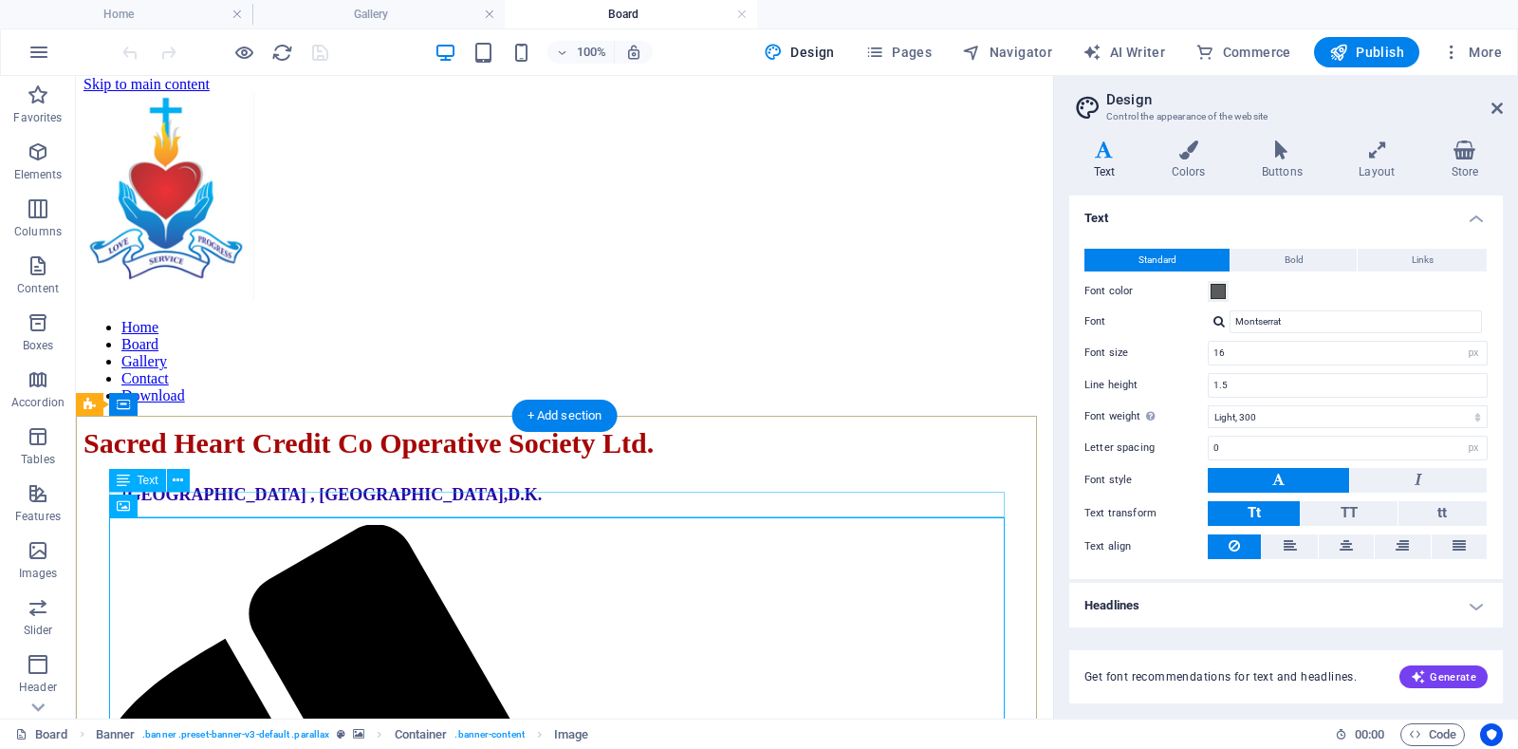
scroll to position [0, 0]
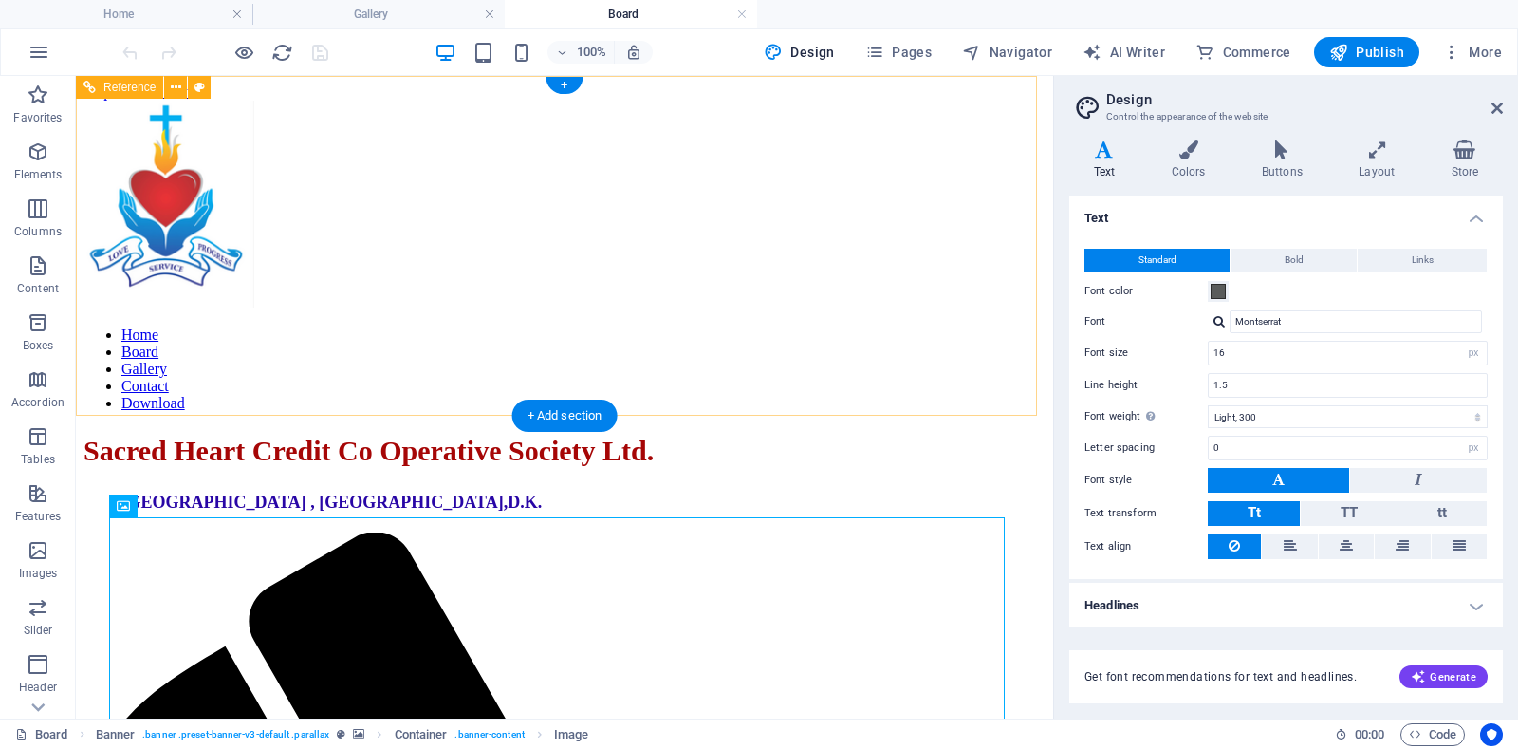
click at [366, 326] on nav "Home Board Gallery Contact Download" at bounding box center [564, 368] width 962 height 85
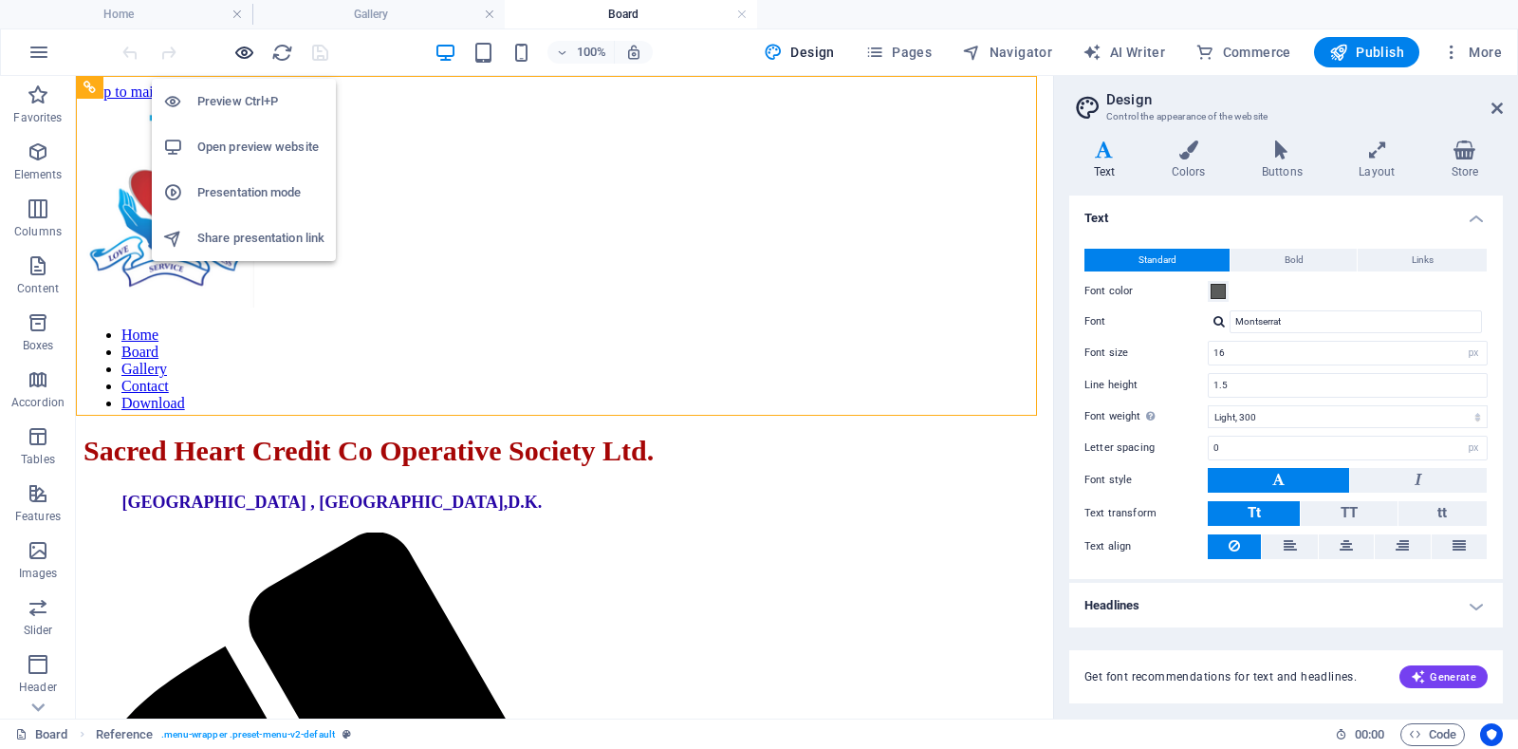
click at [244, 56] on icon "button" at bounding box center [244, 53] width 22 height 22
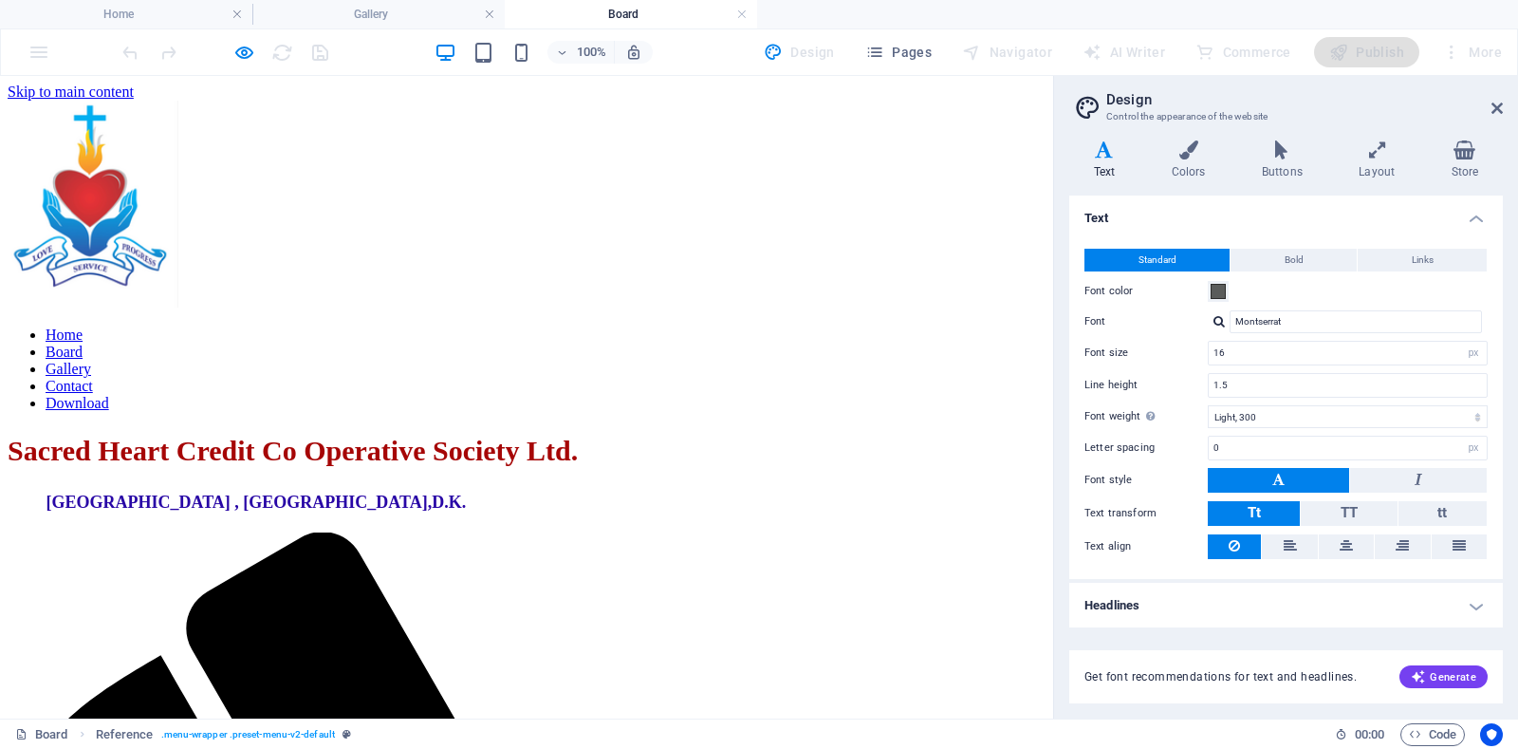
click at [83, 326] on link "Home" at bounding box center [64, 334] width 37 height 16
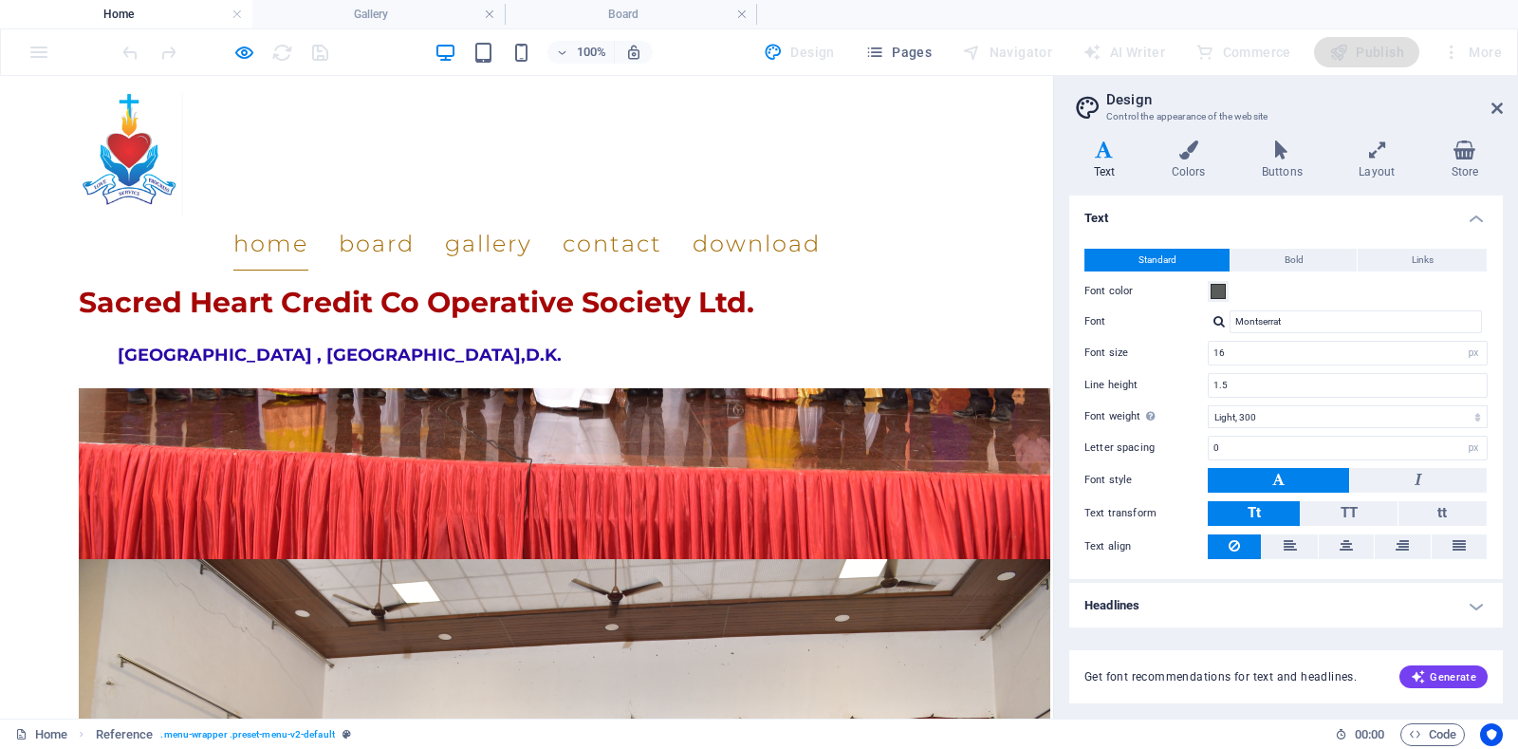
scroll to position [2402, 0]
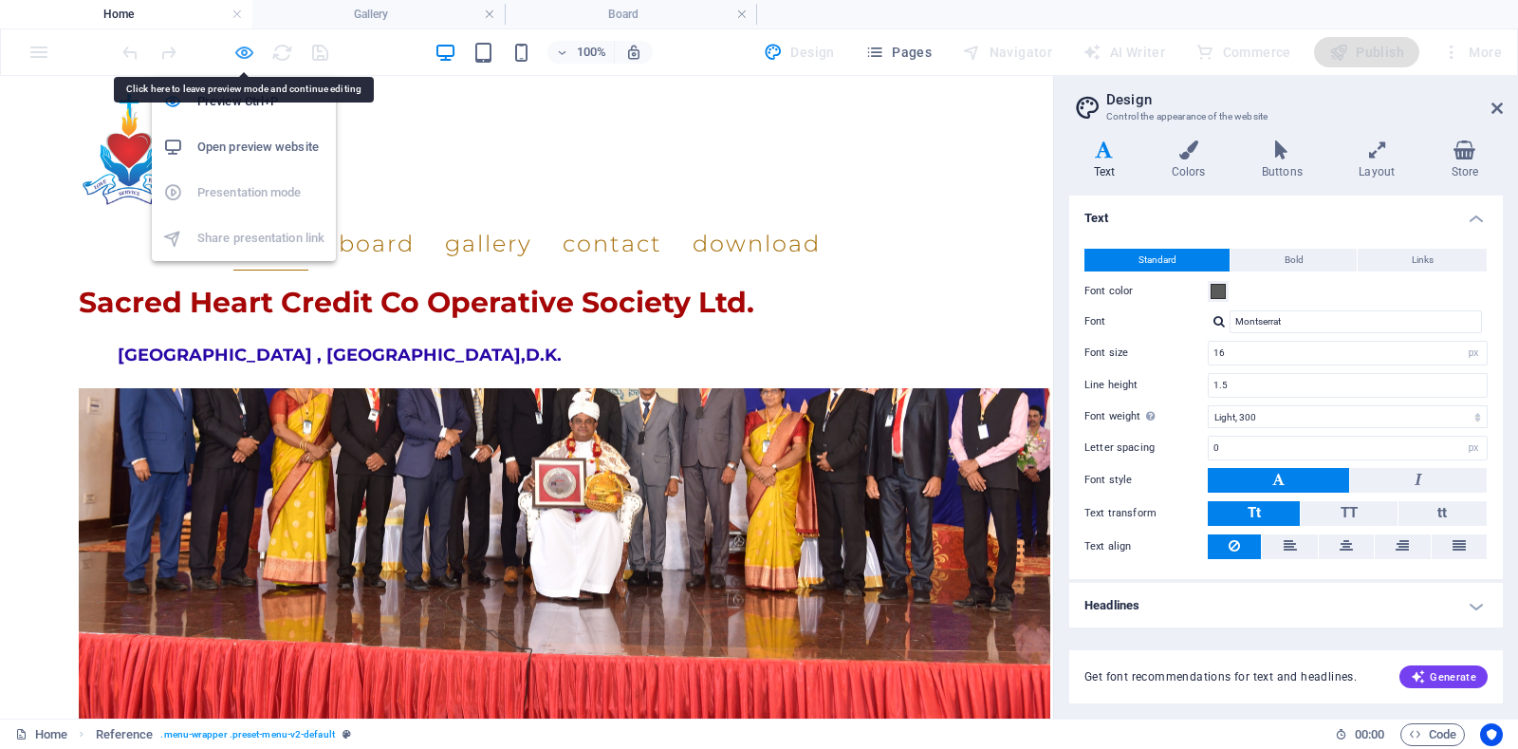
click at [241, 49] on icon "button" at bounding box center [244, 53] width 22 height 22
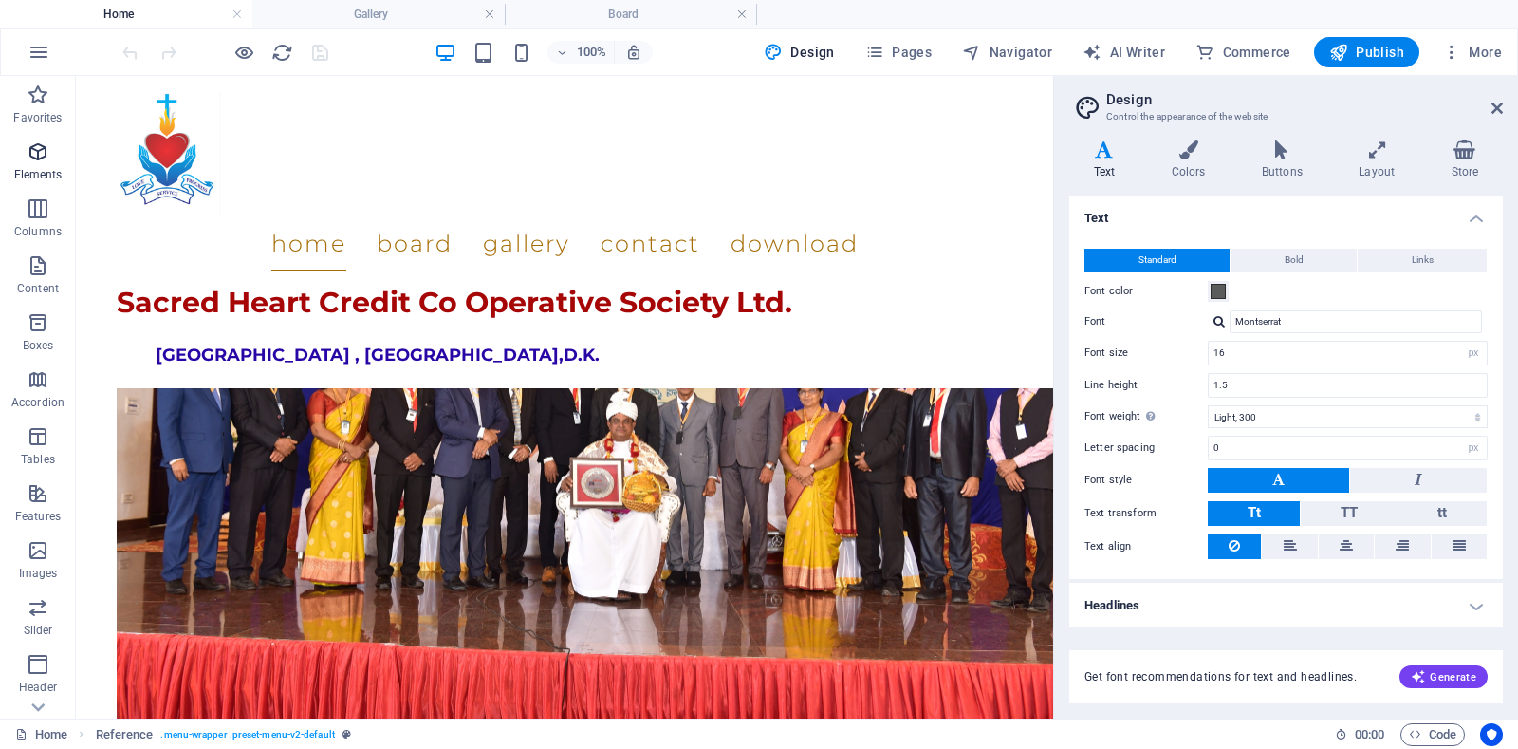
click at [42, 157] on icon "button" at bounding box center [38, 151] width 23 height 23
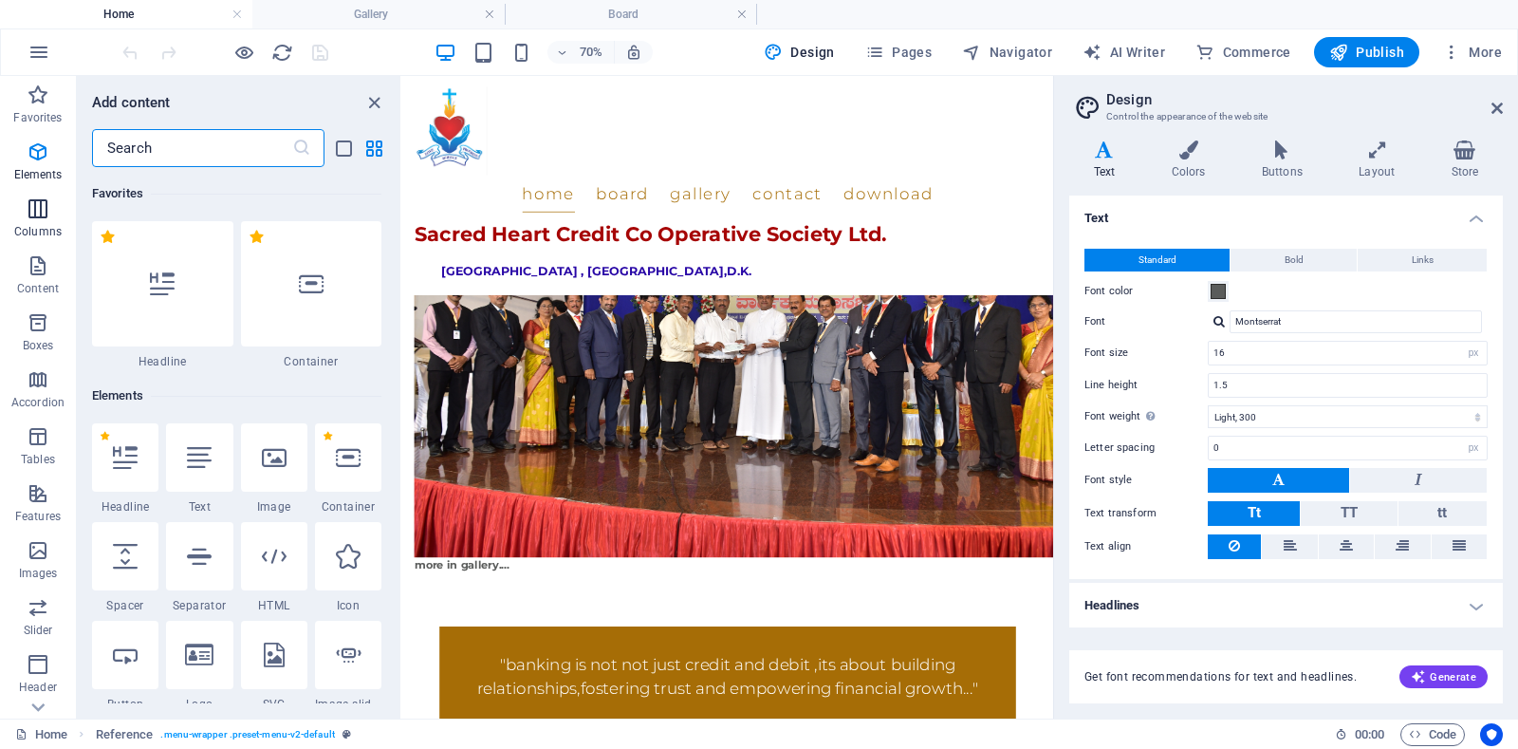
scroll to position [202, 0]
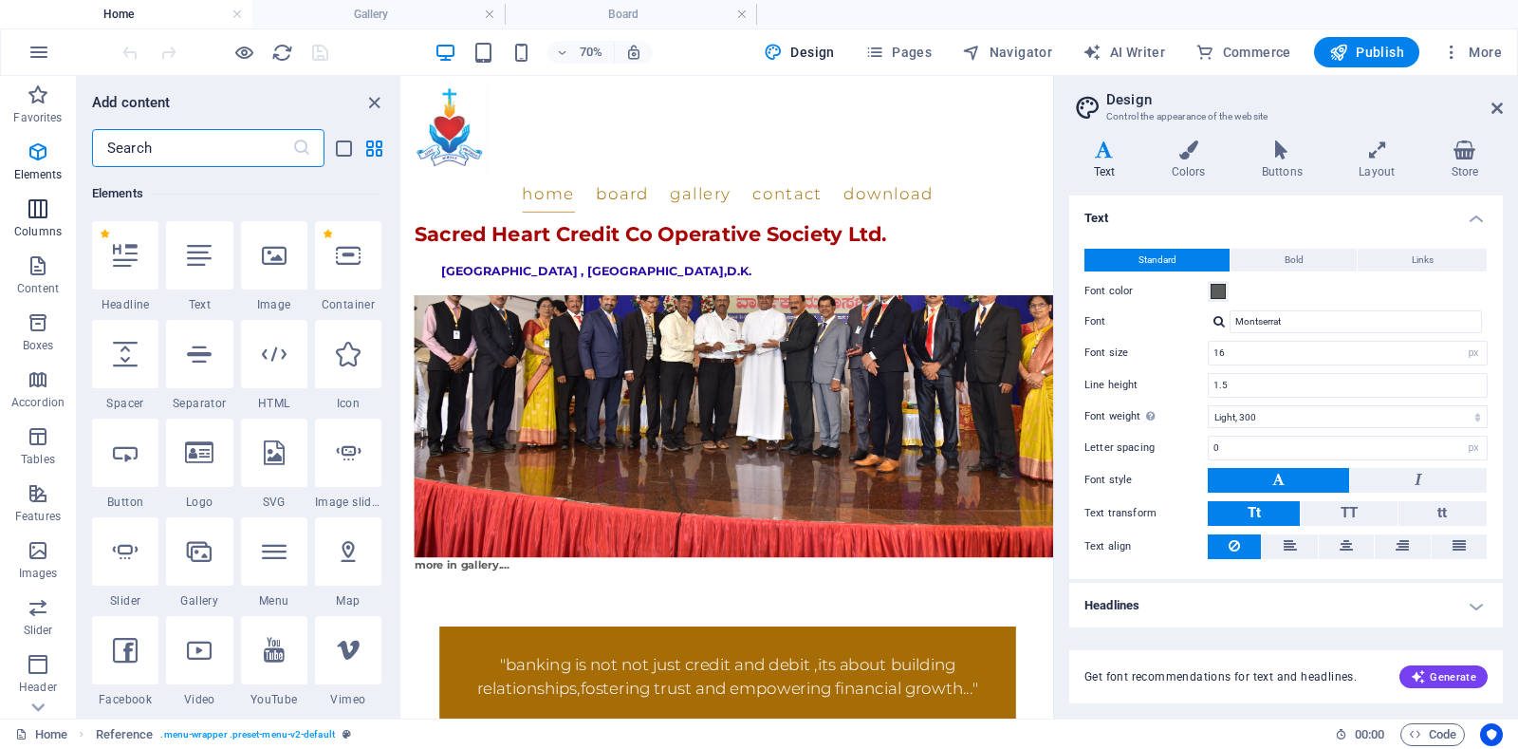
click at [34, 197] on icon "button" at bounding box center [38, 208] width 23 height 23
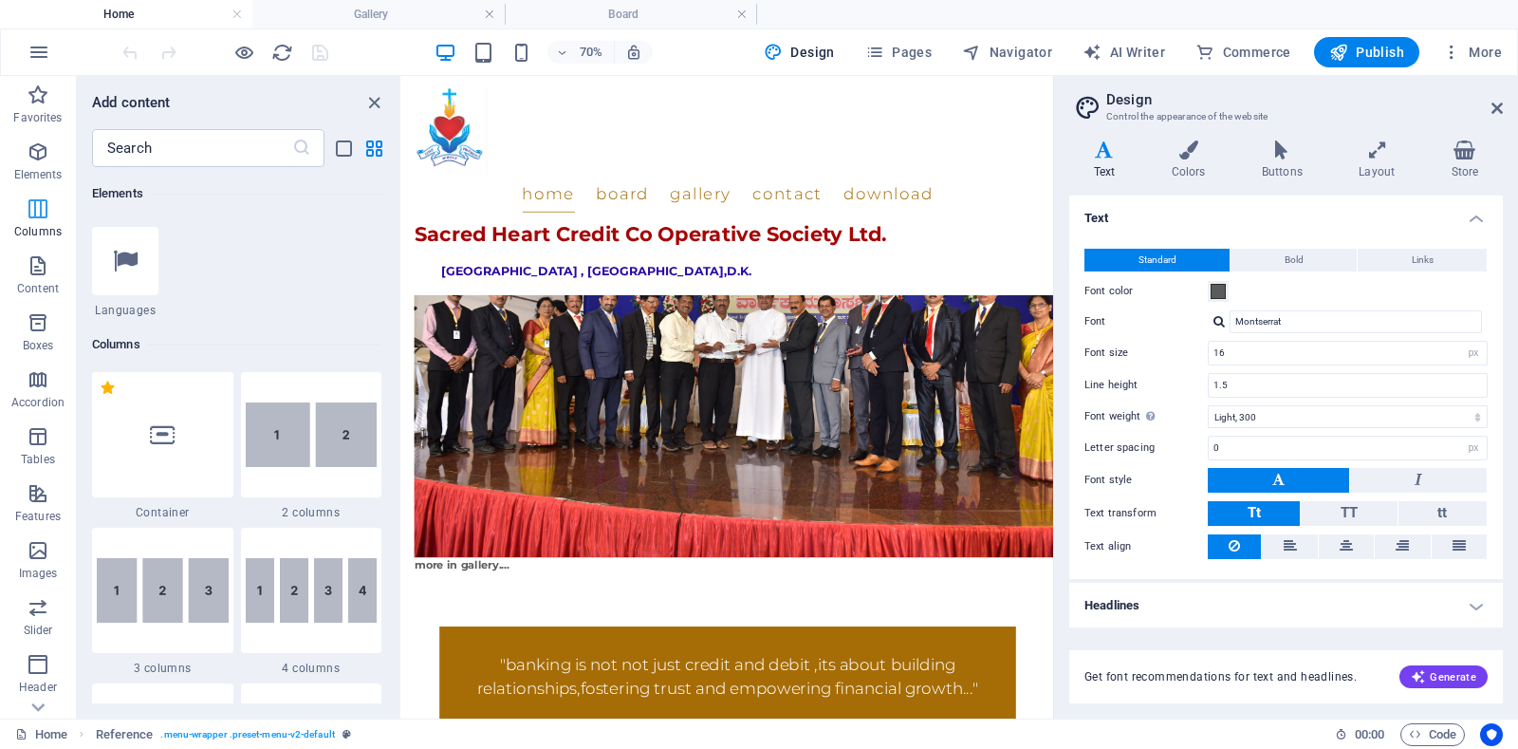
scroll to position [939, 0]
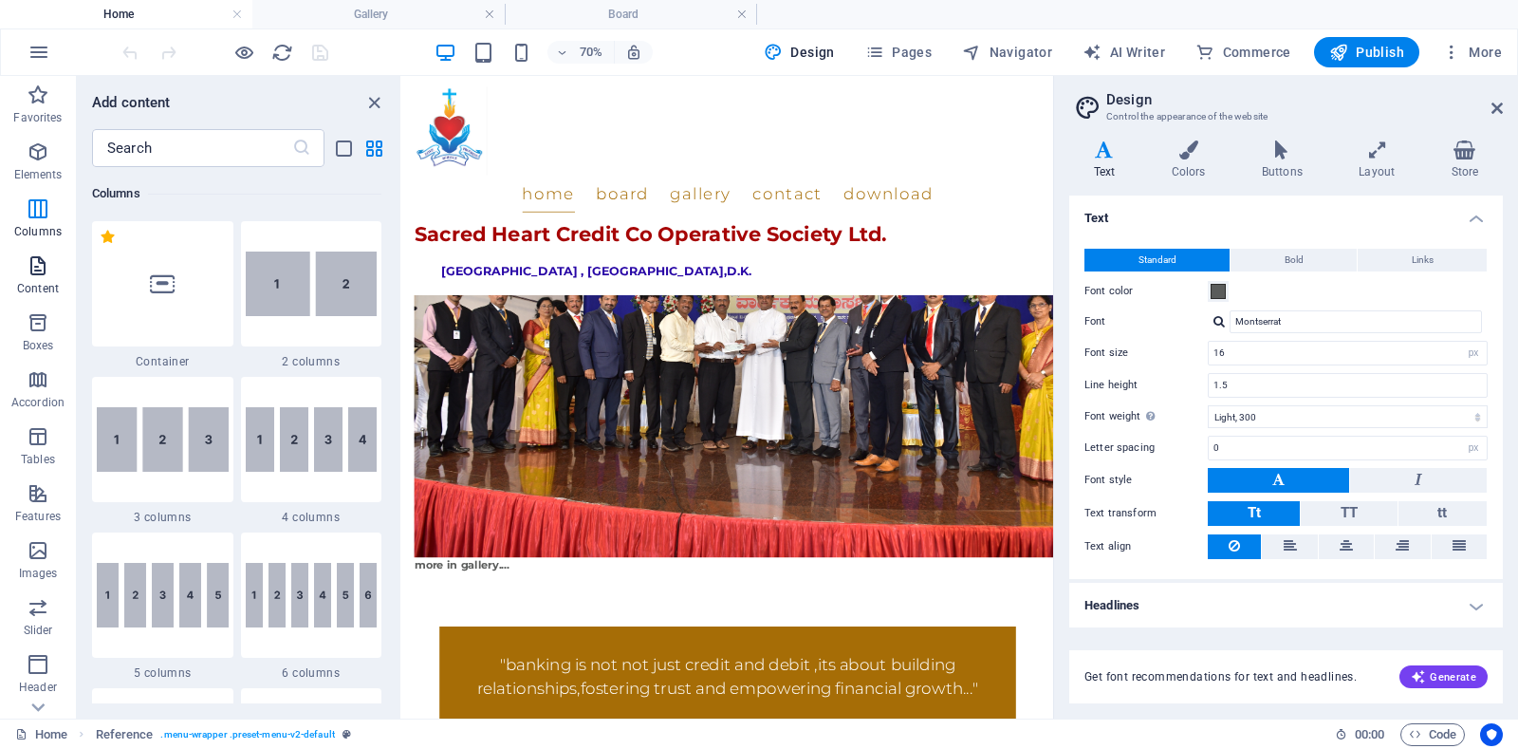
click at [48, 263] on icon "button" at bounding box center [38, 265] width 23 height 23
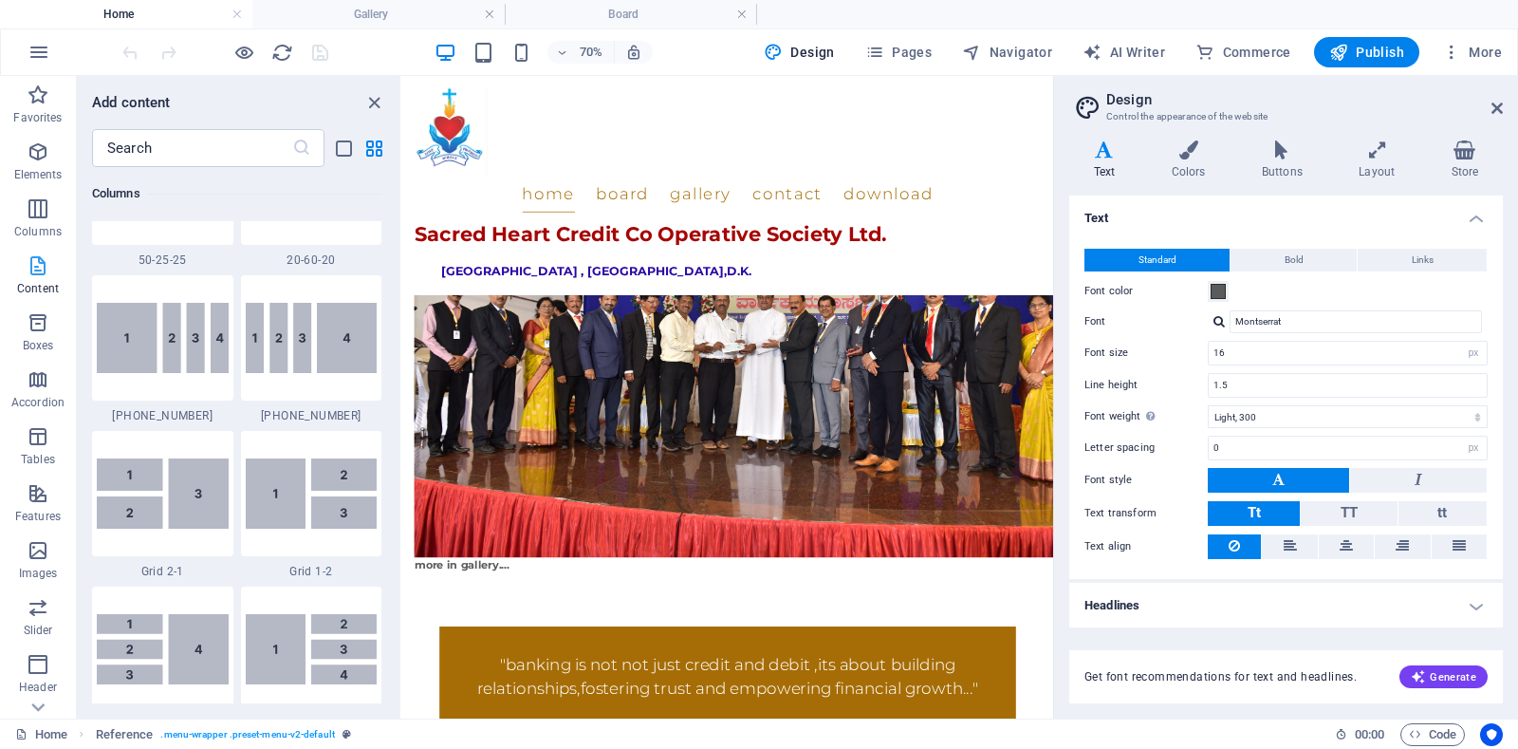
scroll to position [3320, 0]
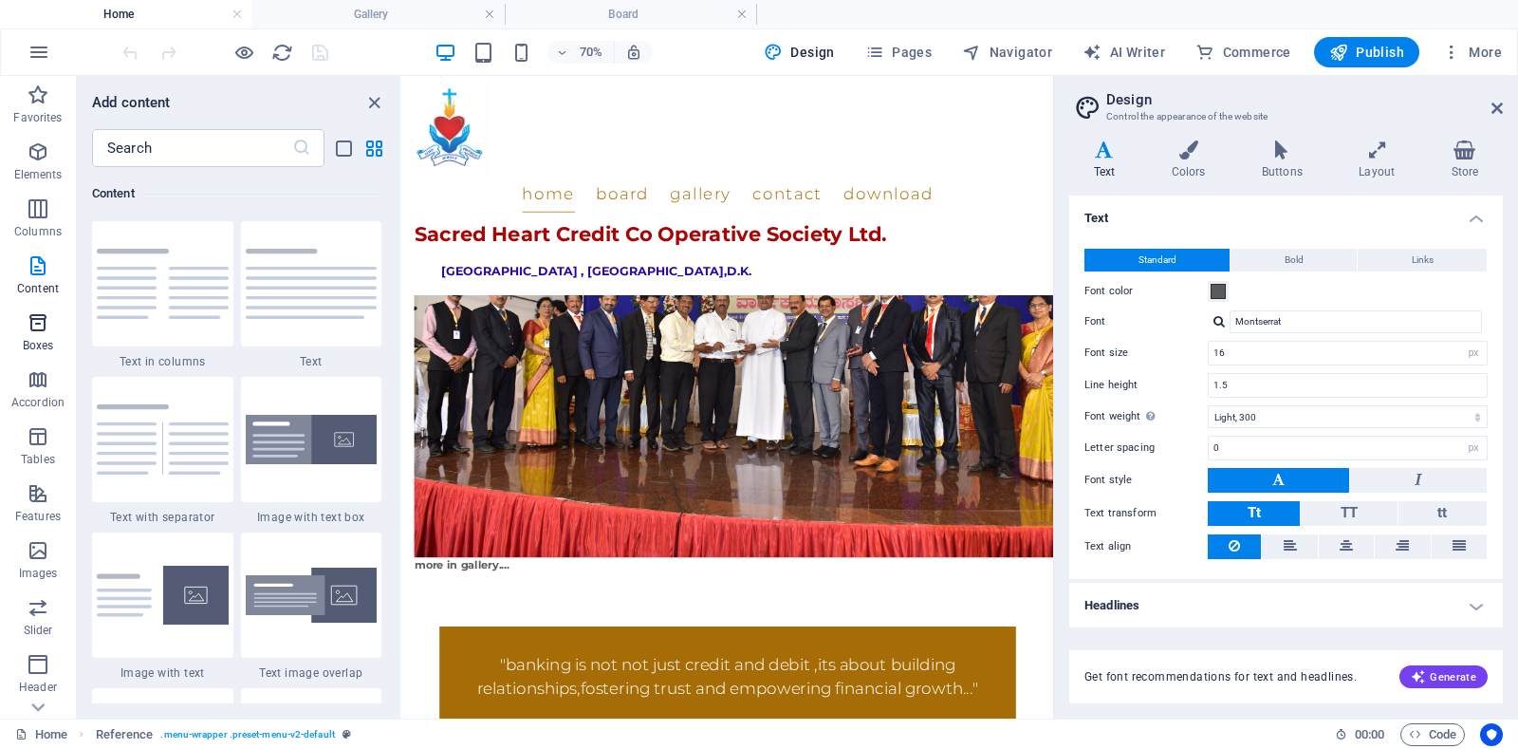
click at [46, 335] on span "Boxes" at bounding box center [38, 334] width 76 height 46
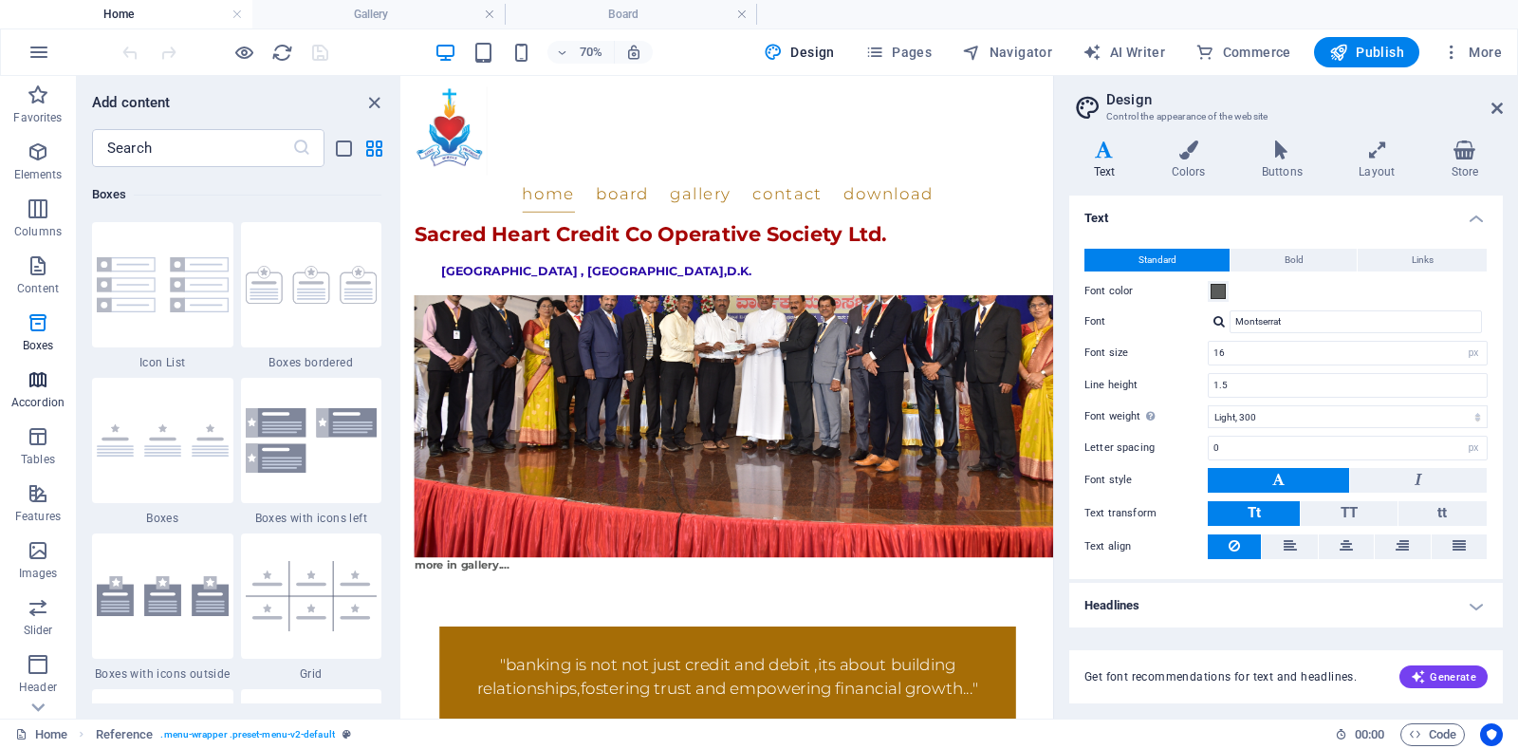
scroll to position [5233, 0]
click at [46, 382] on icon "button" at bounding box center [38, 379] width 23 height 23
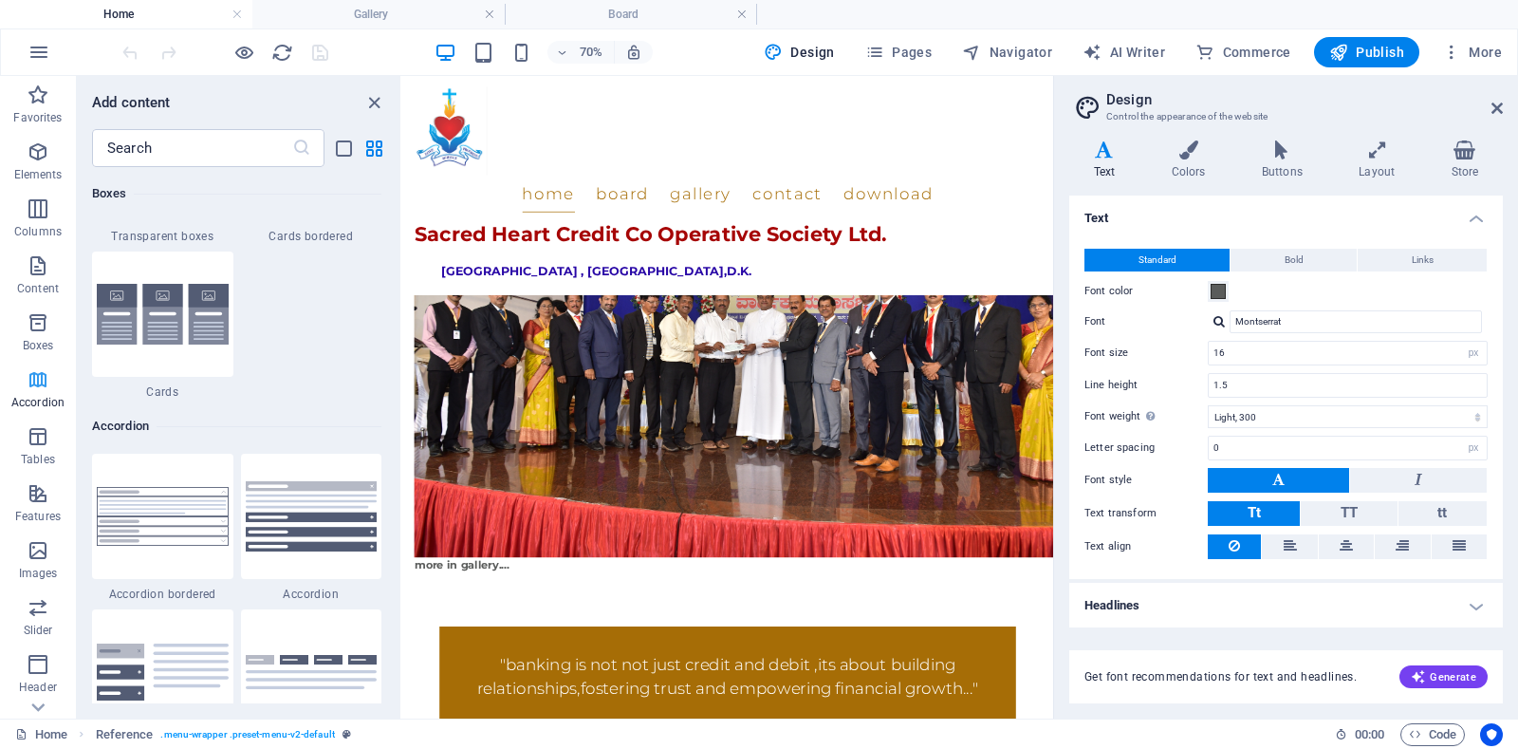
scroll to position [6057, 0]
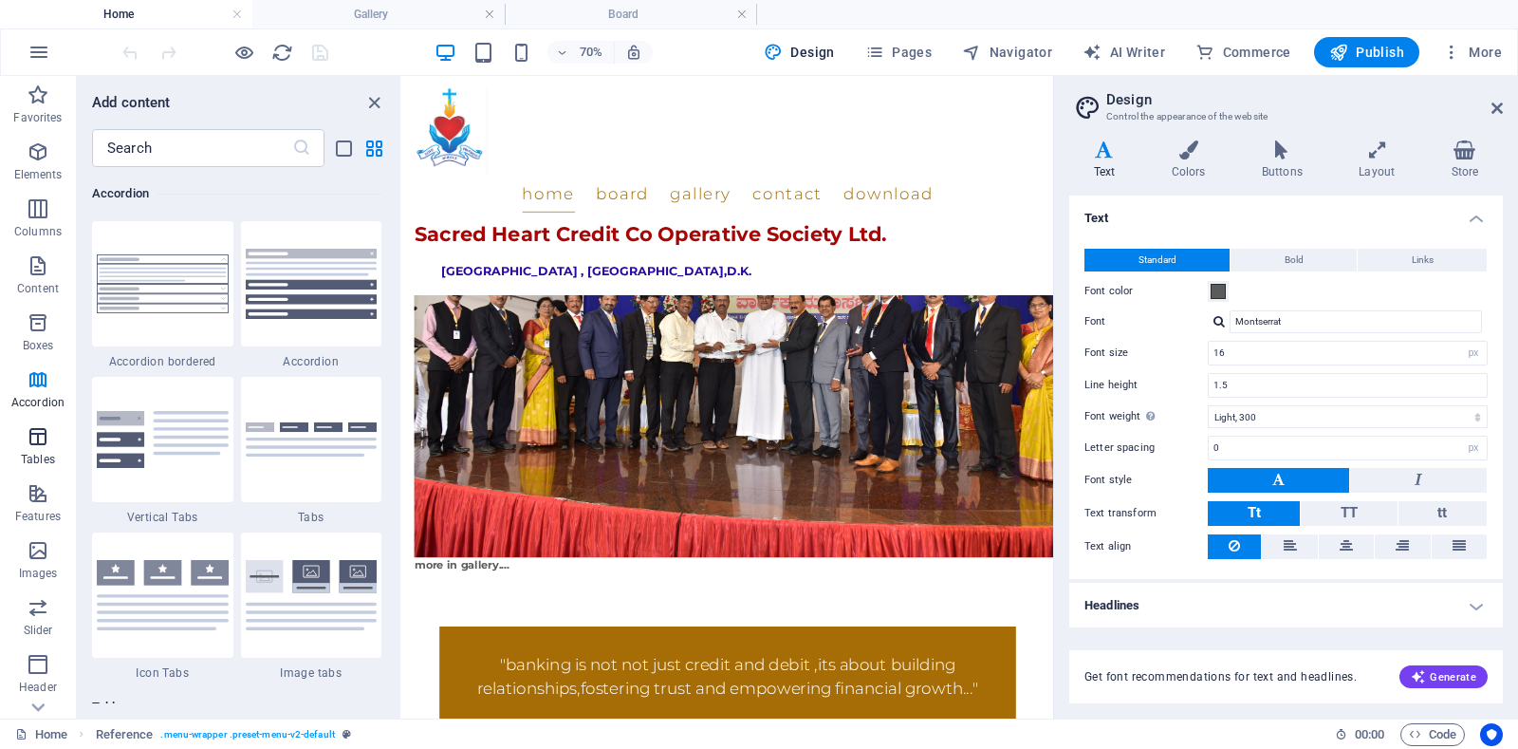
click at [38, 438] on icon "button" at bounding box center [38, 436] width 23 height 23
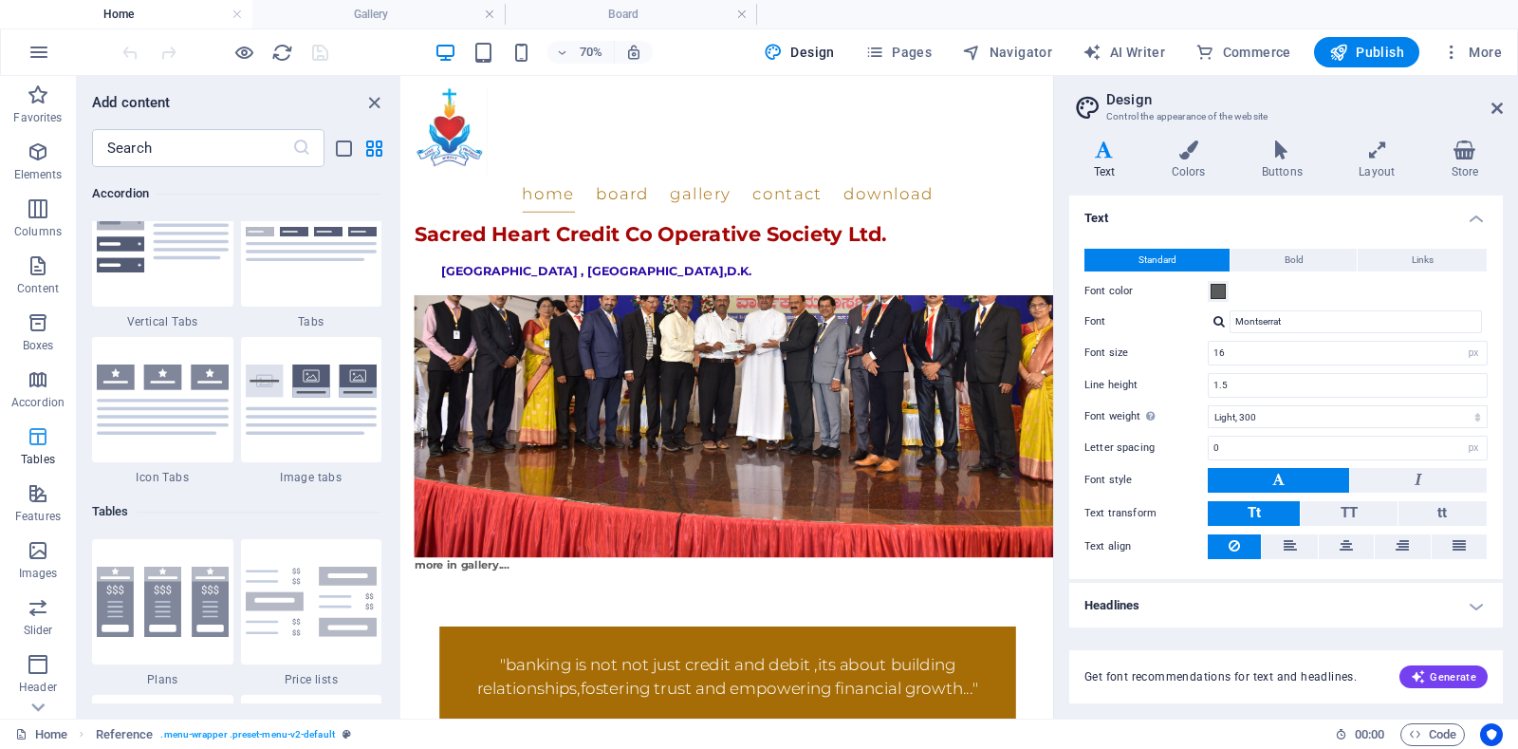
scroll to position [6571, 0]
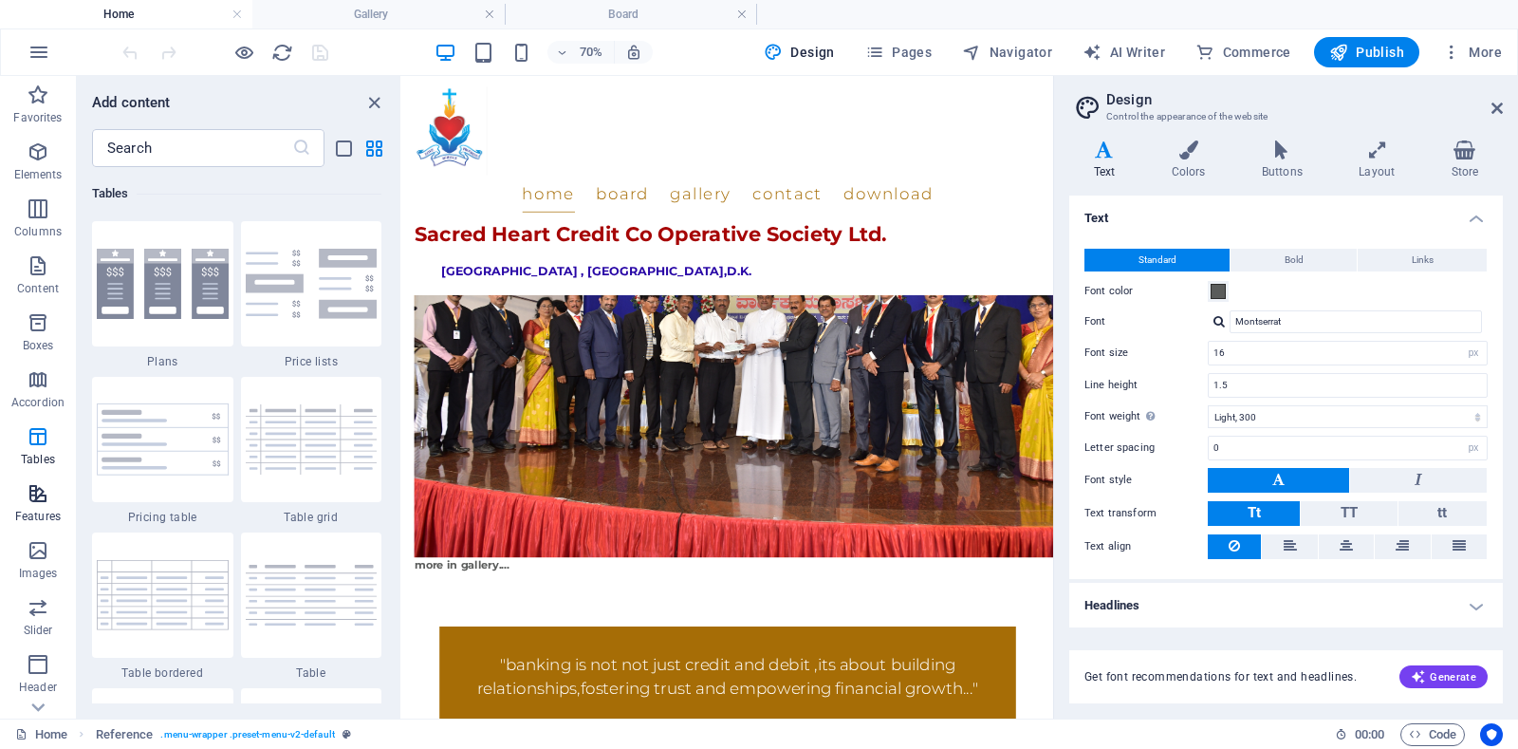
click at [45, 506] on span "Features" at bounding box center [38, 505] width 76 height 46
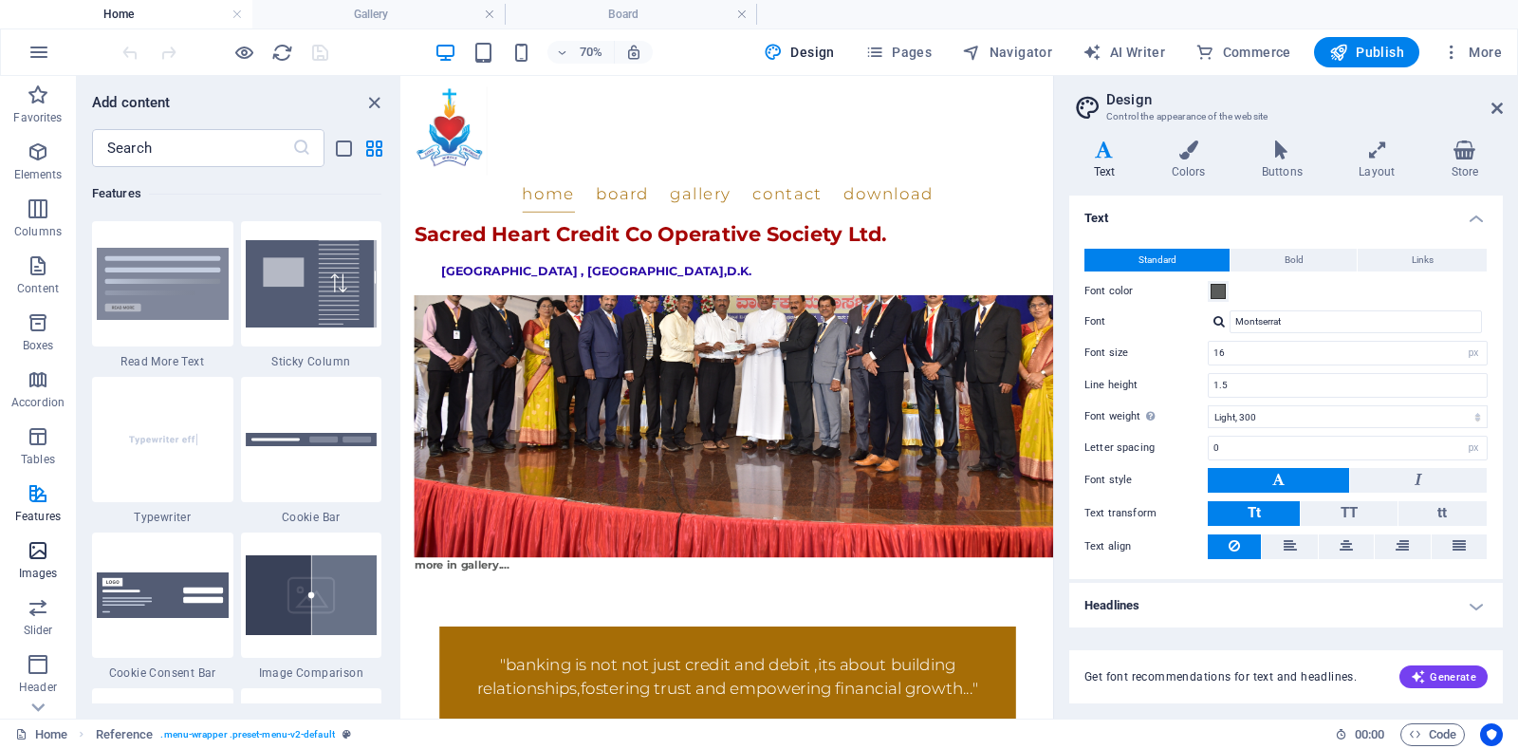
scroll to position [7395, 0]
click at [46, 564] on span "Images" at bounding box center [38, 562] width 76 height 46
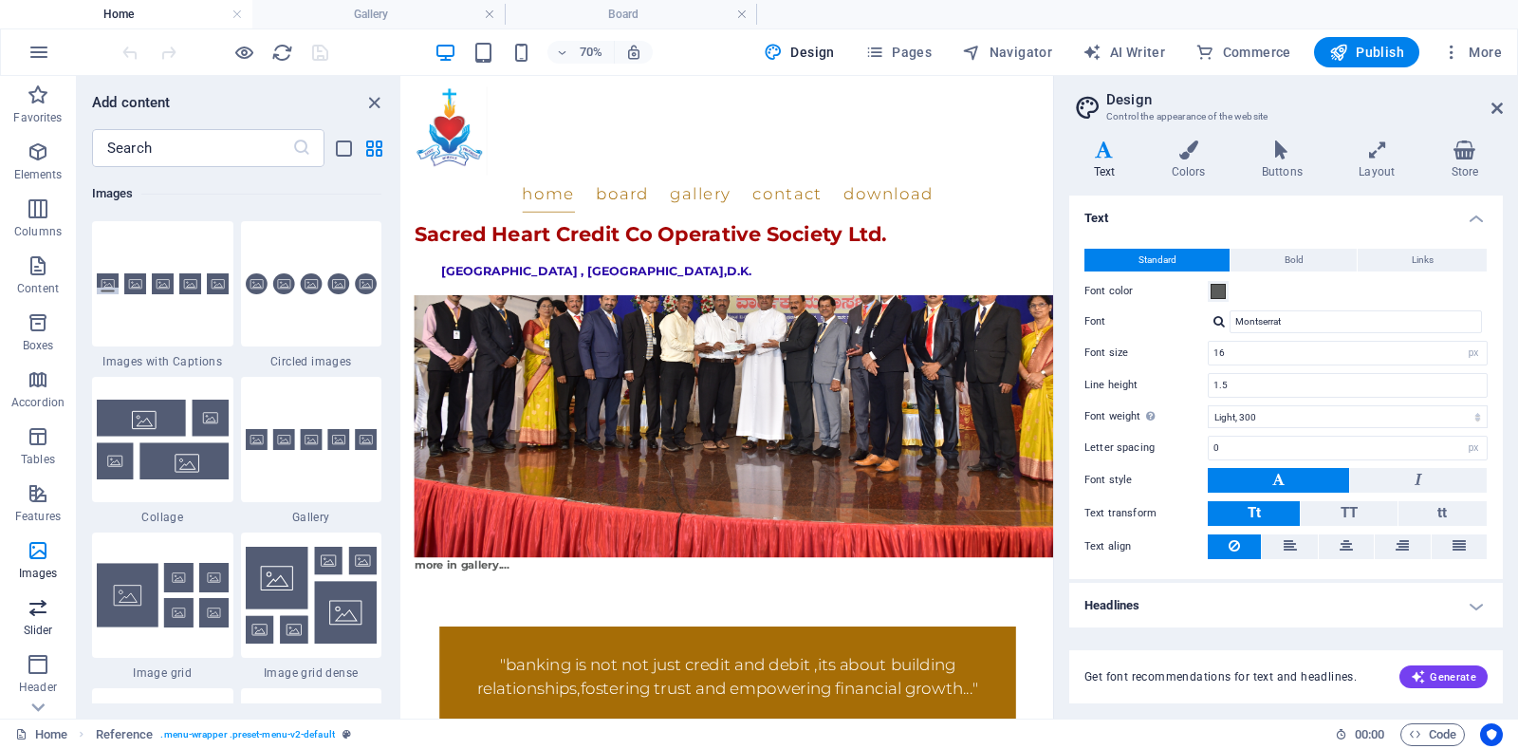
click at [41, 615] on icon "button" at bounding box center [38, 607] width 23 height 23
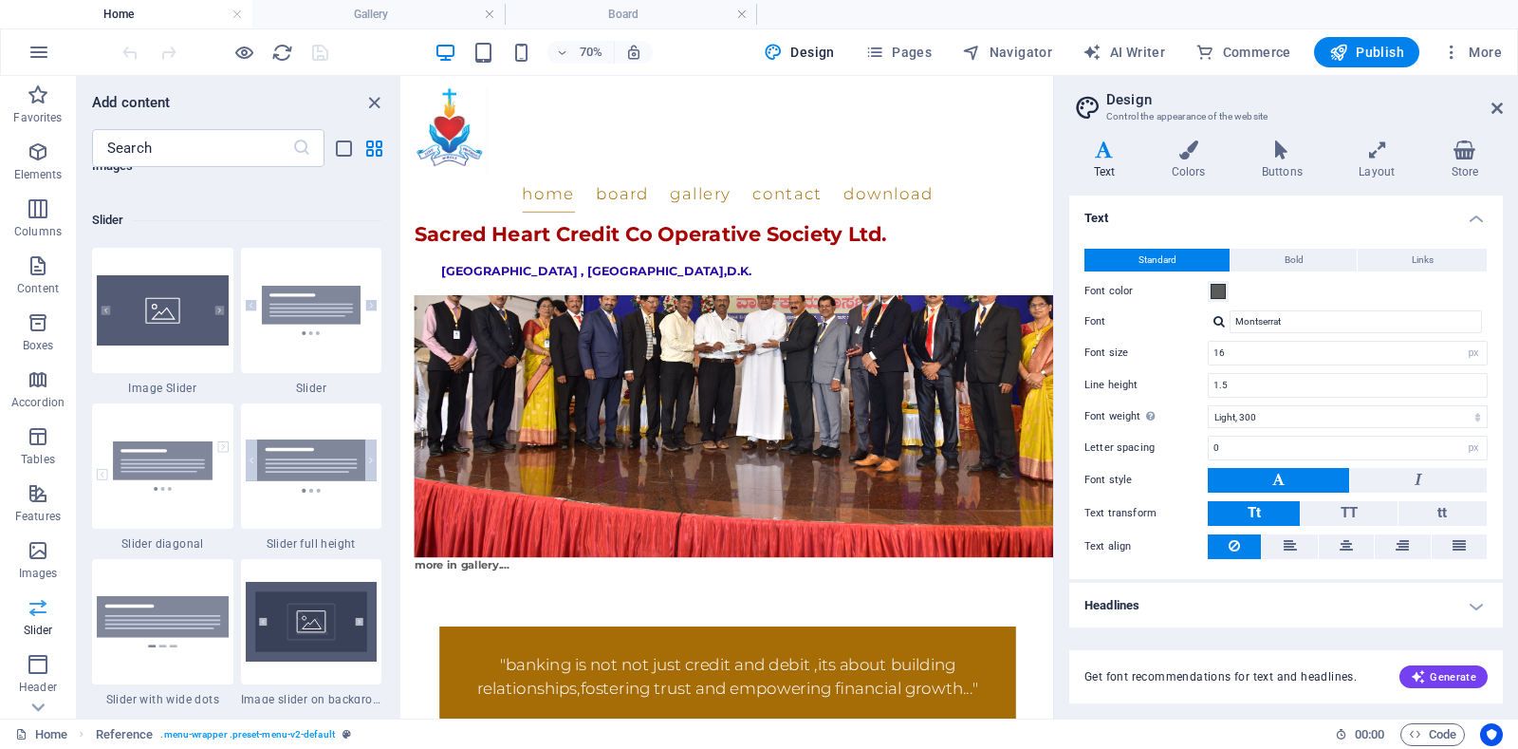
scroll to position [10755, 0]
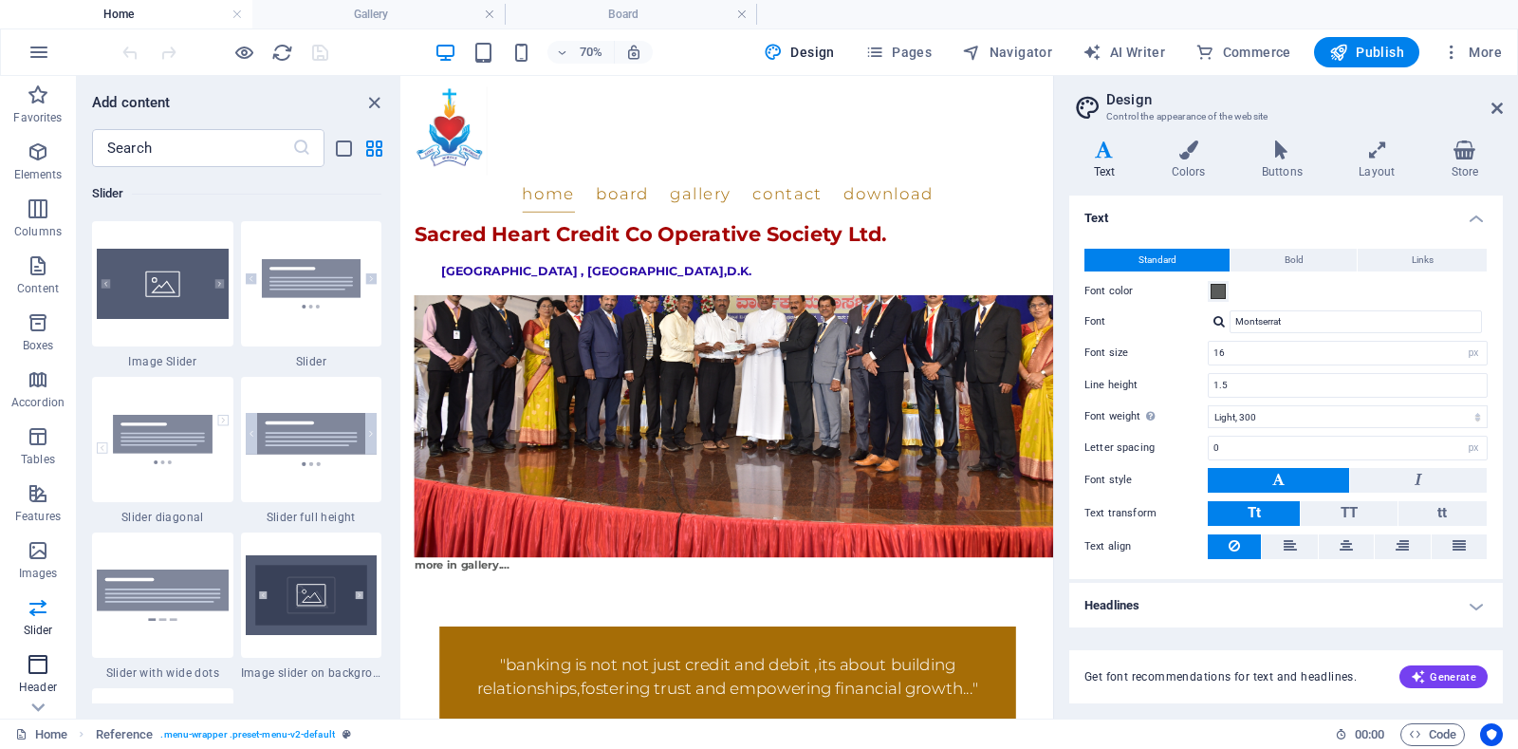
click at [44, 666] on icon "button" at bounding box center [38, 664] width 23 height 23
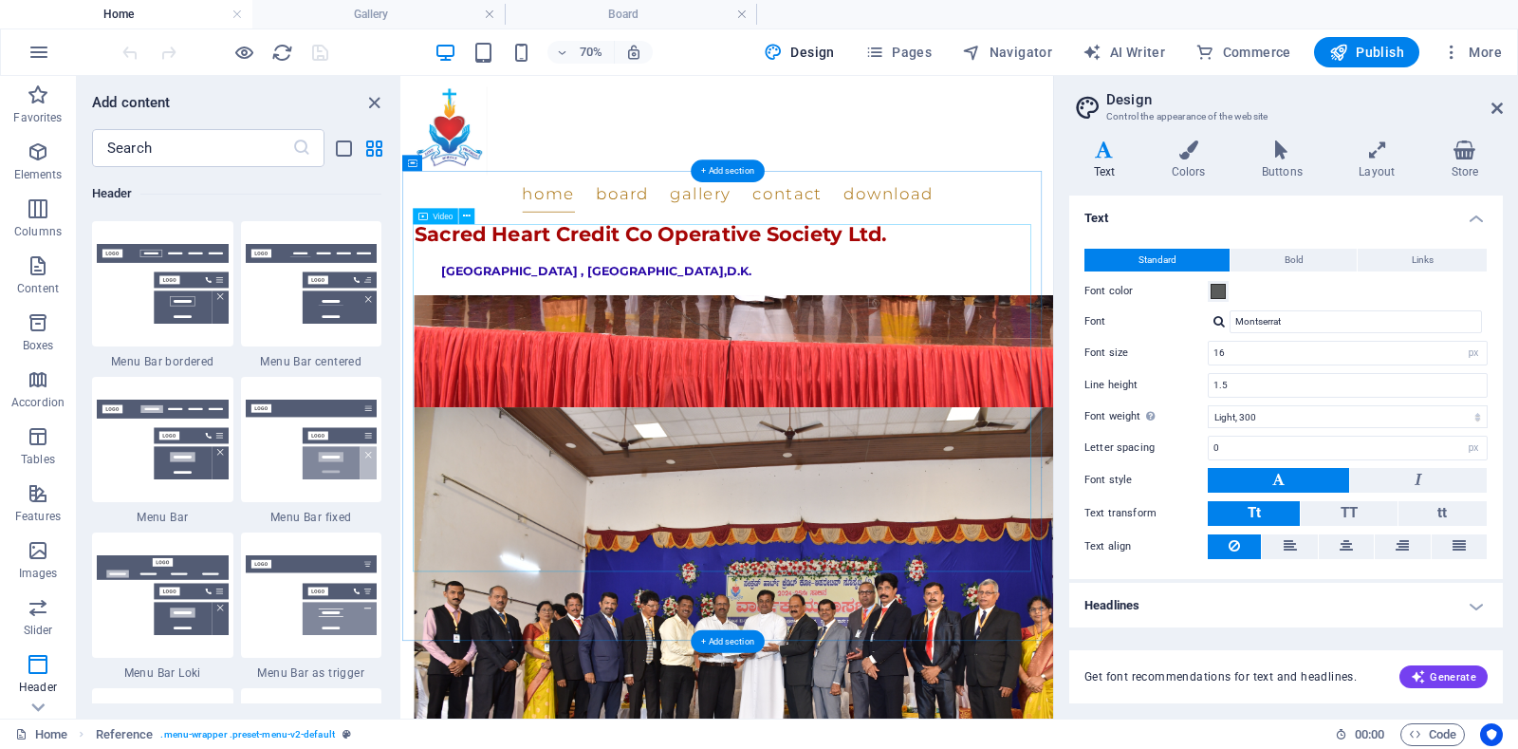
scroll to position [2253, 0]
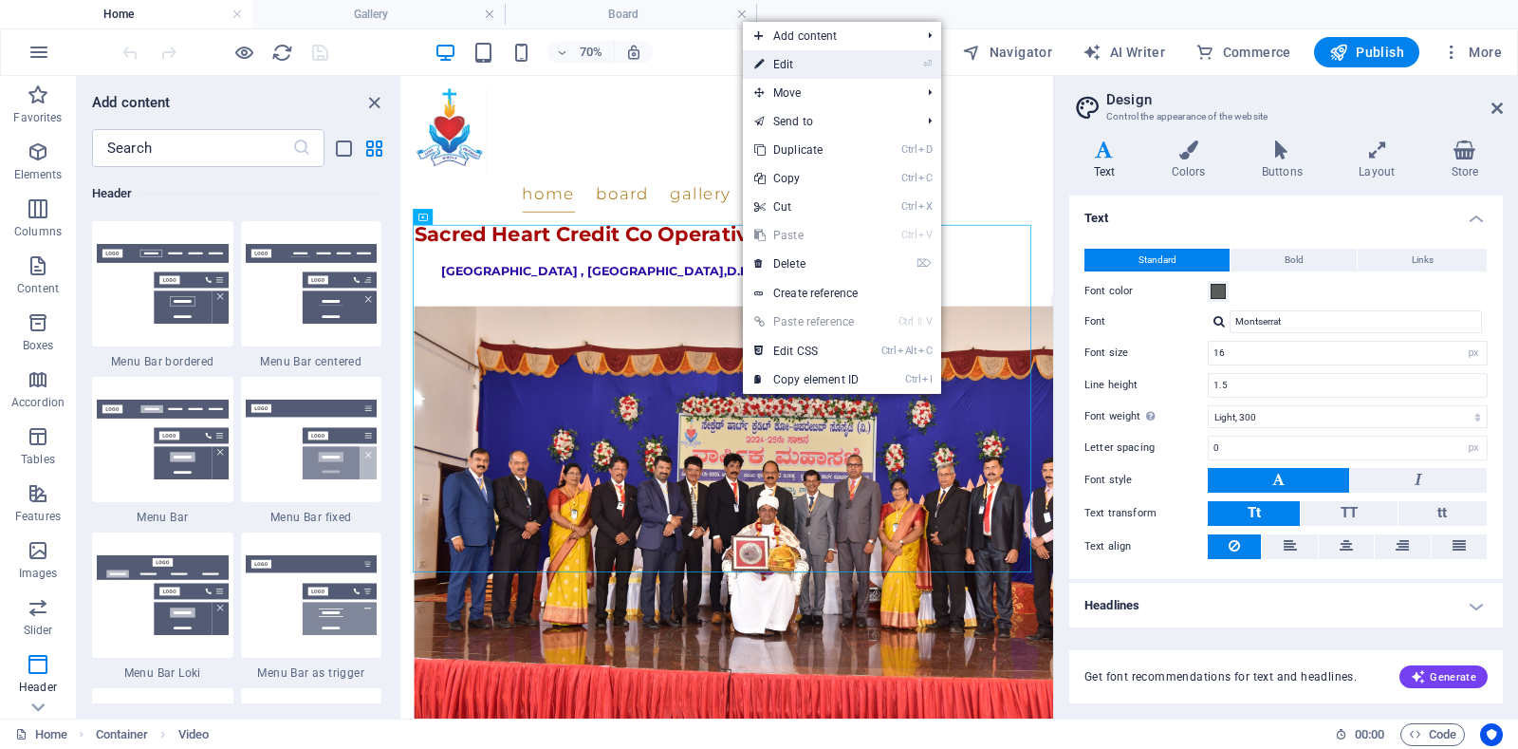
click at [794, 68] on link "⏎ Edit" at bounding box center [806, 64] width 127 height 28
select select "%"
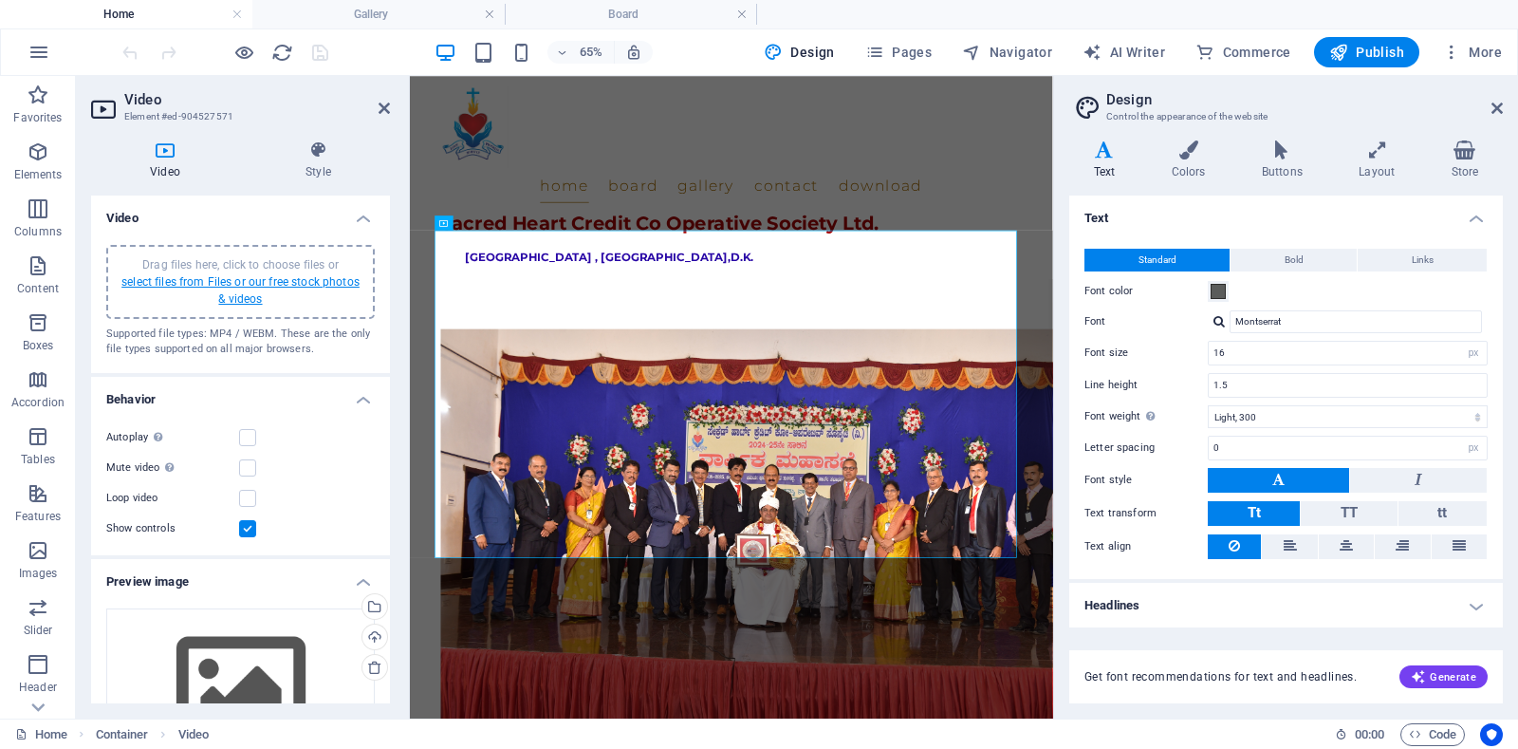
click at [260, 282] on link "select files from Files or our free stock photos & videos" at bounding box center [240, 290] width 238 height 30
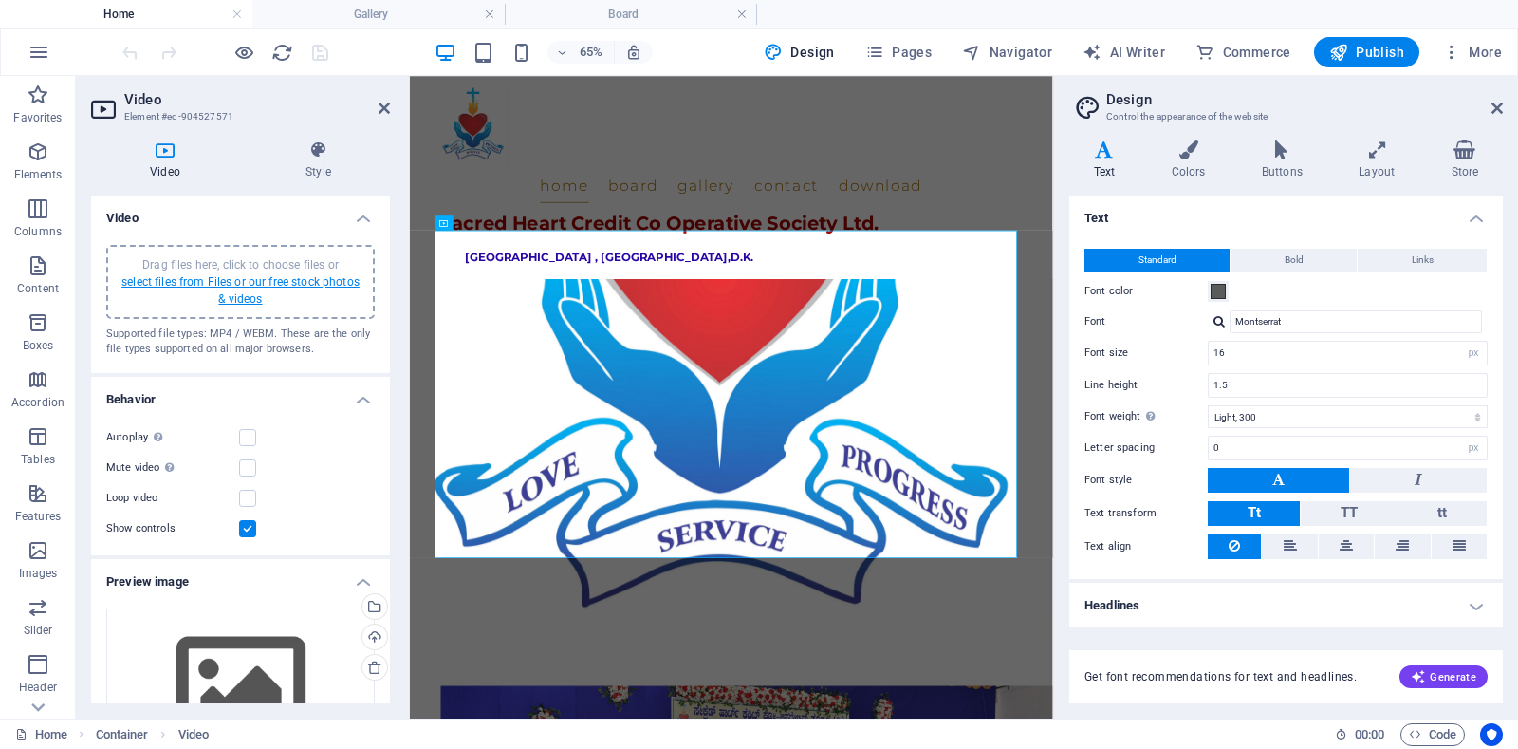
scroll to position [2193, 0]
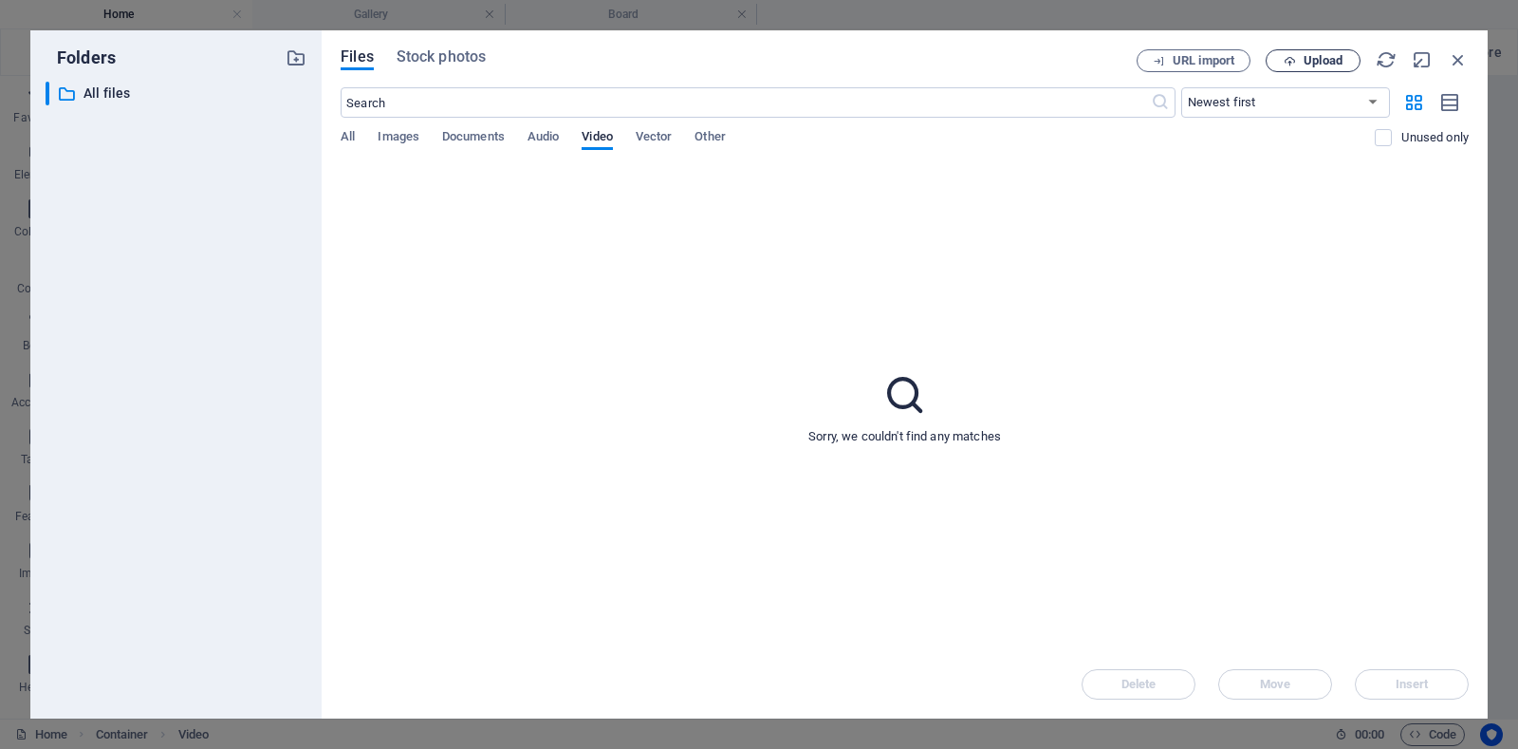
click at [1322, 60] on span "Upload" at bounding box center [1323, 60] width 39 height 11
click at [1323, 64] on span "Upload" at bounding box center [1323, 60] width 39 height 11
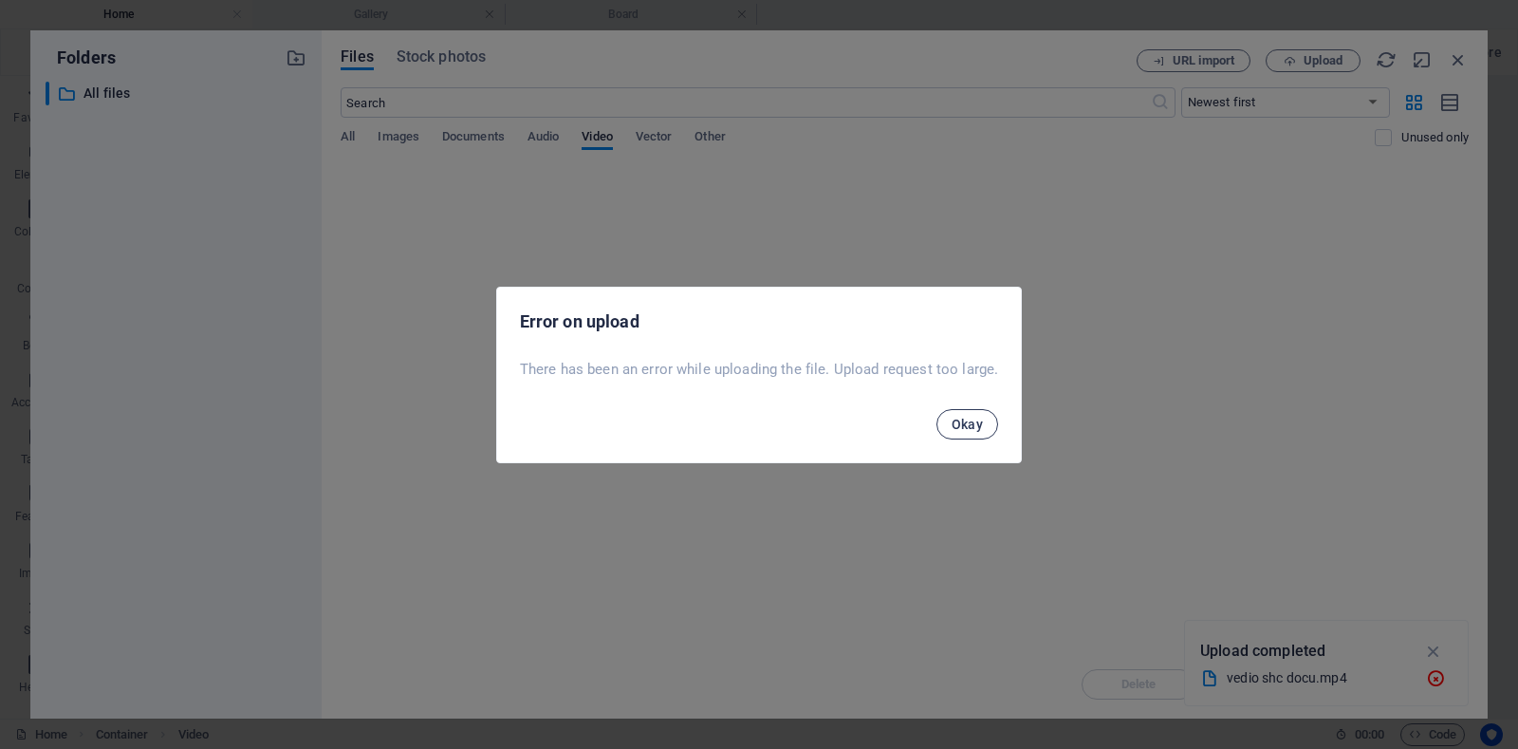
click at [979, 421] on span "Okay" at bounding box center [968, 423] width 32 height 15
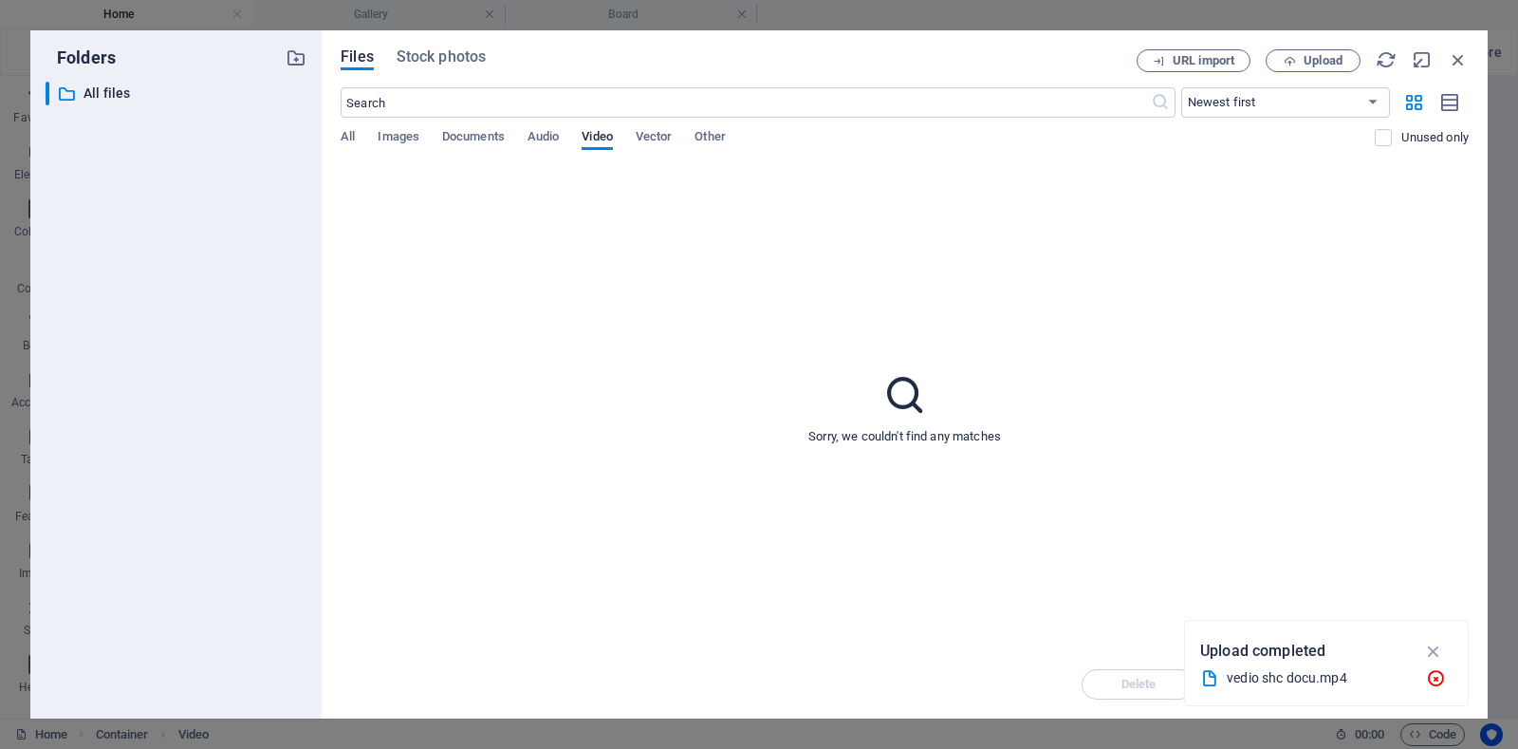
click at [1266, 680] on div "vedio shc docu.mp4" at bounding box center [1319, 678] width 184 height 22
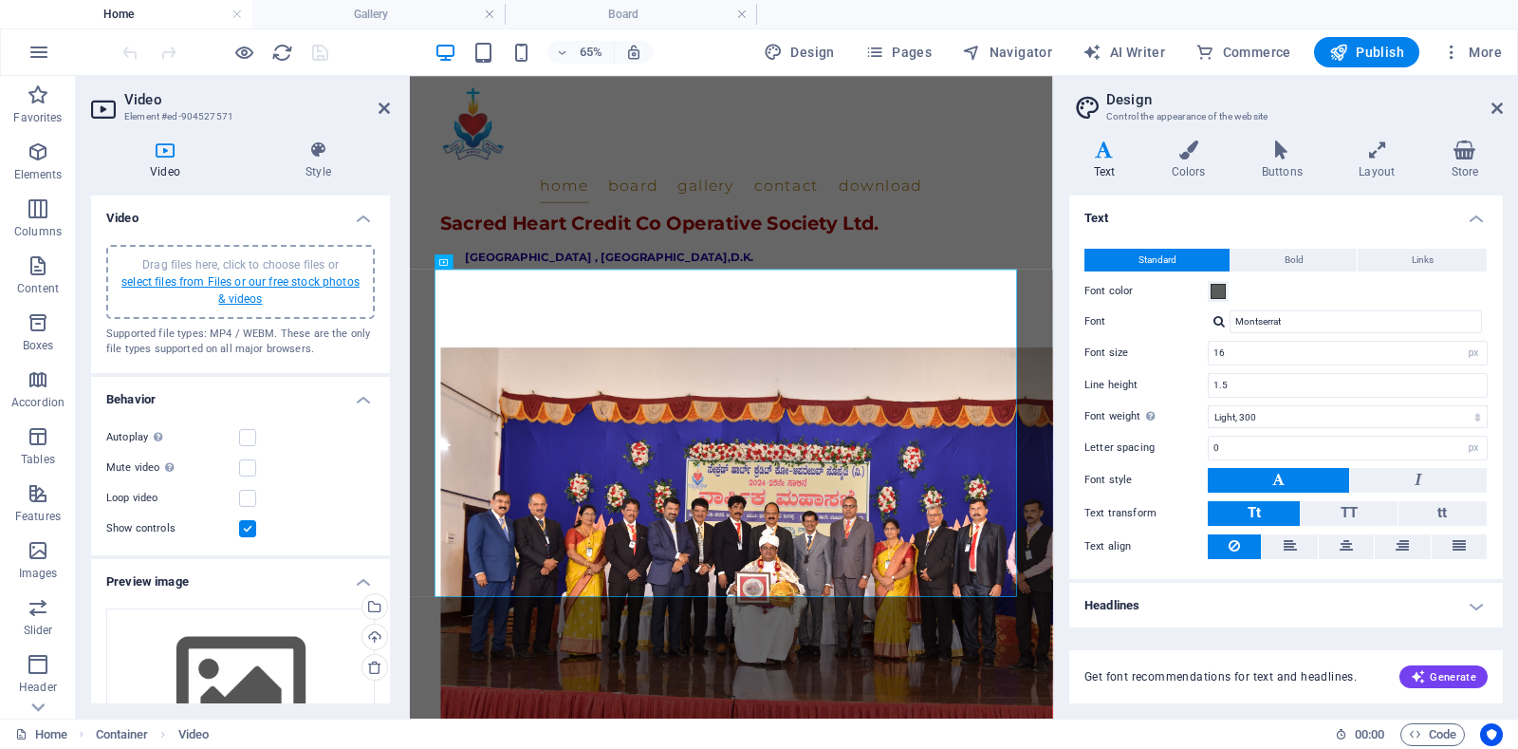
click at [230, 281] on link "select files from Files or our free stock photos & videos" at bounding box center [240, 290] width 238 height 30
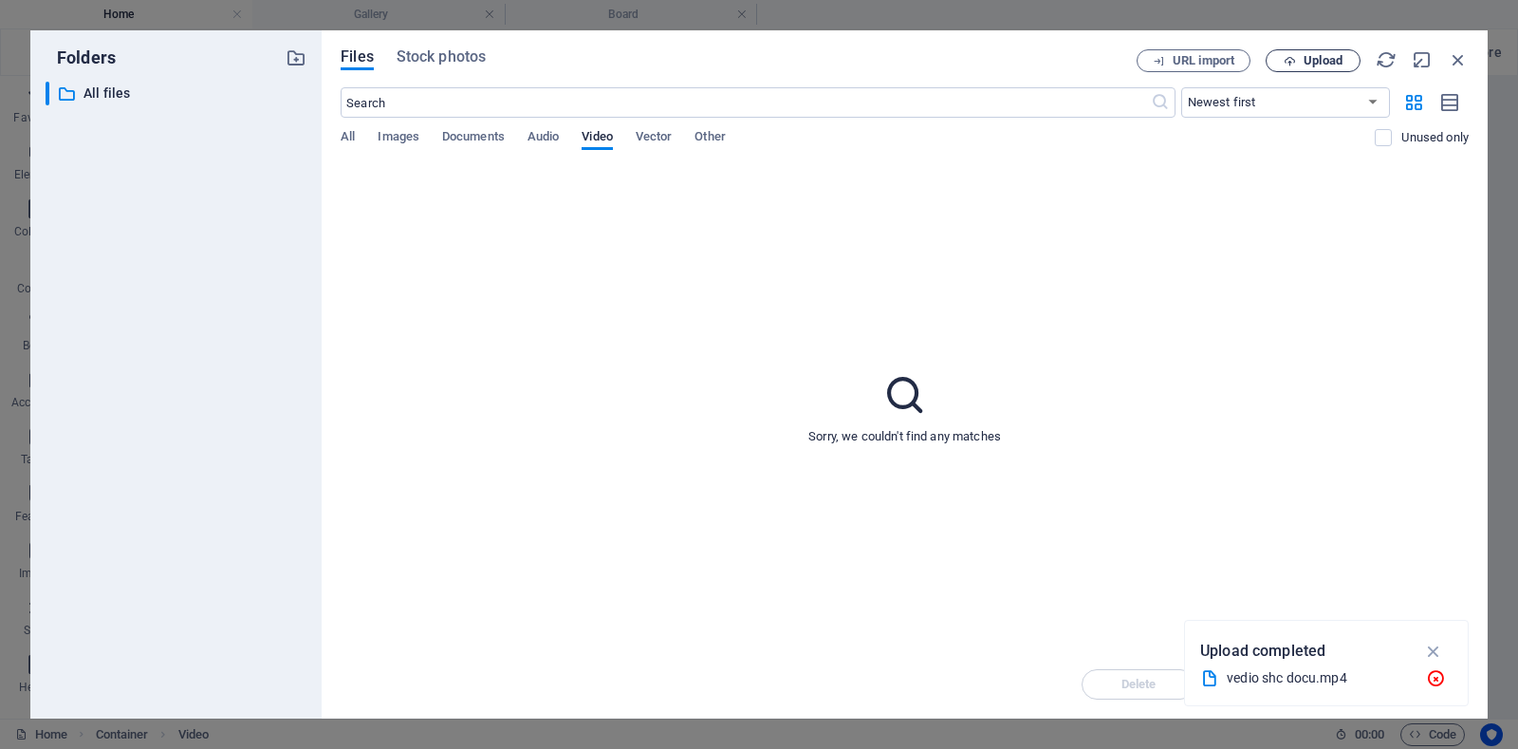
click at [1314, 65] on span "Upload" at bounding box center [1323, 60] width 39 height 11
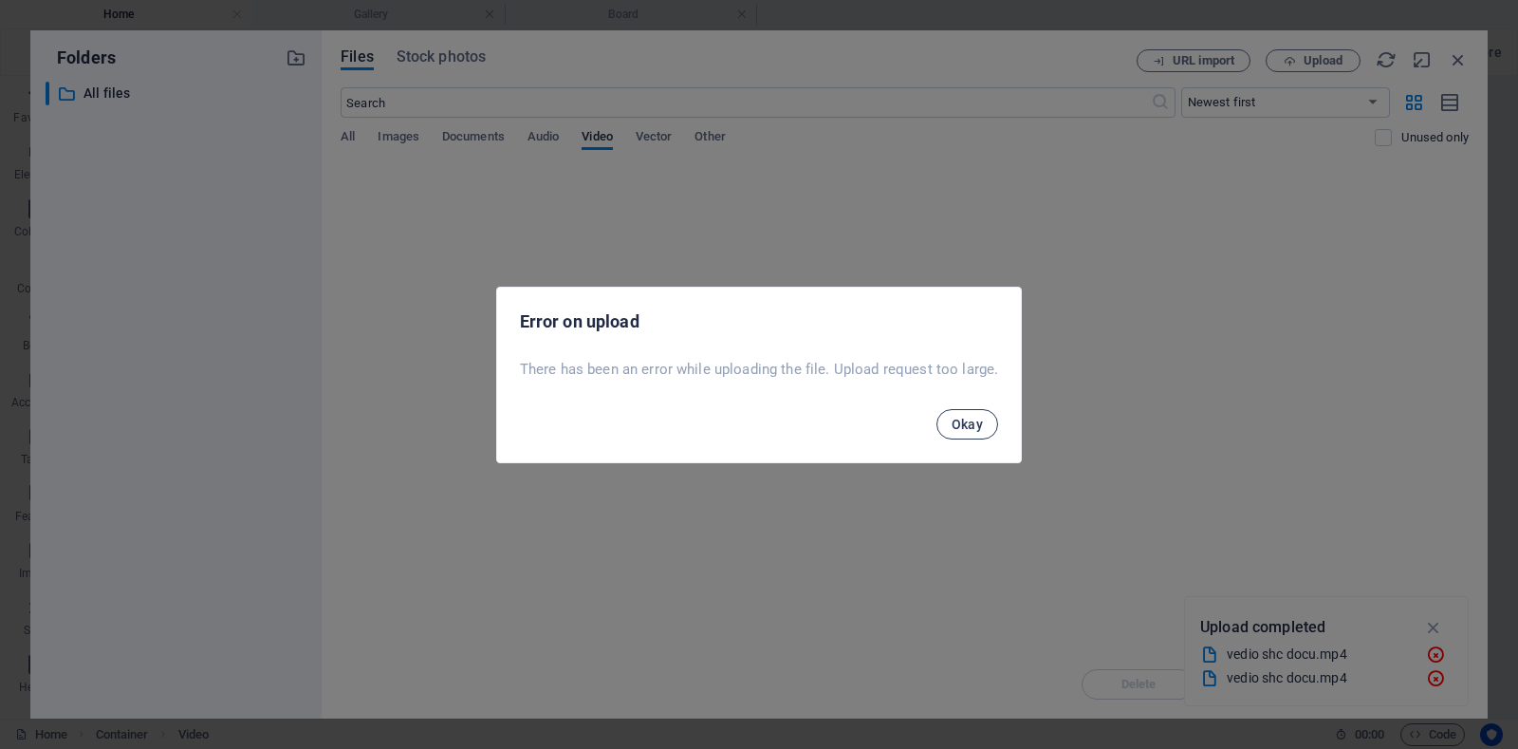
click at [974, 422] on span "Okay" at bounding box center [968, 423] width 32 height 15
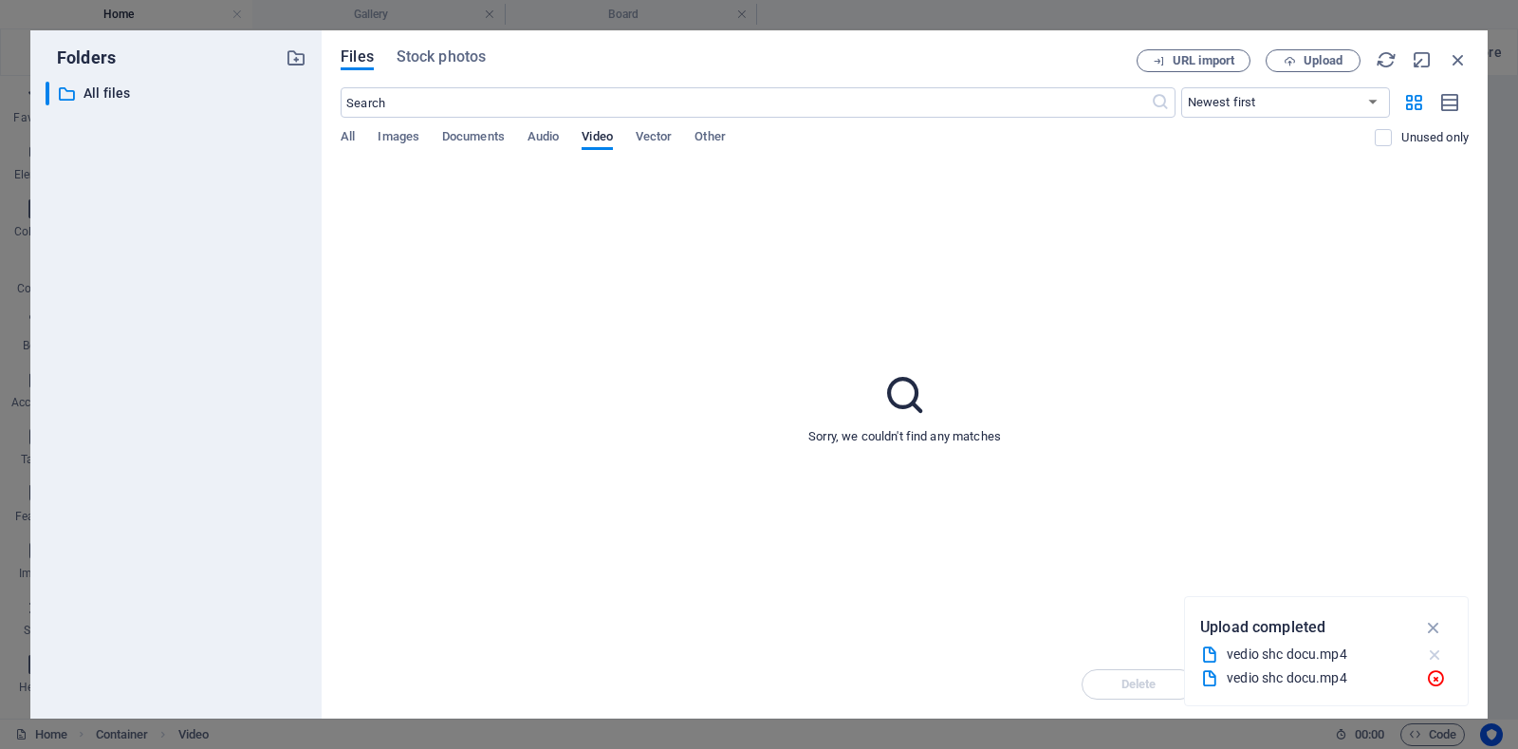
click at [1436, 651] on icon "button" at bounding box center [1435, 654] width 20 height 19
click at [1433, 677] on icon "button" at bounding box center [1435, 678] width 20 height 19
click at [1328, 64] on span "Upload" at bounding box center [1323, 60] width 39 height 11
